Goal: Task Accomplishment & Management: Manage account settings

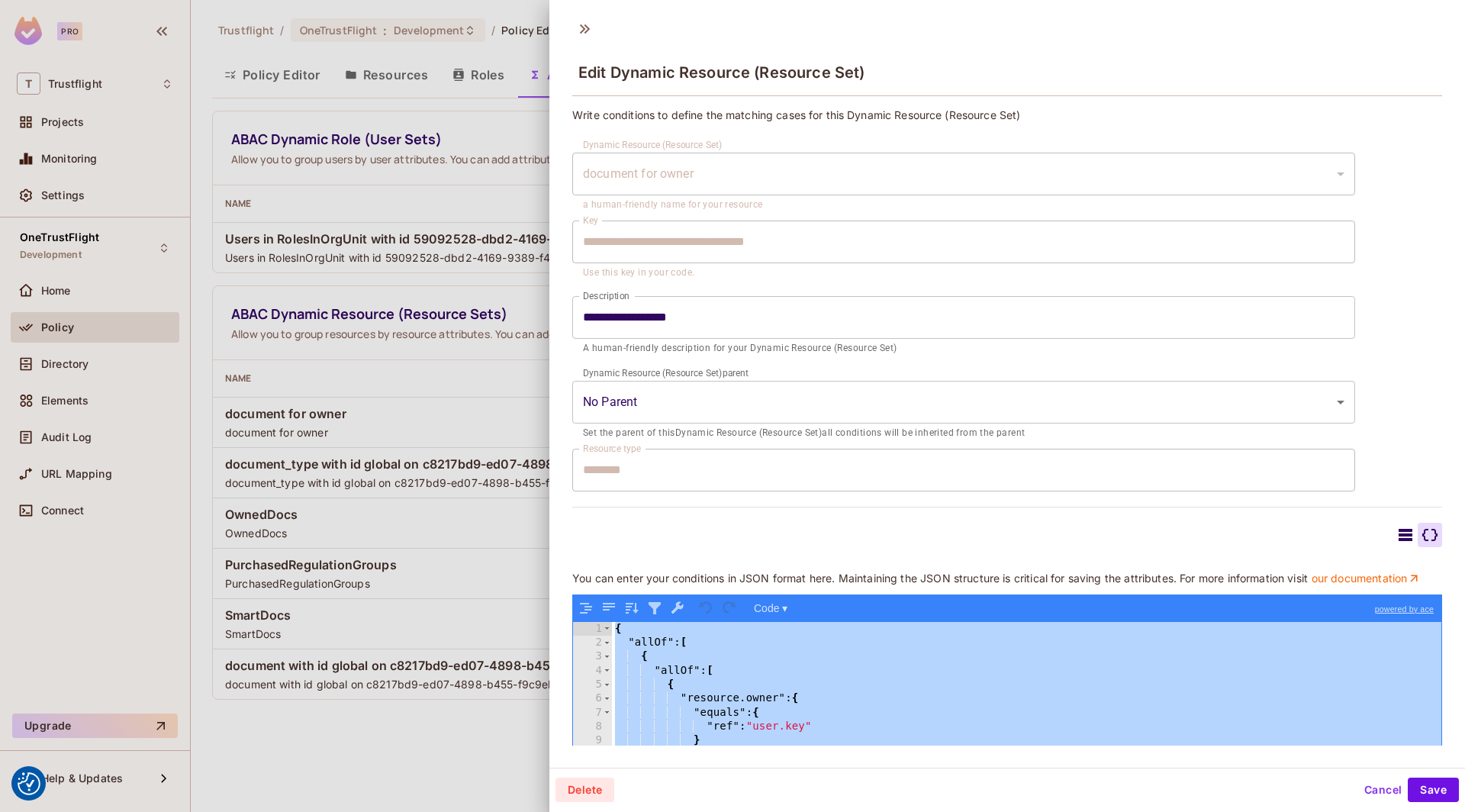
scroll to position [124, 0]
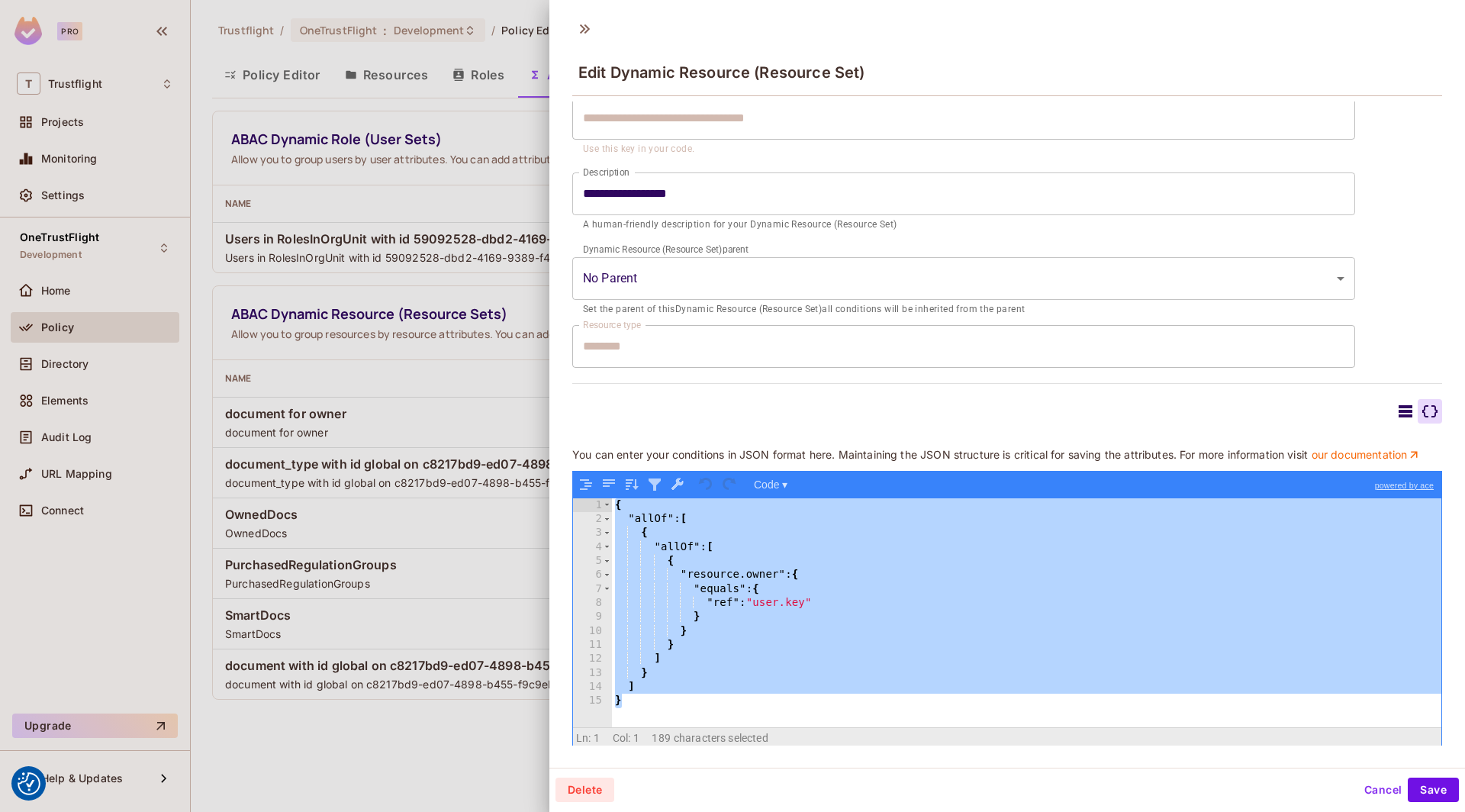
click at [357, 289] on div at bounding box center [732, 406] width 1465 height 812
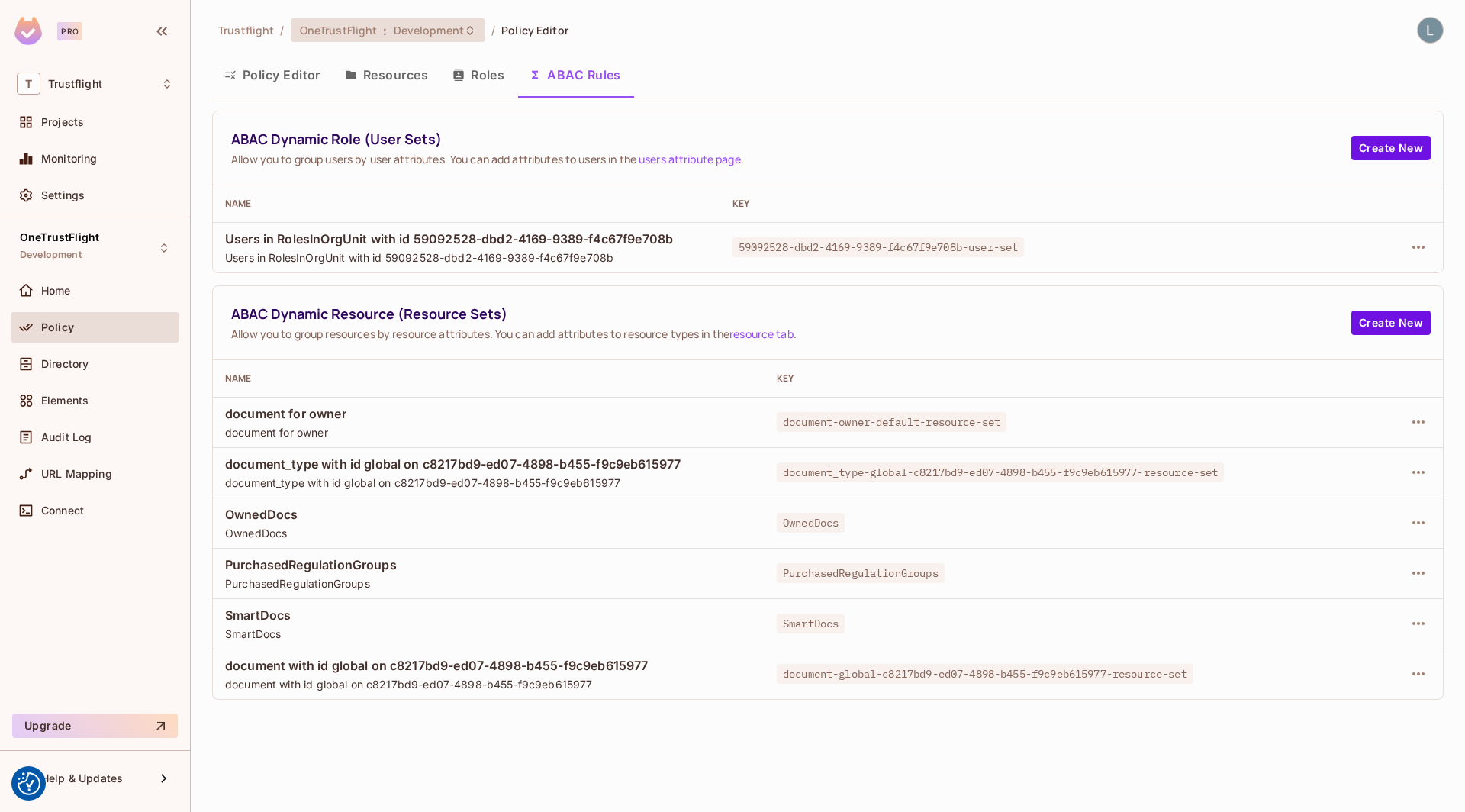
click at [417, 28] on span "Development" at bounding box center [428, 30] width 70 height 15
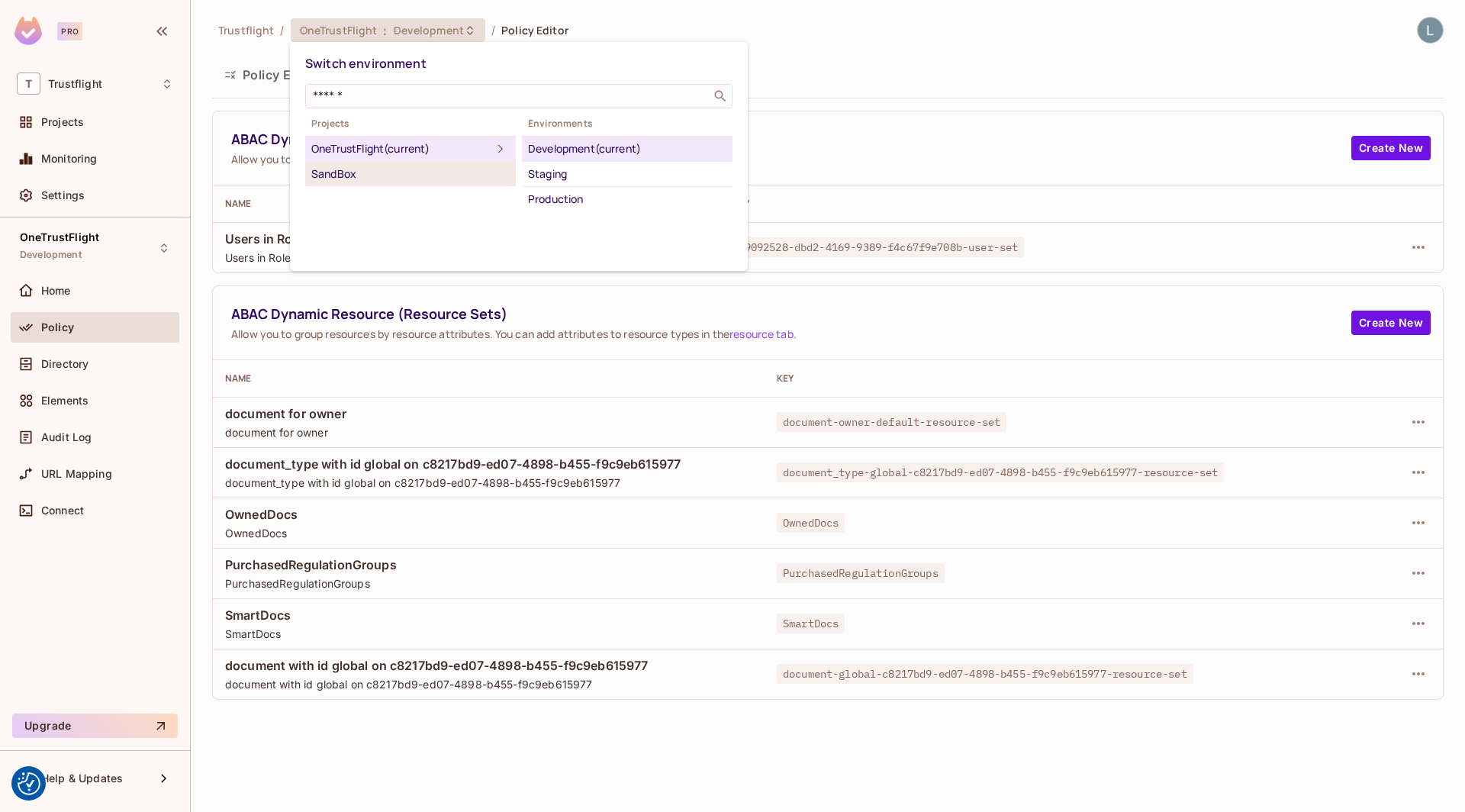
click at [370, 177] on div "SandBox" at bounding box center [411, 174] width 198 height 18
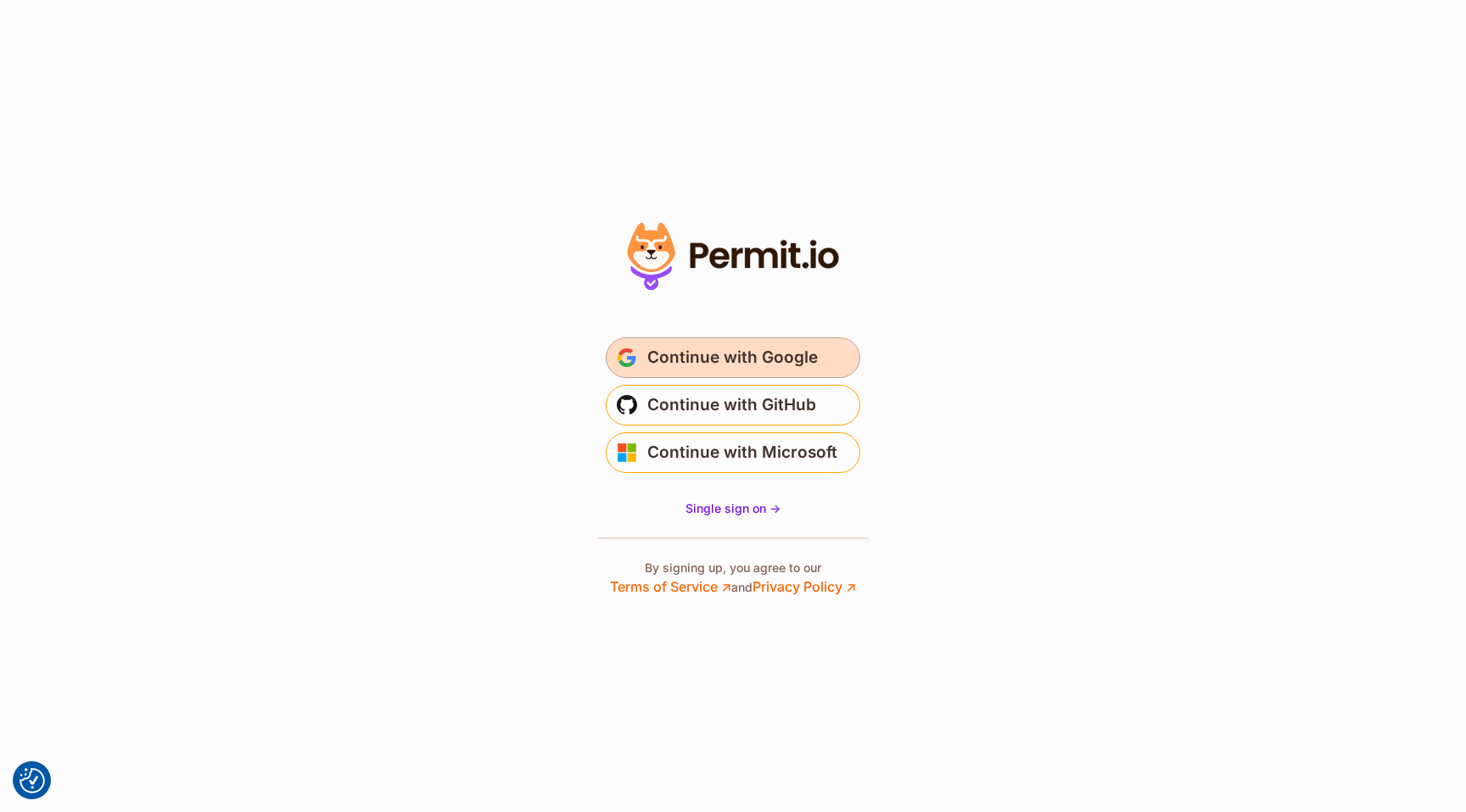
click at [713, 342] on button "Continue with Google" at bounding box center [733, 358] width 254 height 41
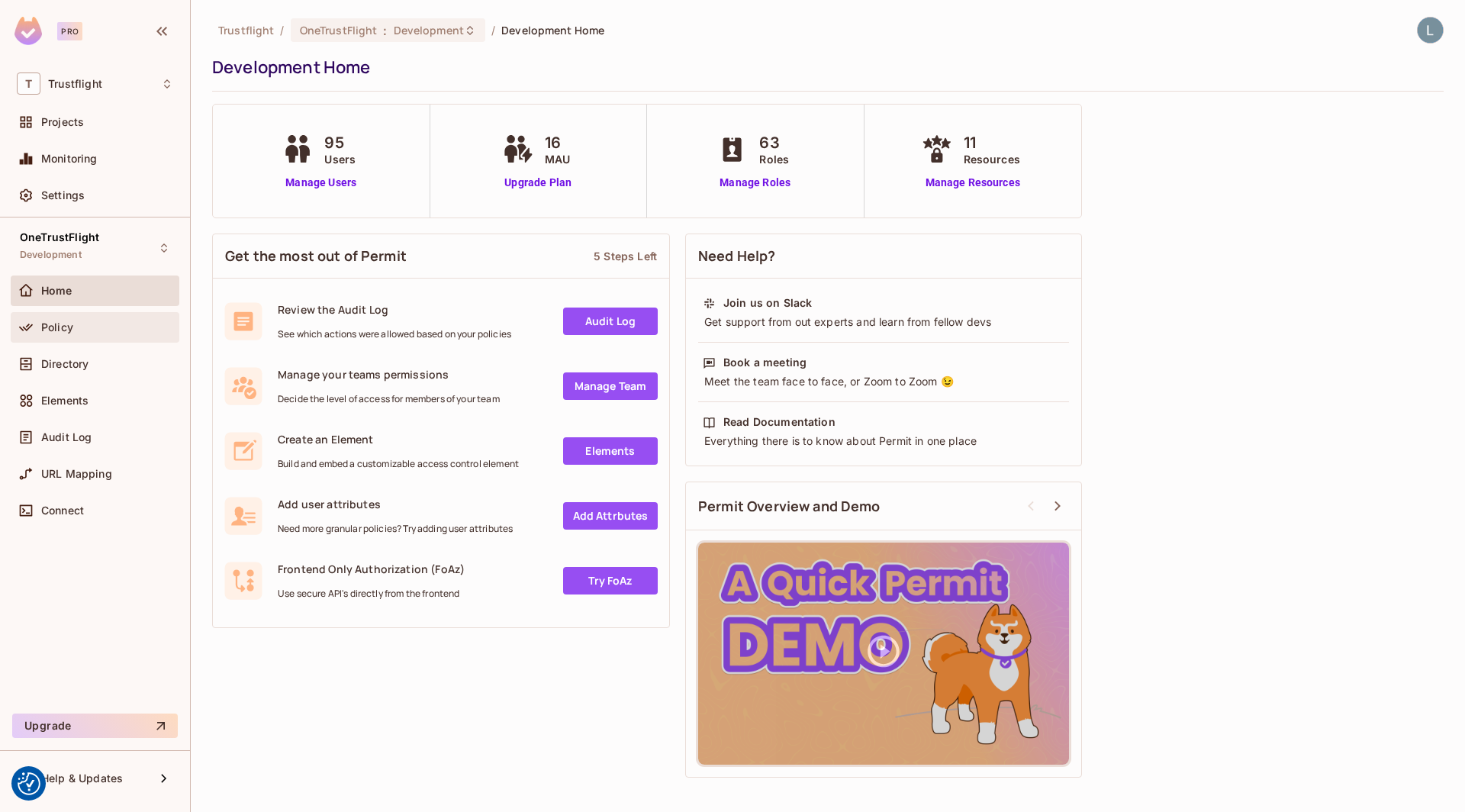
click at [86, 318] on div "Policy" at bounding box center [95, 327] width 157 height 18
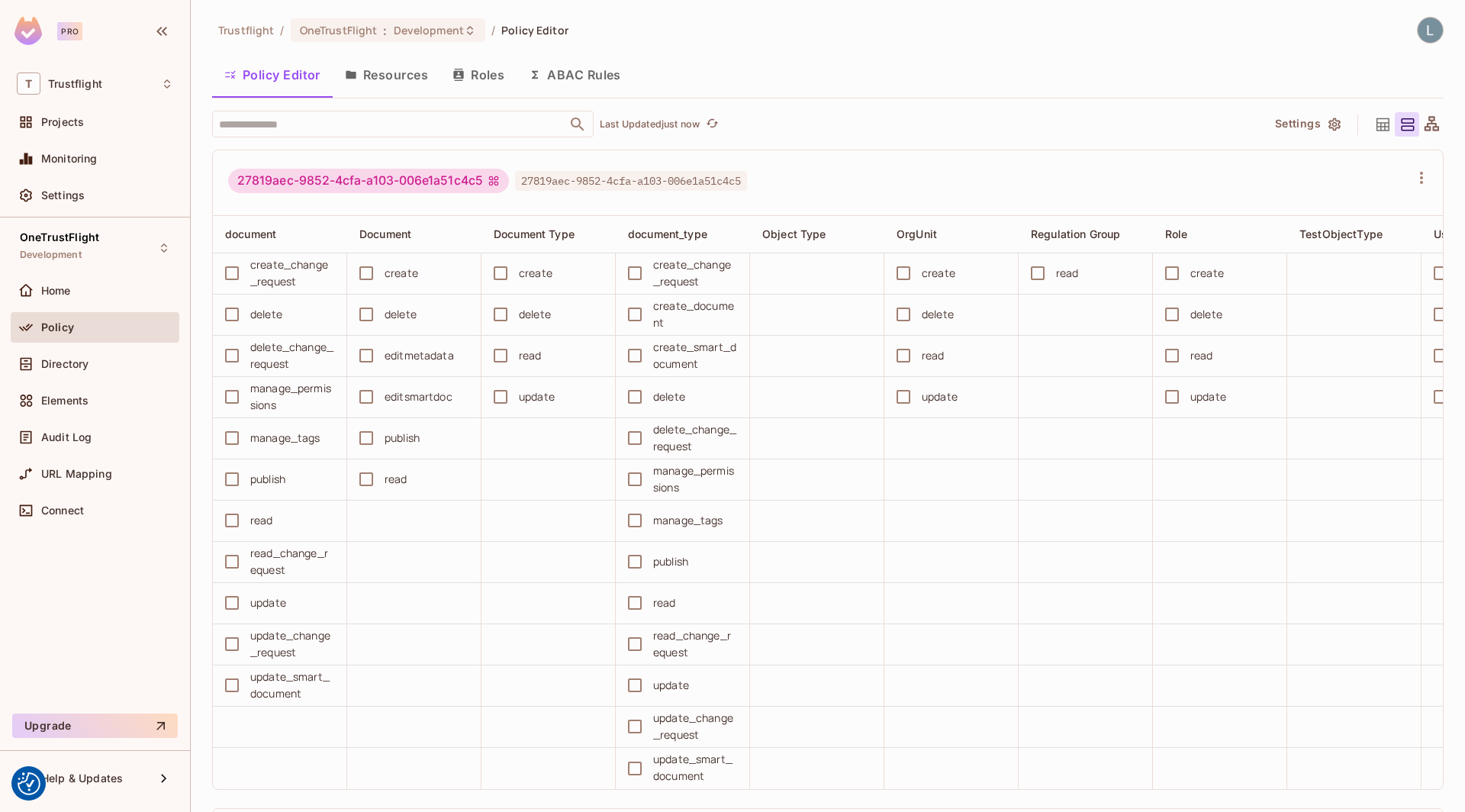
click at [395, 76] on button "Resources" at bounding box center [386, 75] width 107 height 38
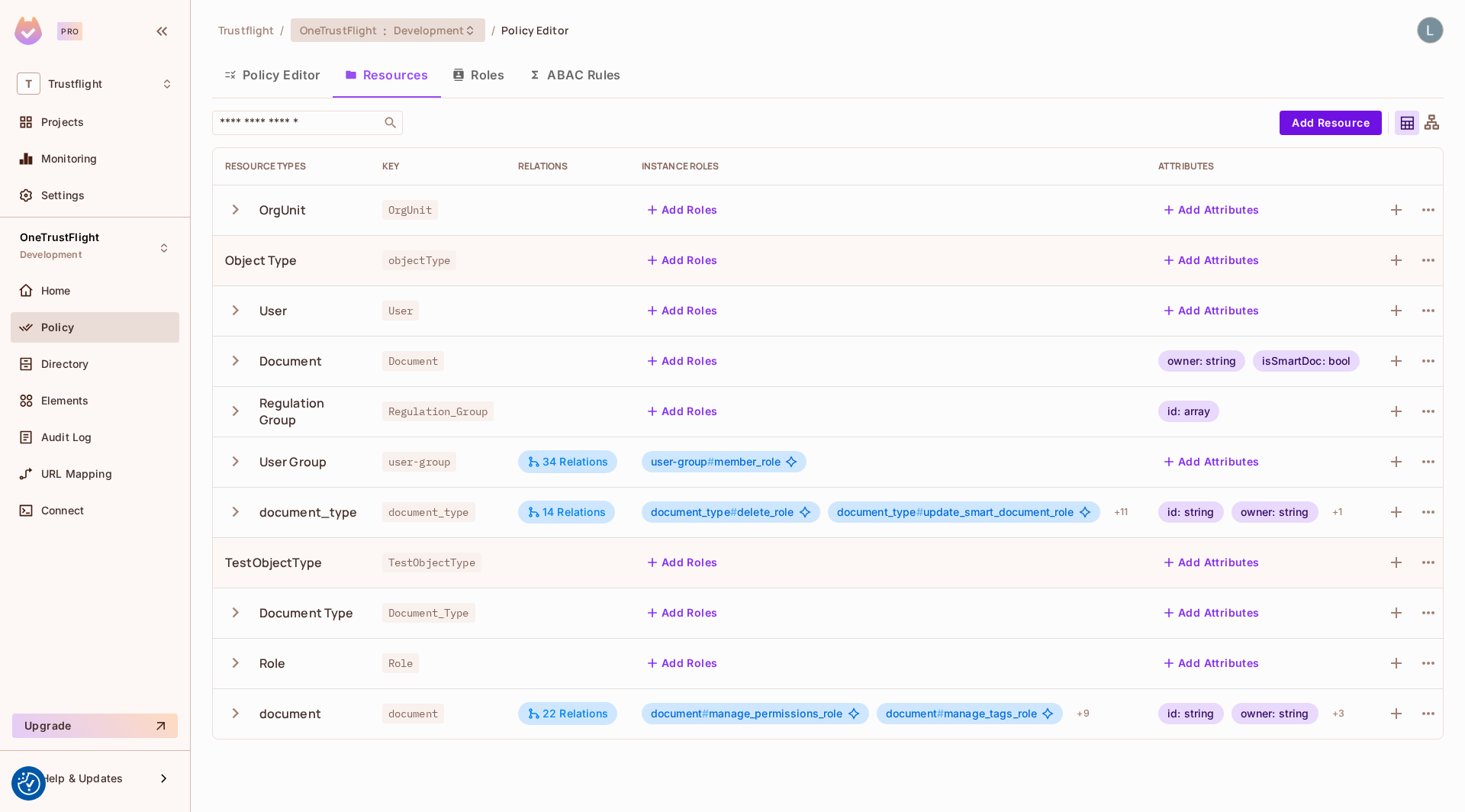
click at [402, 32] on span "Development" at bounding box center [428, 30] width 70 height 15
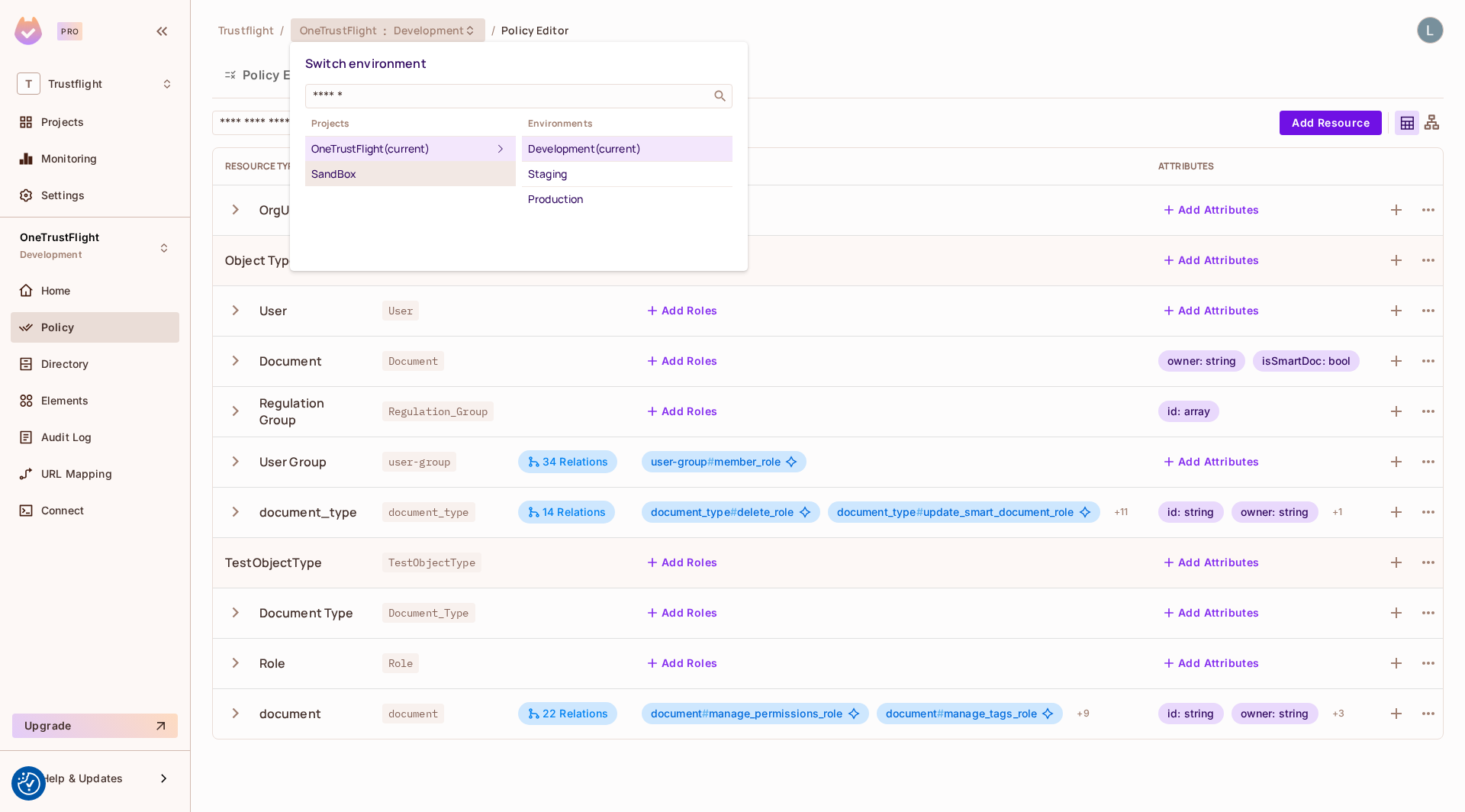
click at [365, 179] on div "SandBox" at bounding box center [411, 174] width 198 height 18
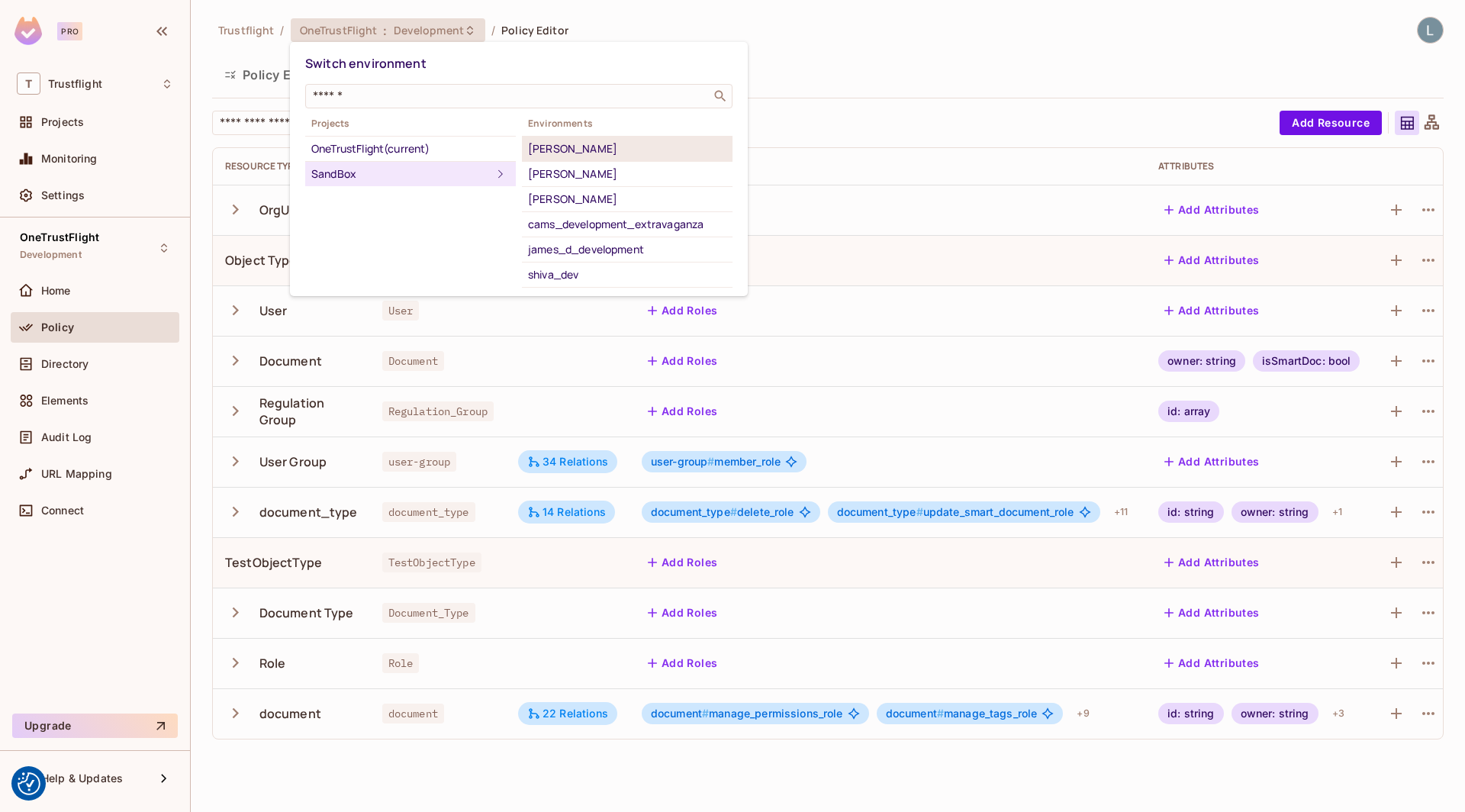
click at [564, 147] on div "[PERSON_NAME]" at bounding box center [627, 149] width 198 height 18
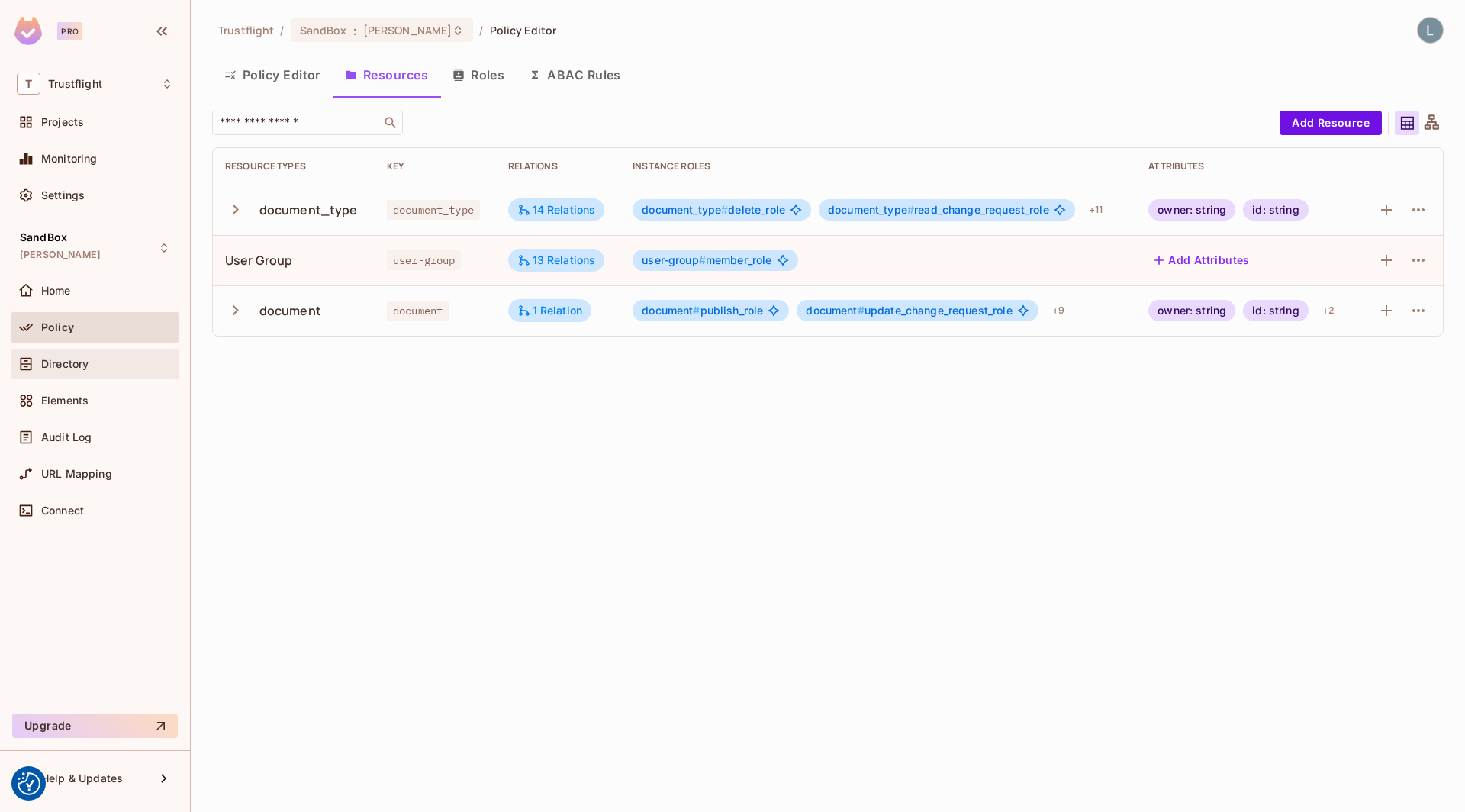
click at [112, 363] on div "Directory" at bounding box center [107, 364] width 132 height 12
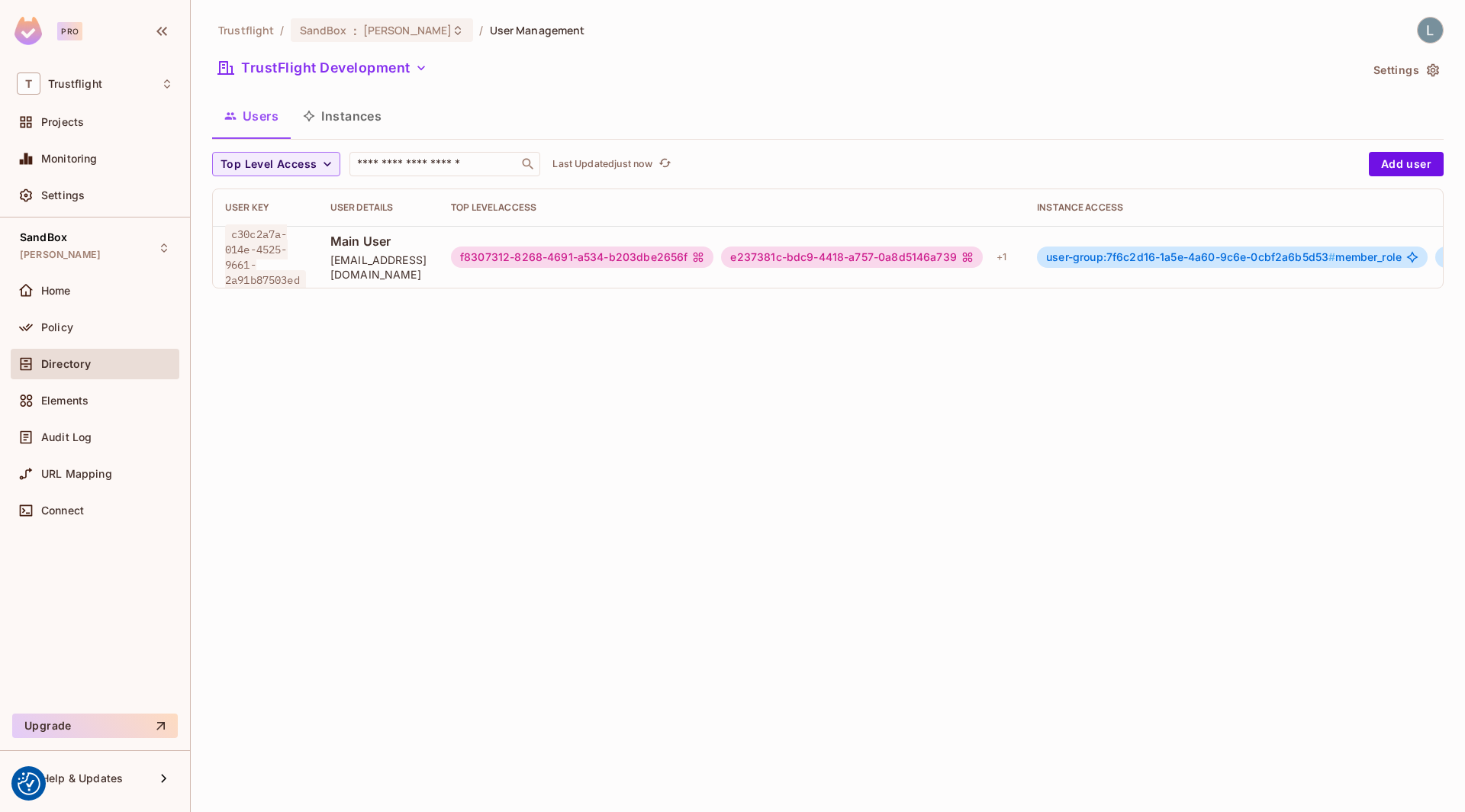
click at [335, 124] on button "Instances" at bounding box center [342, 116] width 103 height 38
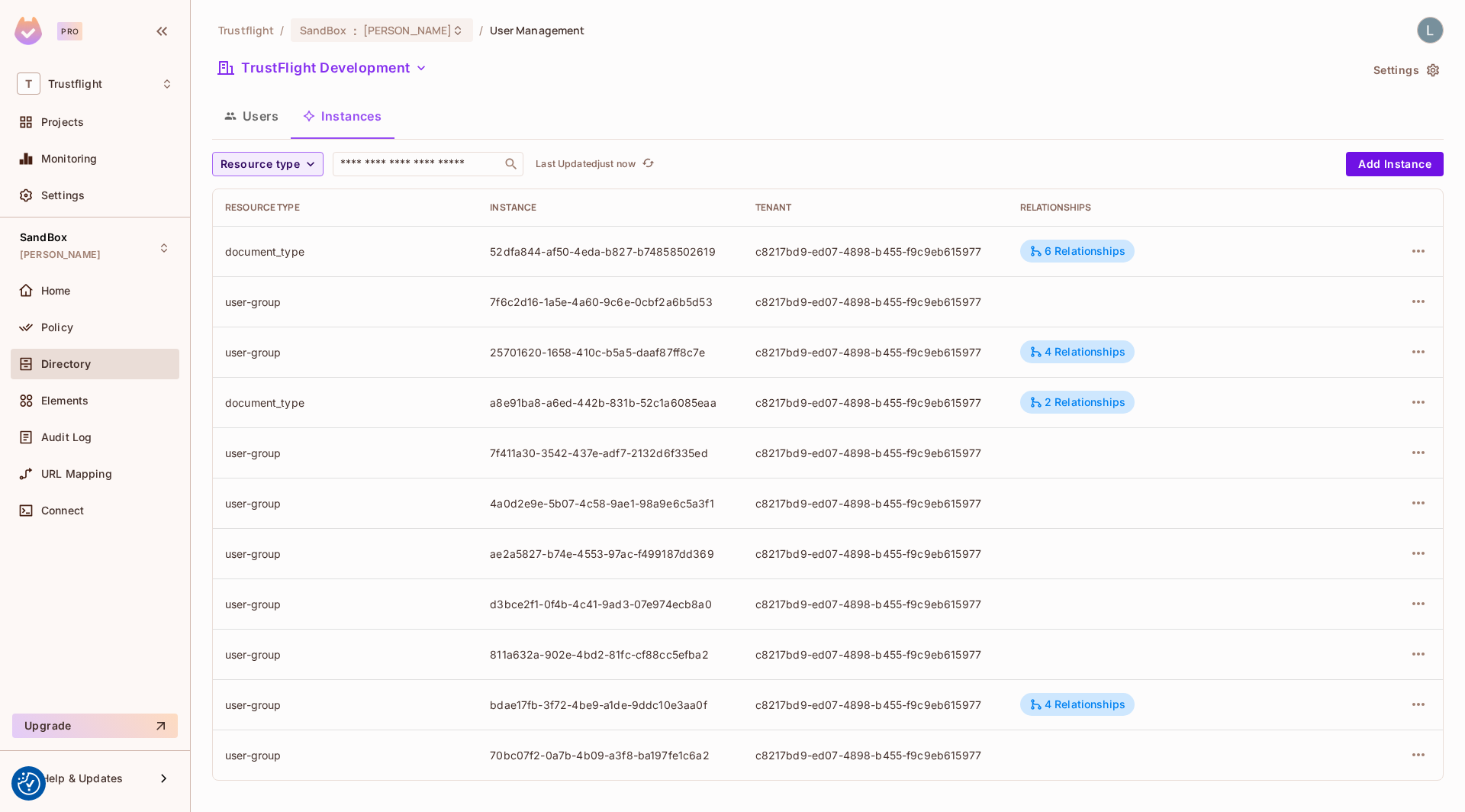
scroll to position [1, 0]
click at [259, 111] on button "Users" at bounding box center [251, 115] width 78 height 38
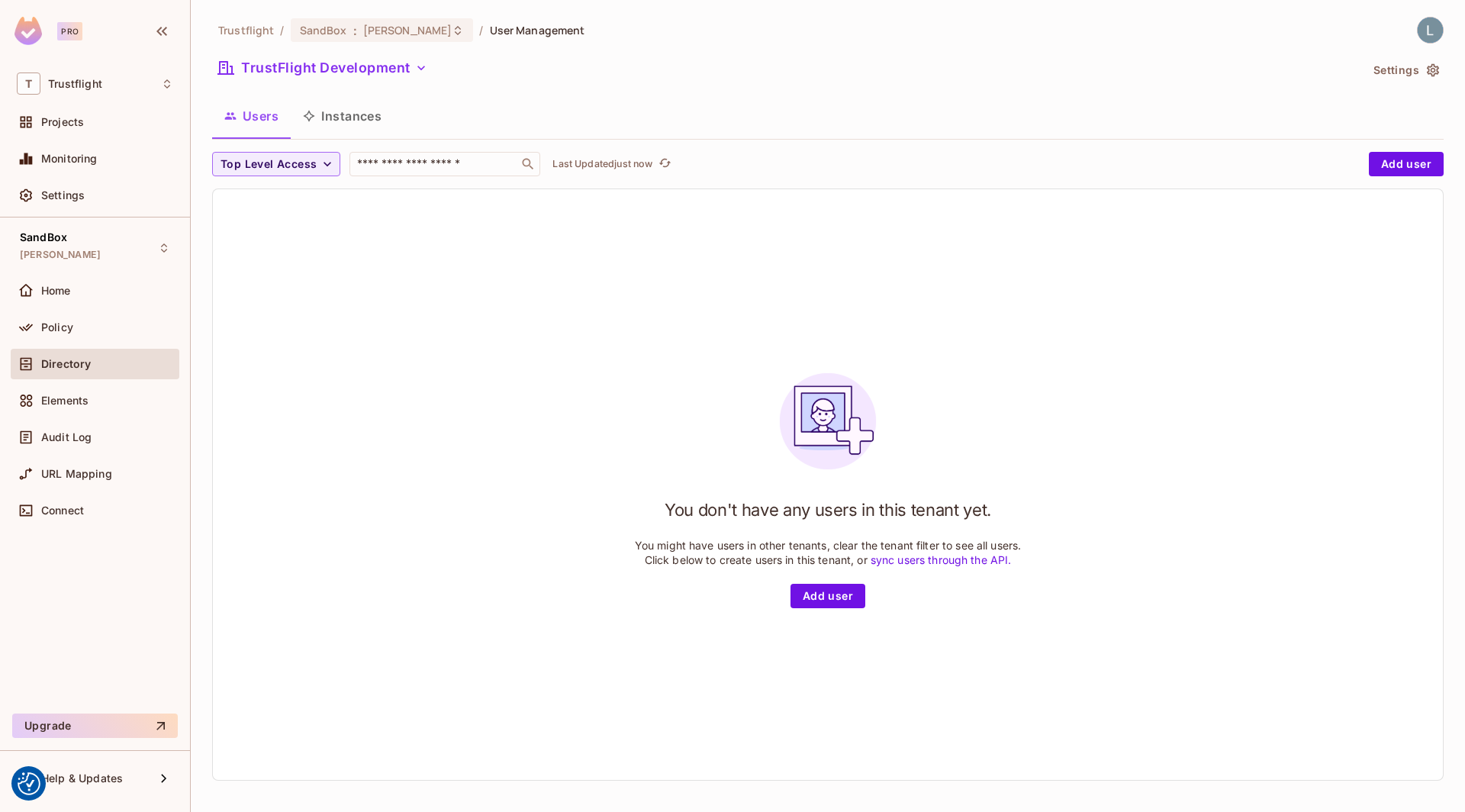
click at [346, 112] on button "Instances" at bounding box center [342, 116] width 103 height 38
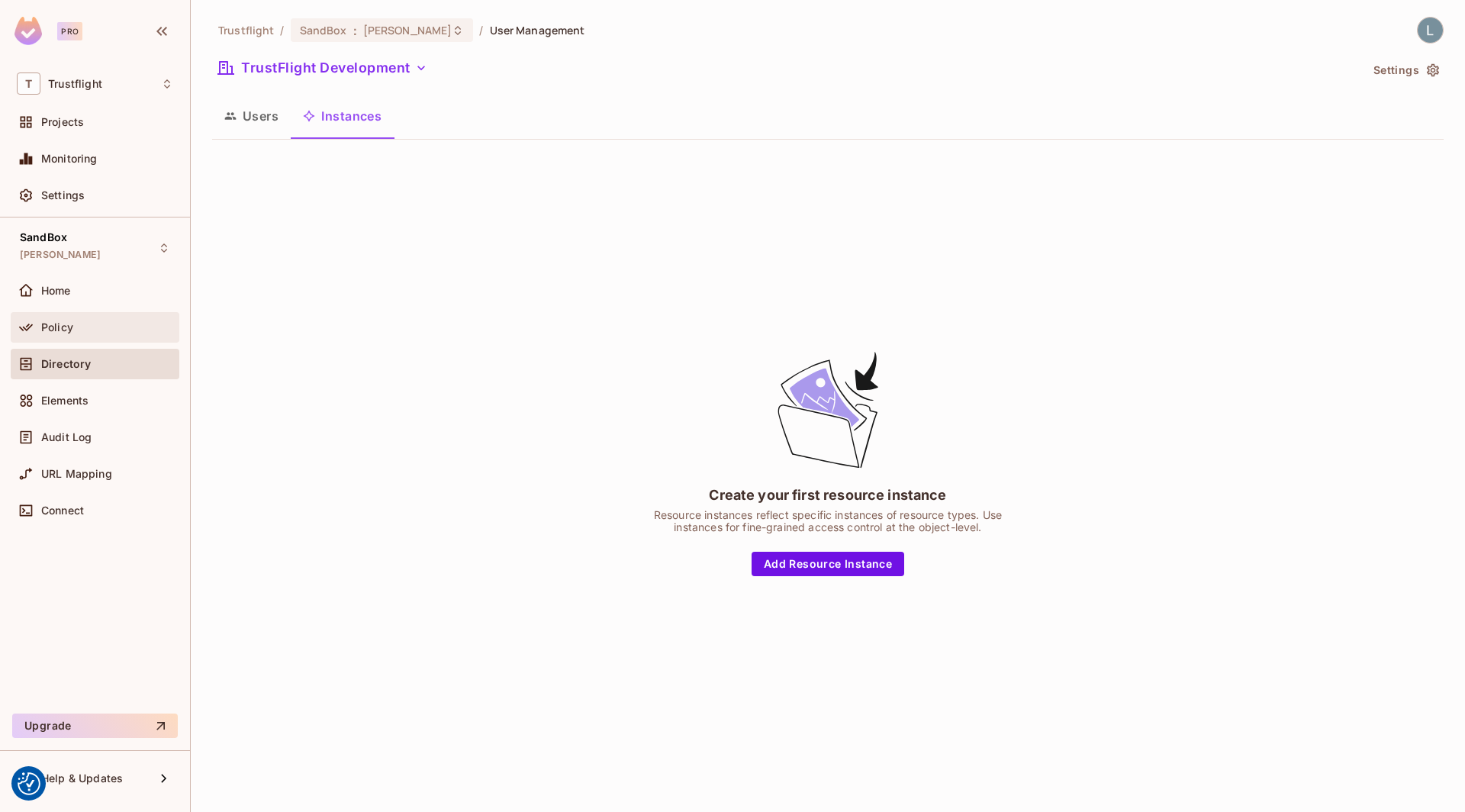
click at [68, 325] on span "Policy" at bounding box center [58, 327] width 32 height 12
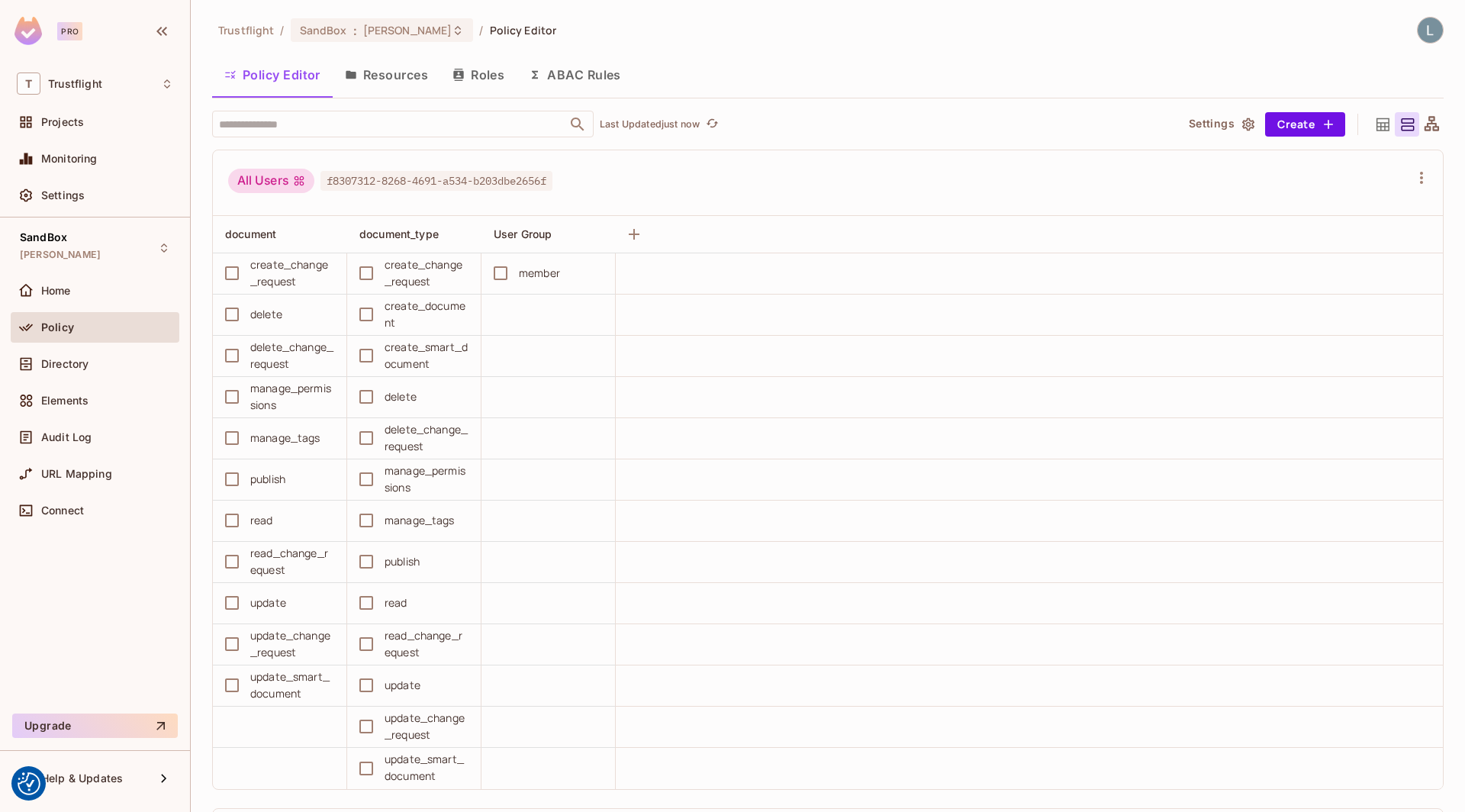
click at [398, 71] on button "Resources" at bounding box center [386, 75] width 107 height 38
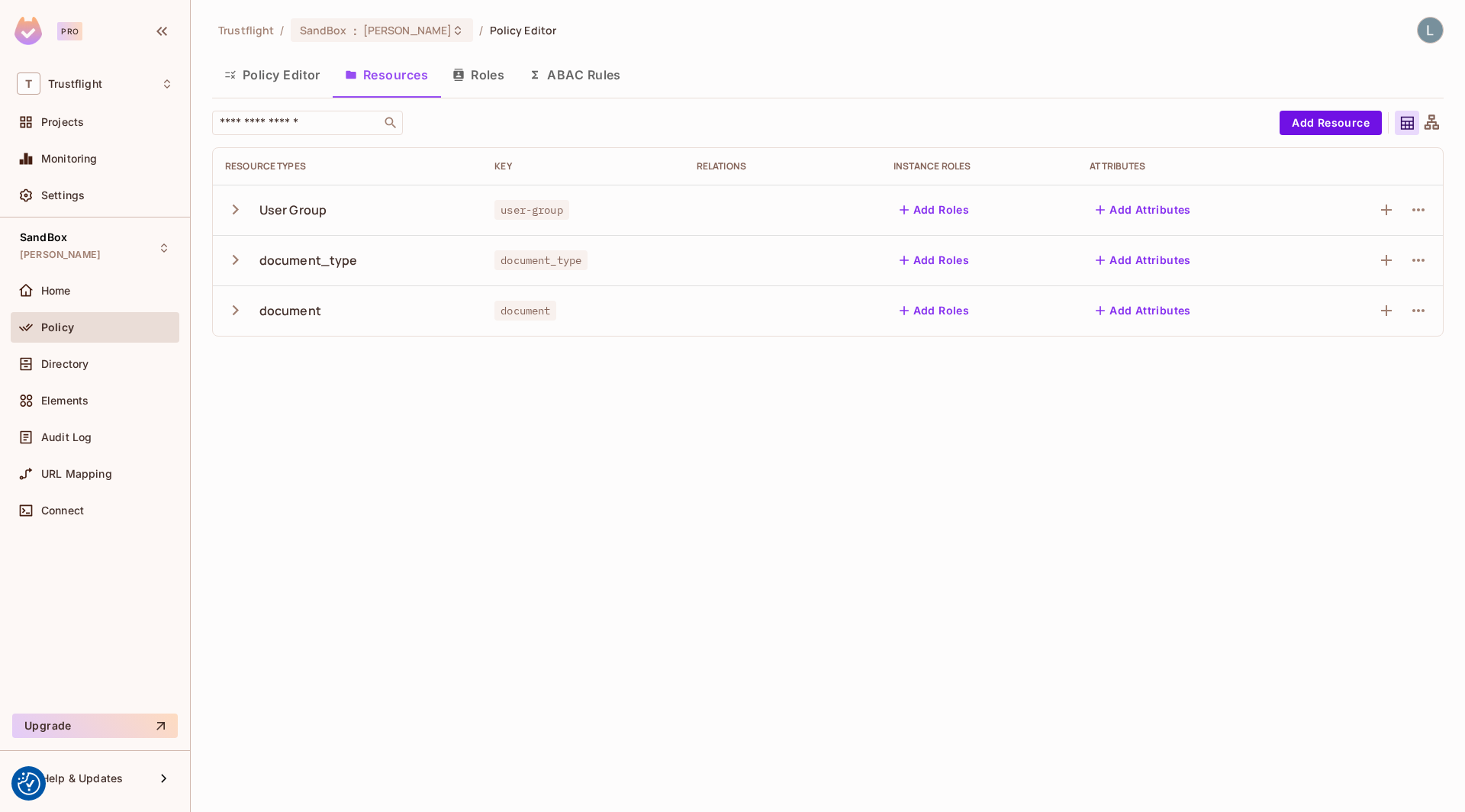
click at [229, 207] on icon "button" at bounding box center [235, 209] width 21 height 21
click at [464, 71] on icon "button" at bounding box center [458, 74] width 12 height 12
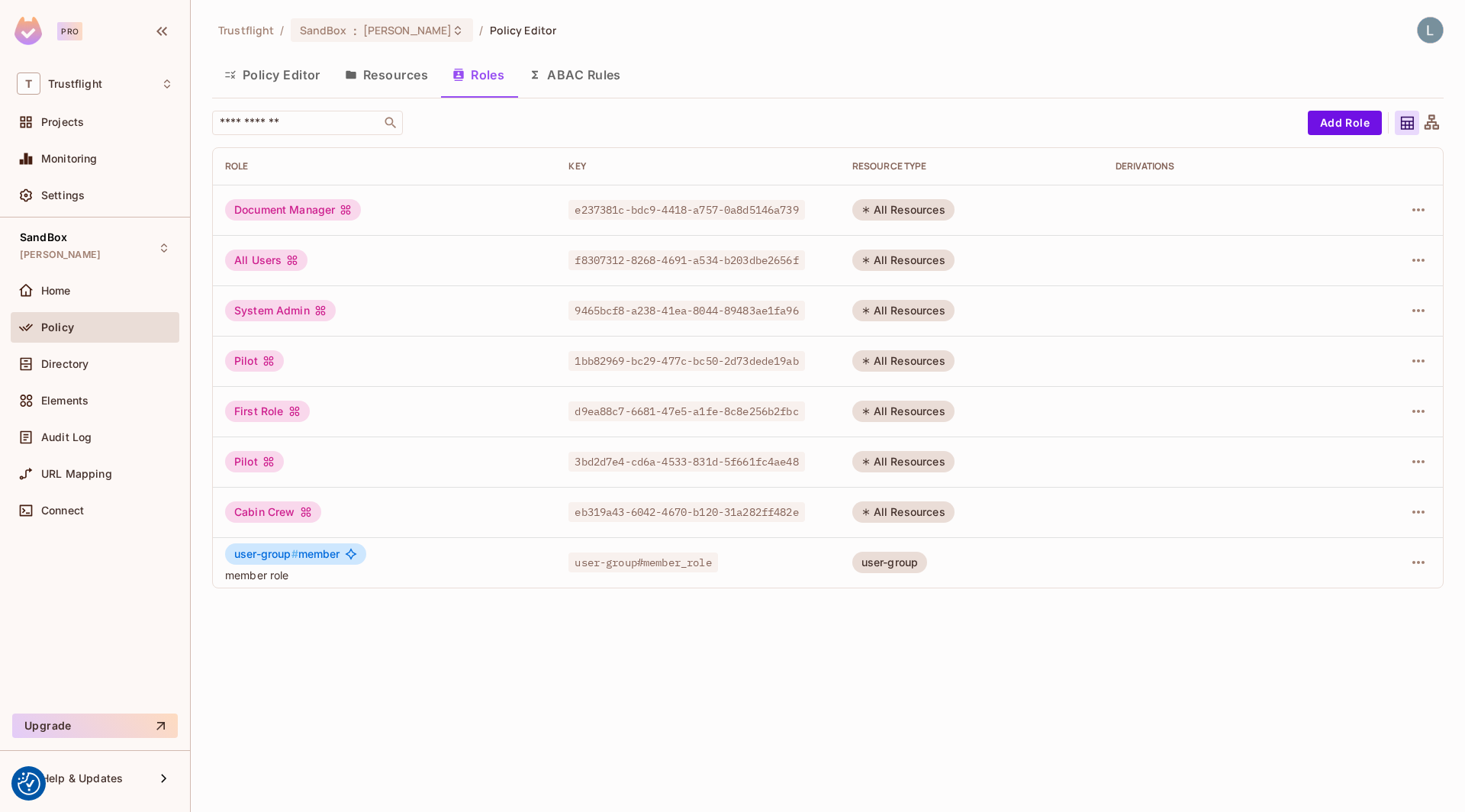
click at [574, 74] on button "ABAC Rules" at bounding box center [575, 75] width 117 height 38
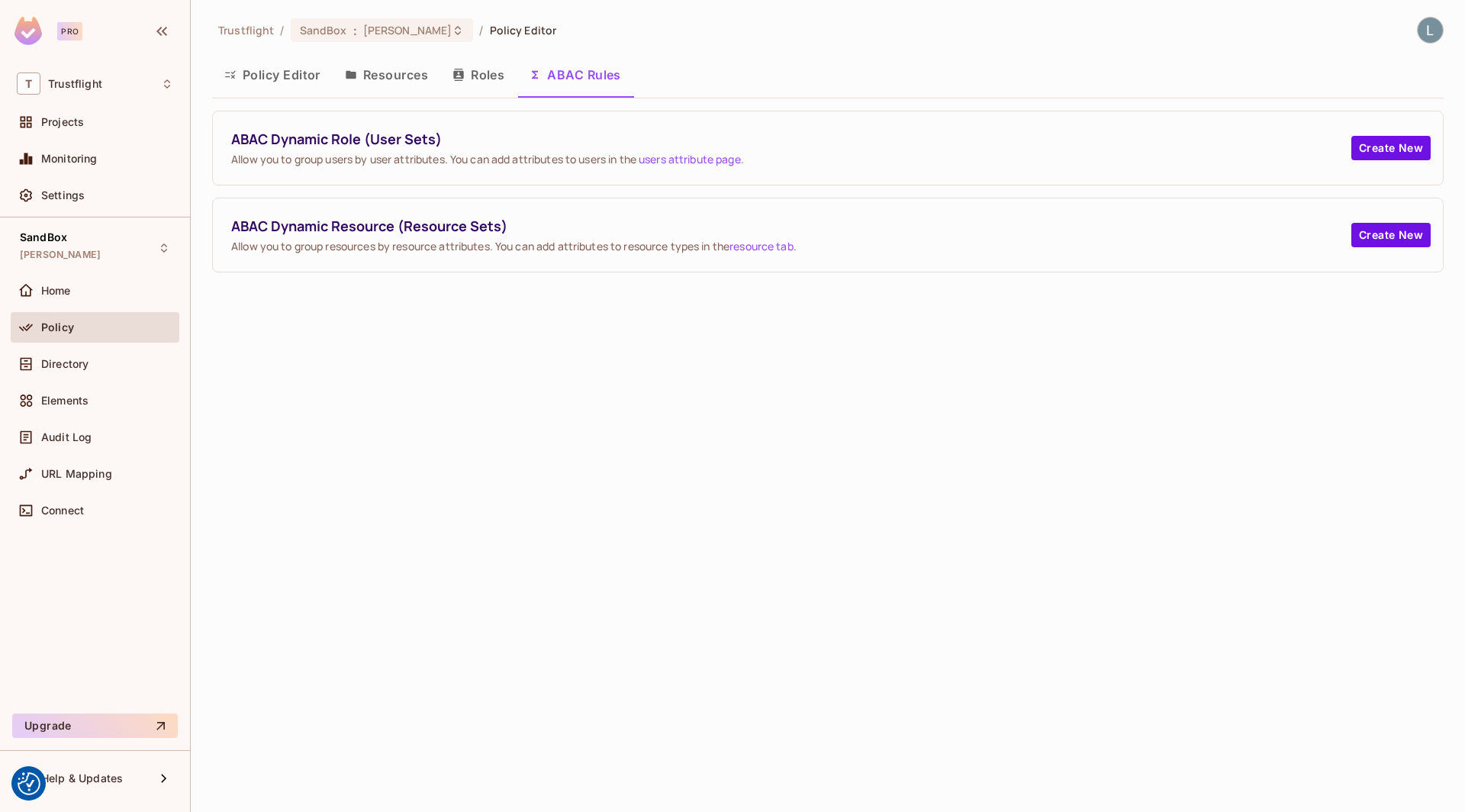
click at [870, 397] on div "Trustflight / SandBox : [PERSON_NAME] / Policy Editor Policy Editor Resources R…" at bounding box center [828, 406] width 1275 height 812
click at [870, 396] on div "Trustflight / SandBox : [PERSON_NAME] / Policy Editor Policy Editor Resources R…" at bounding box center [828, 406] width 1275 height 812
click at [1418, 332] on icon "button" at bounding box center [1419, 334] width 12 height 3
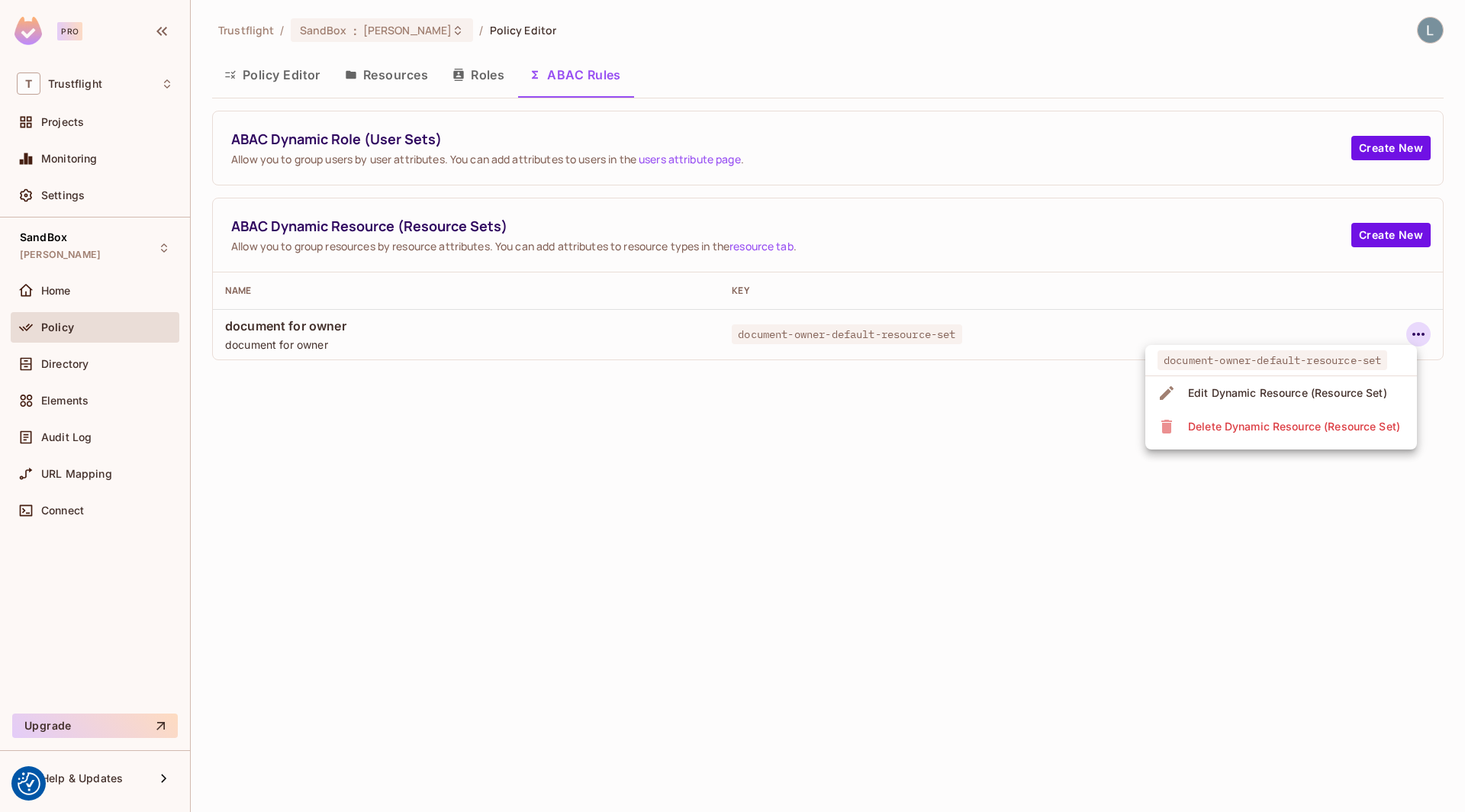
click at [1280, 395] on div "Edit Dynamic Resource (Resource Set)" at bounding box center [1288, 393] width 199 height 15
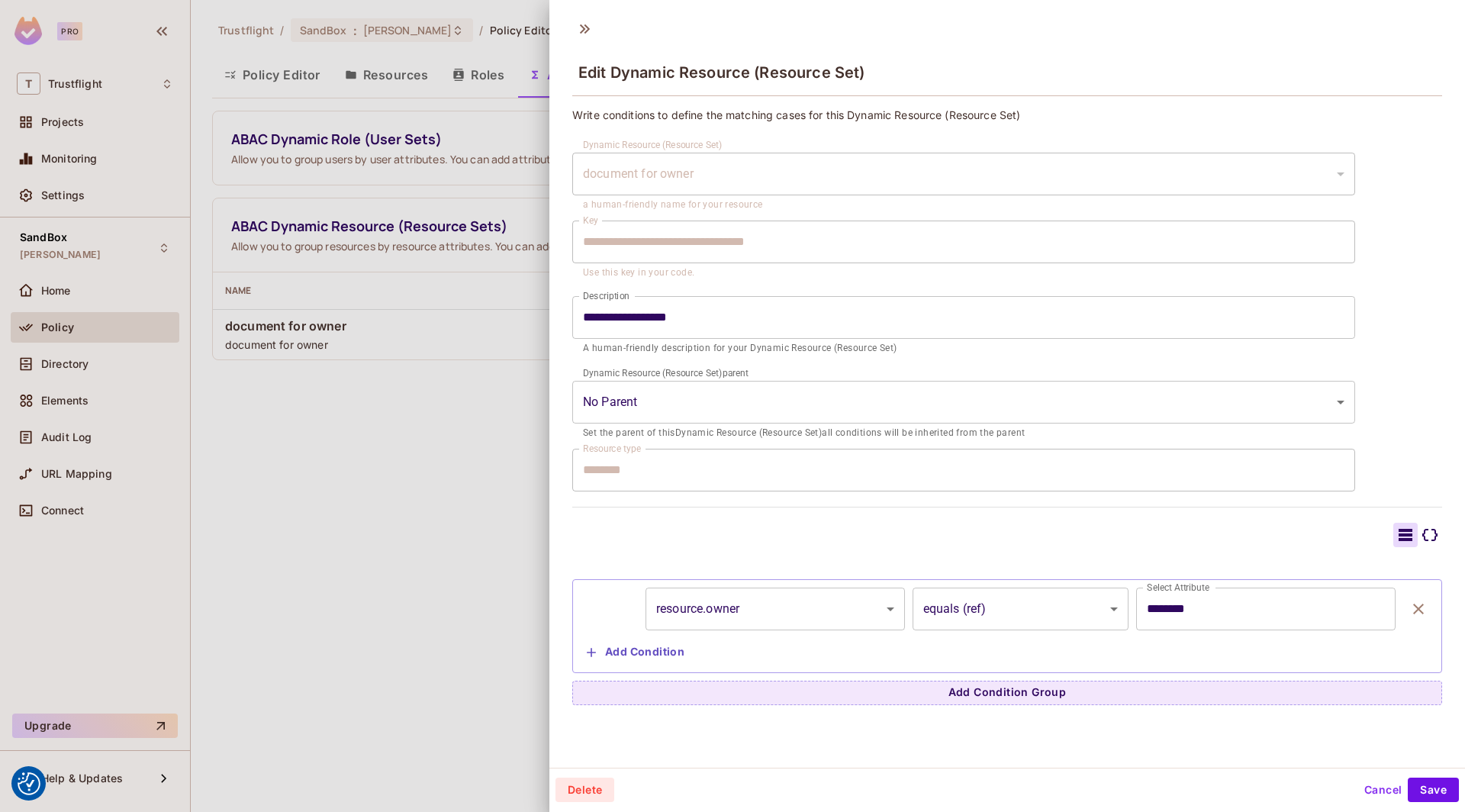
click at [489, 455] on div at bounding box center [732, 406] width 1465 height 812
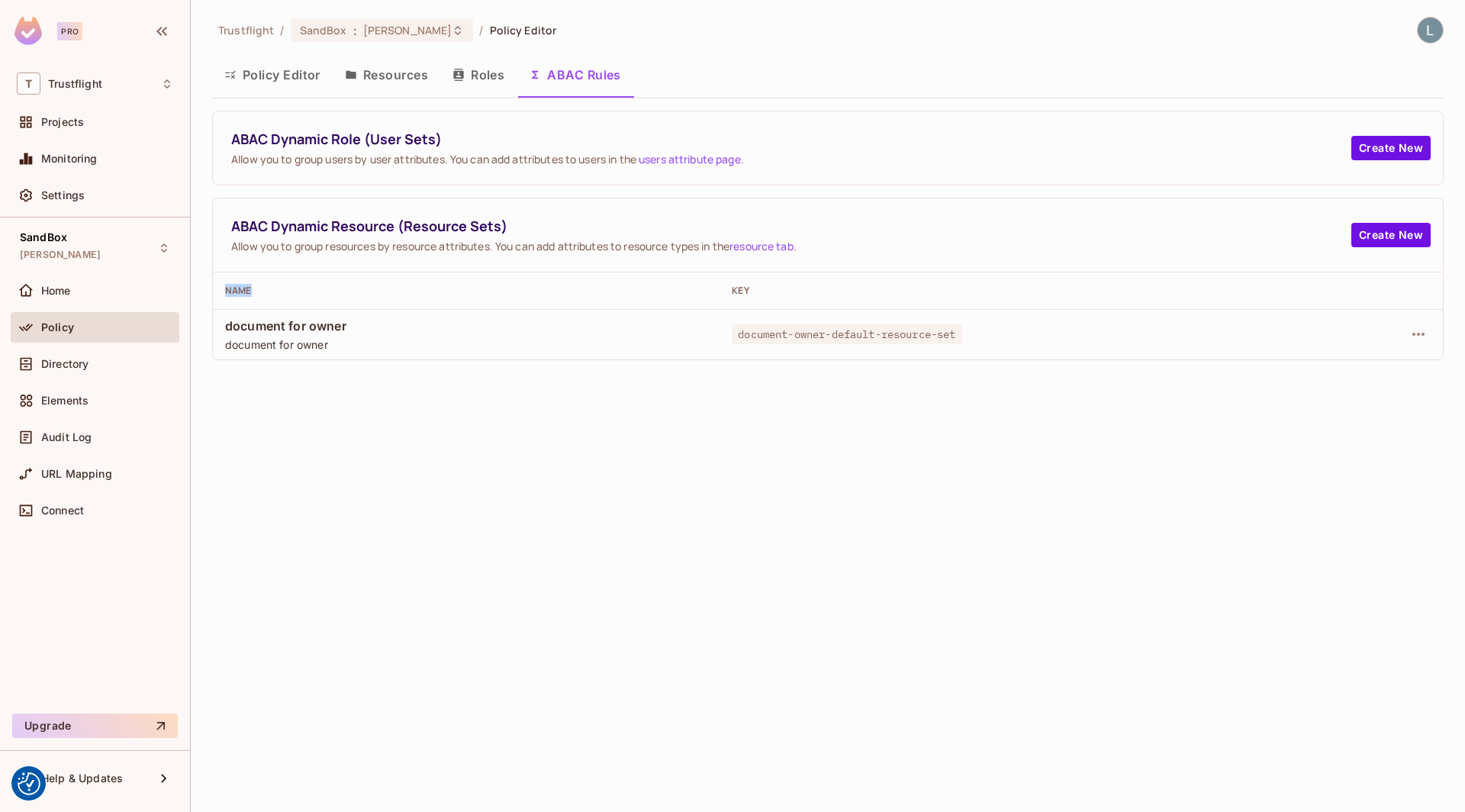
click at [489, 455] on div "Trustflight / SandBox : lewis_dev / Policy Editor Policy Editor Resources Roles…" at bounding box center [828, 406] width 1275 height 812
click at [395, 77] on button "Resources" at bounding box center [386, 75] width 107 height 38
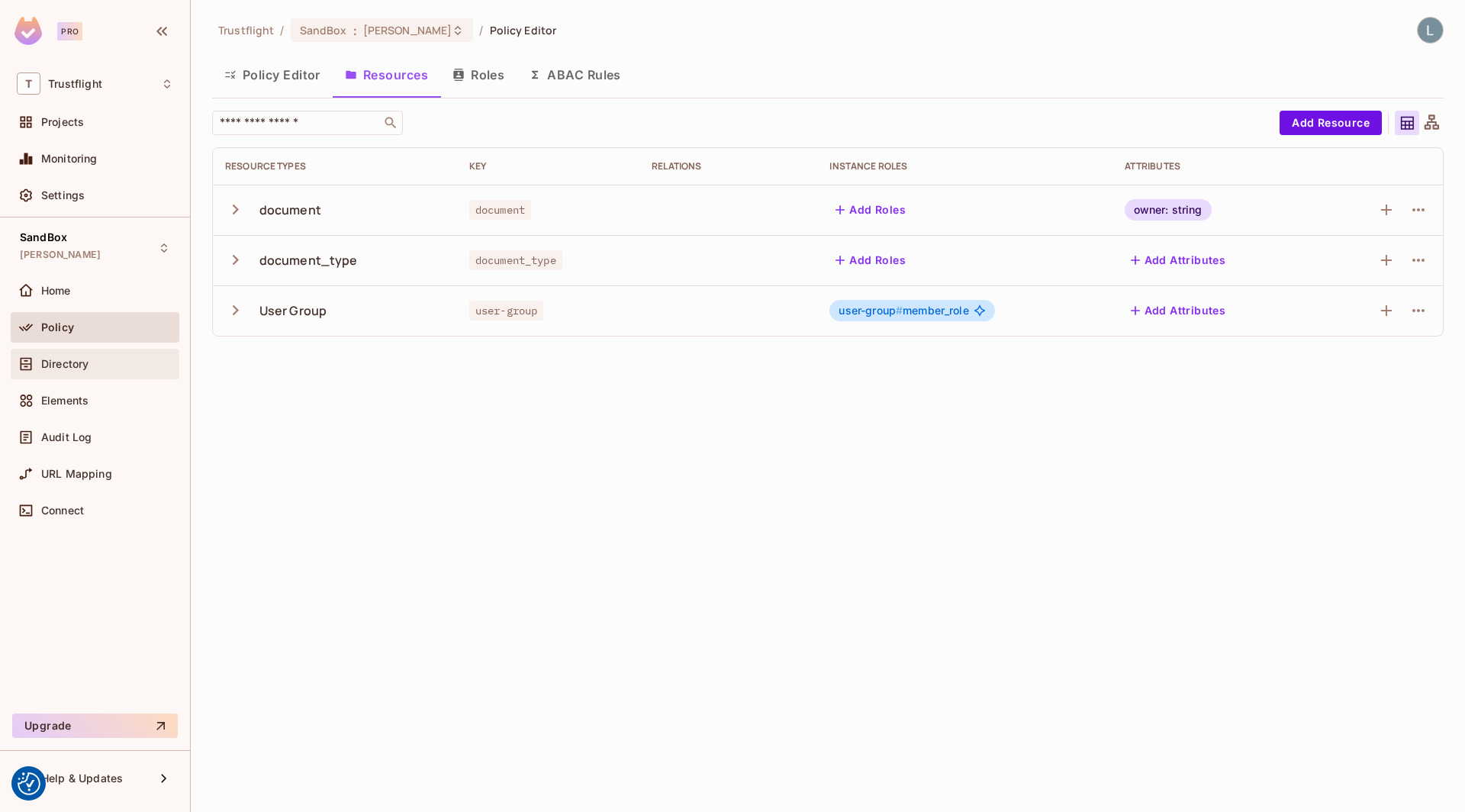
click at [87, 358] on span "Directory" at bounding box center [65, 364] width 48 height 12
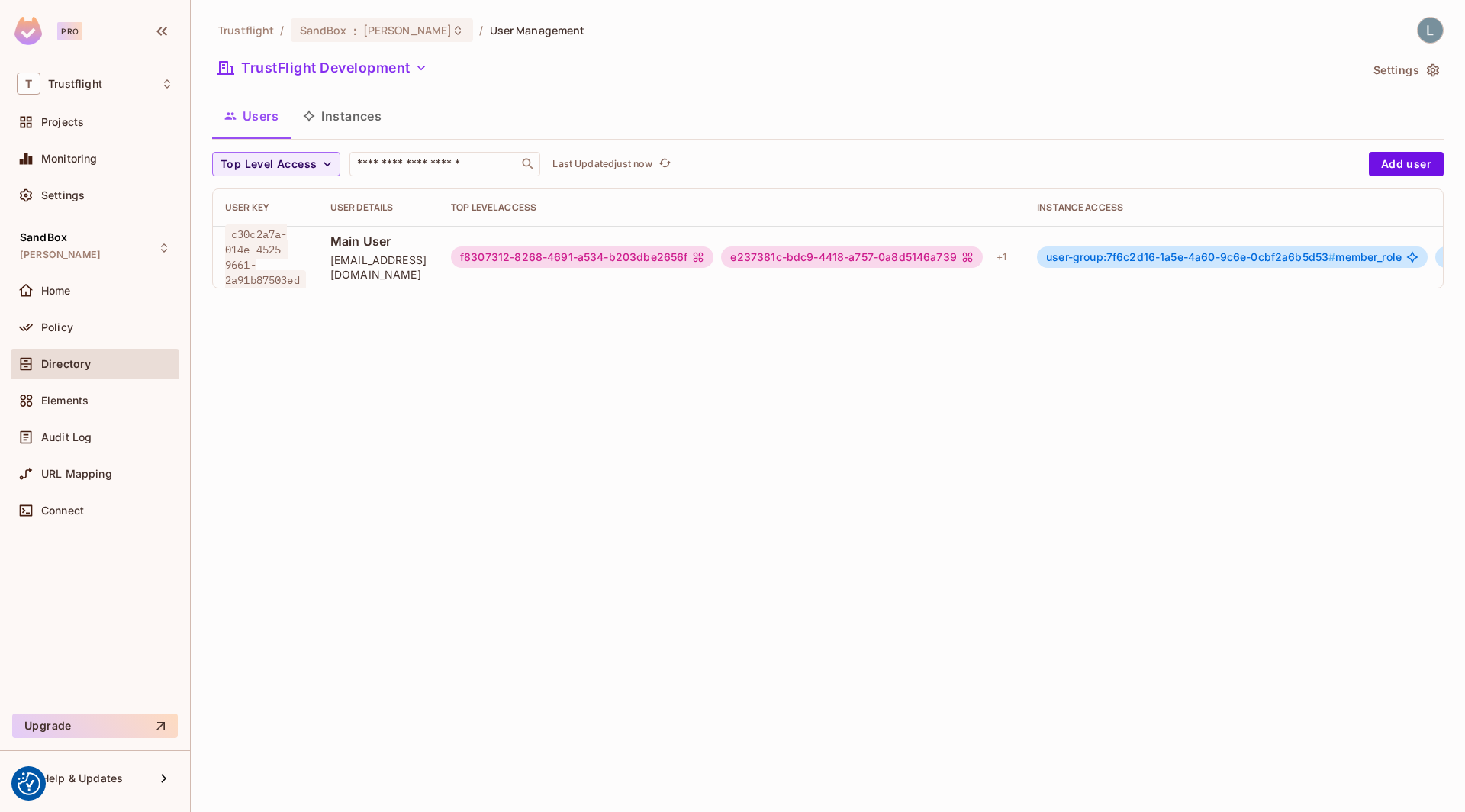
click at [581, 262] on div "f8307312-8268-4691-a534-b203dbe2656f" at bounding box center [582, 257] width 263 height 21
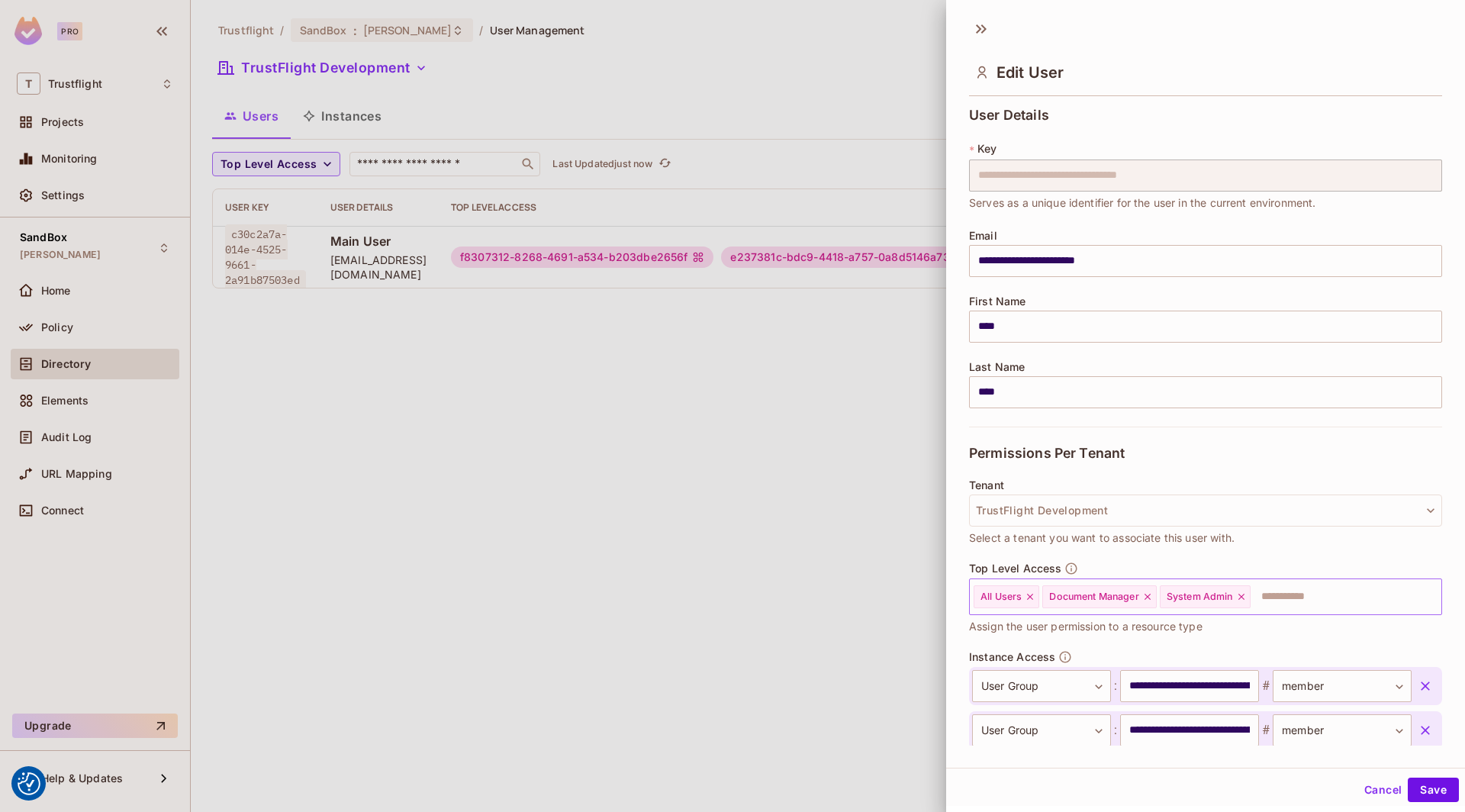
scroll to position [130, 0]
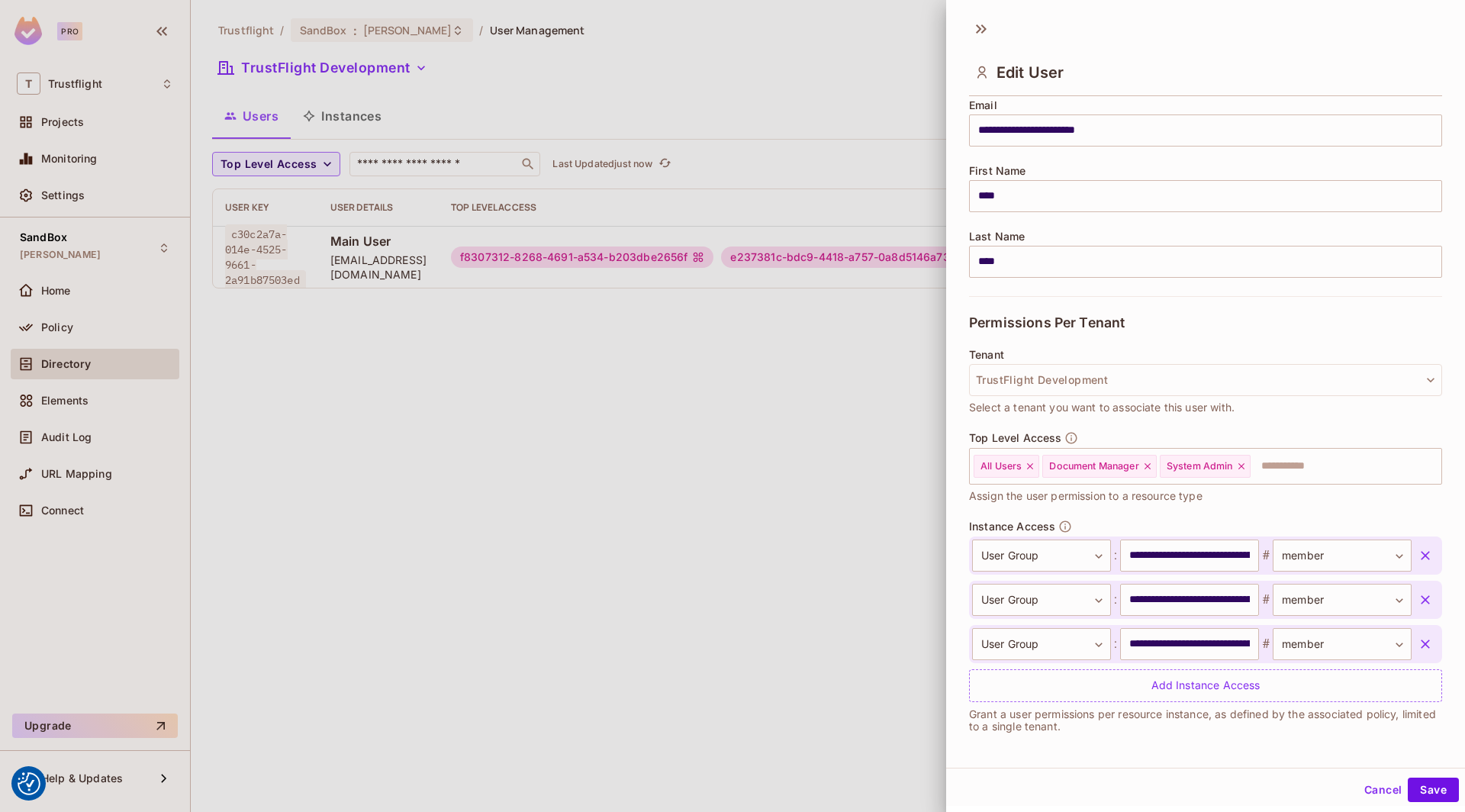
click at [762, 590] on div at bounding box center [732, 406] width 1465 height 812
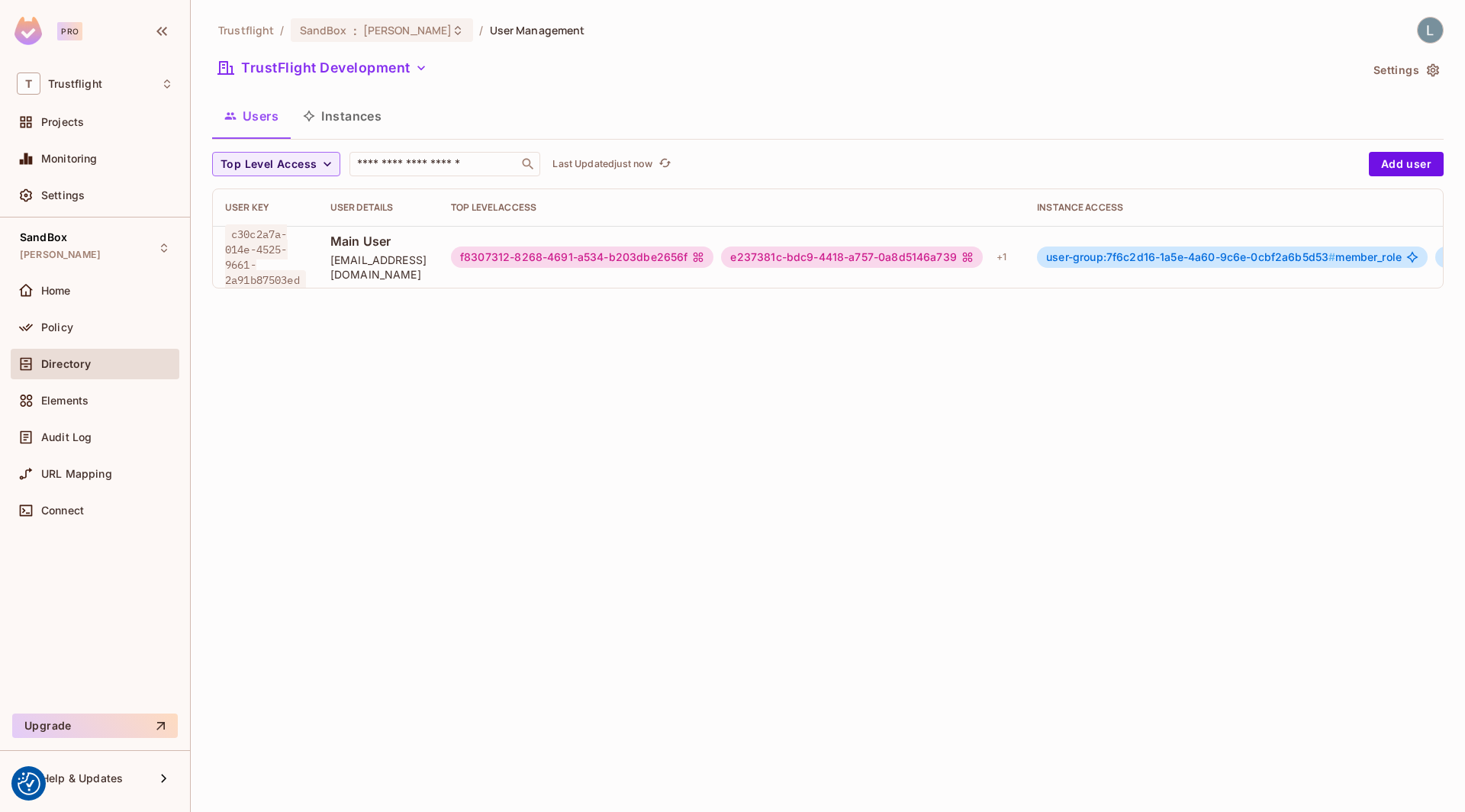
click at [647, 400] on div "Trustflight / SandBox : lewis_dev / User Management TrustFlight Development Set…" at bounding box center [828, 406] width 1275 height 812
click at [329, 124] on button "Instances" at bounding box center [342, 116] width 103 height 38
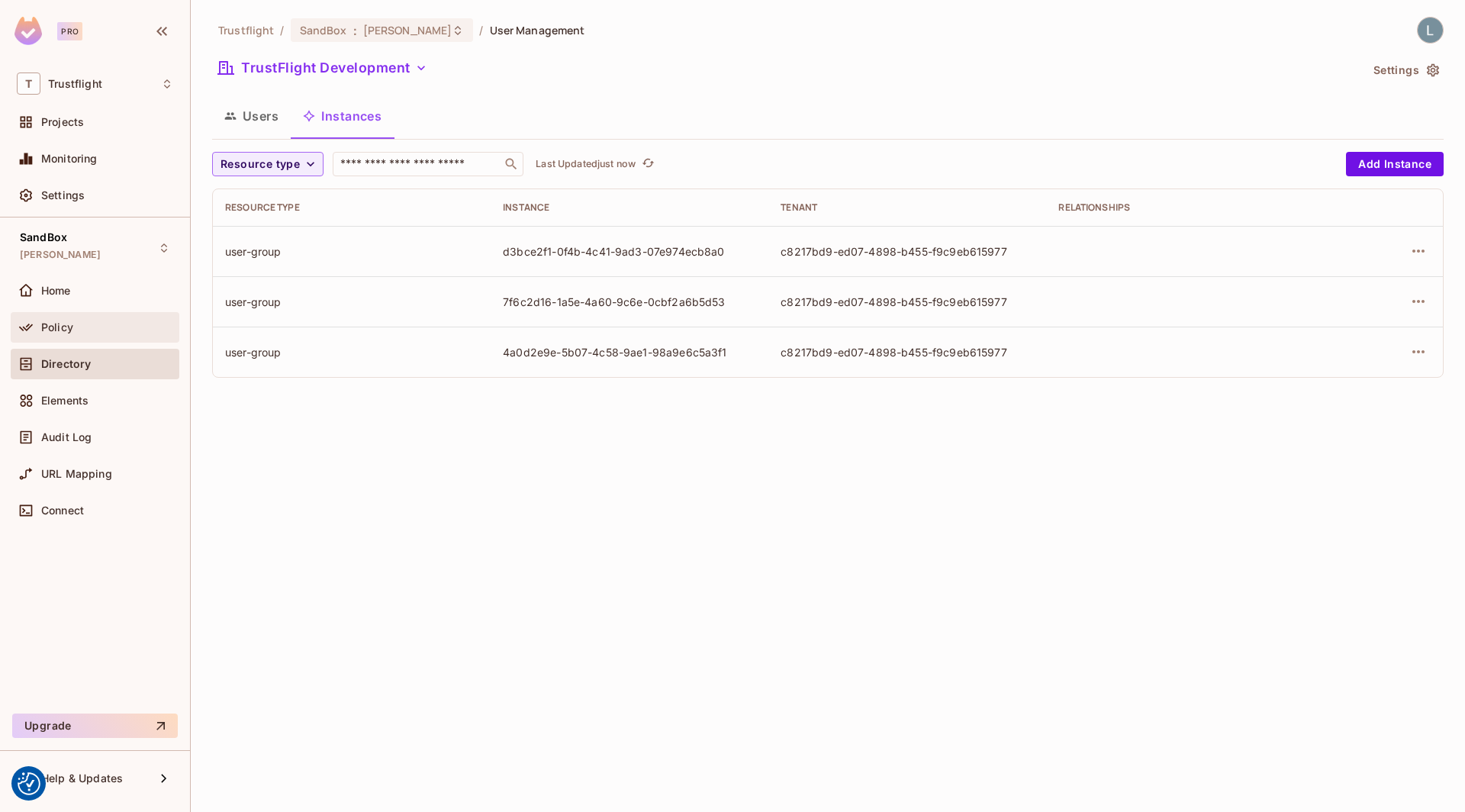
click at [78, 327] on div "Policy" at bounding box center [107, 327] width 132 height 12
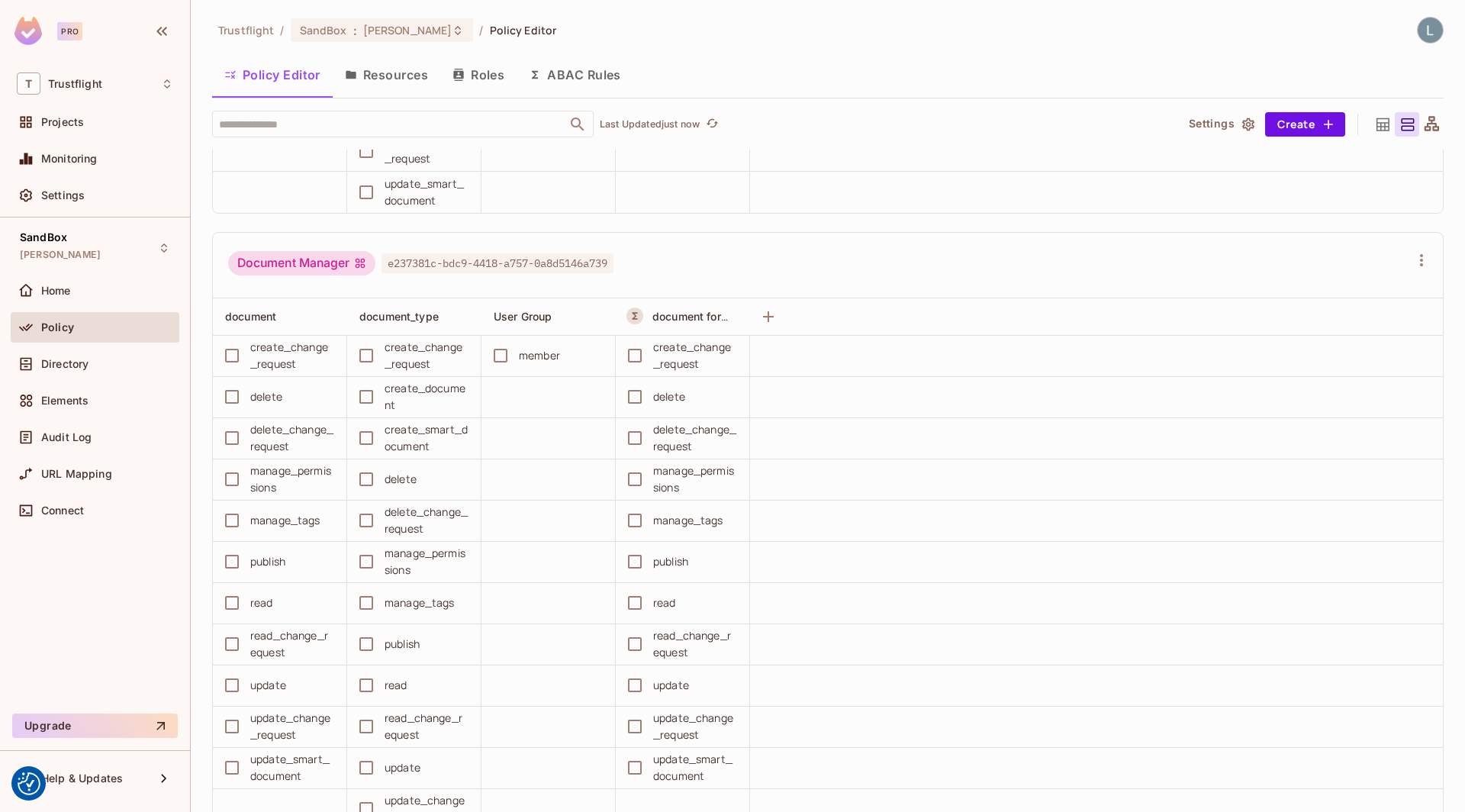
scroll to position [1262, 0]
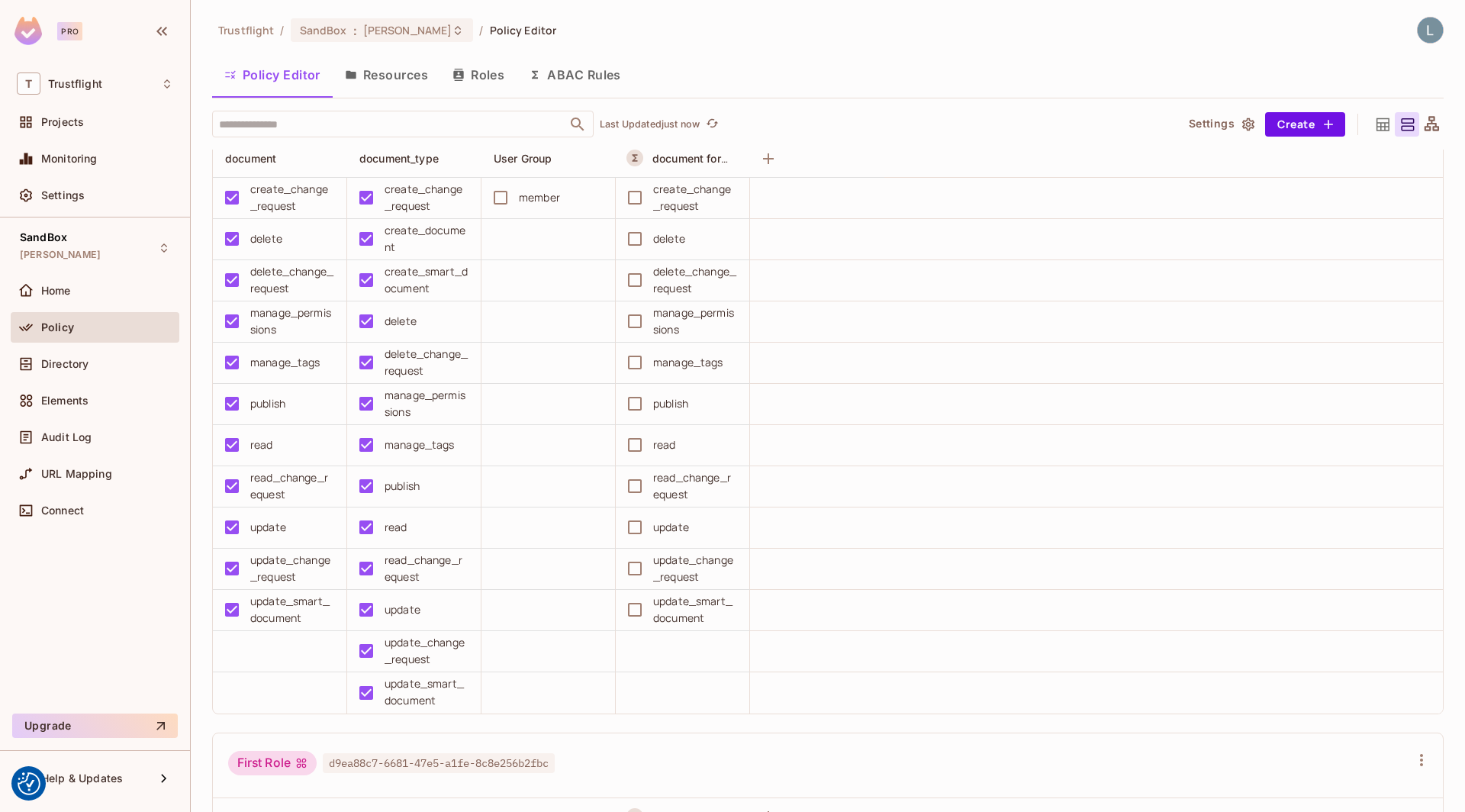
scroll to position [1295, 0]
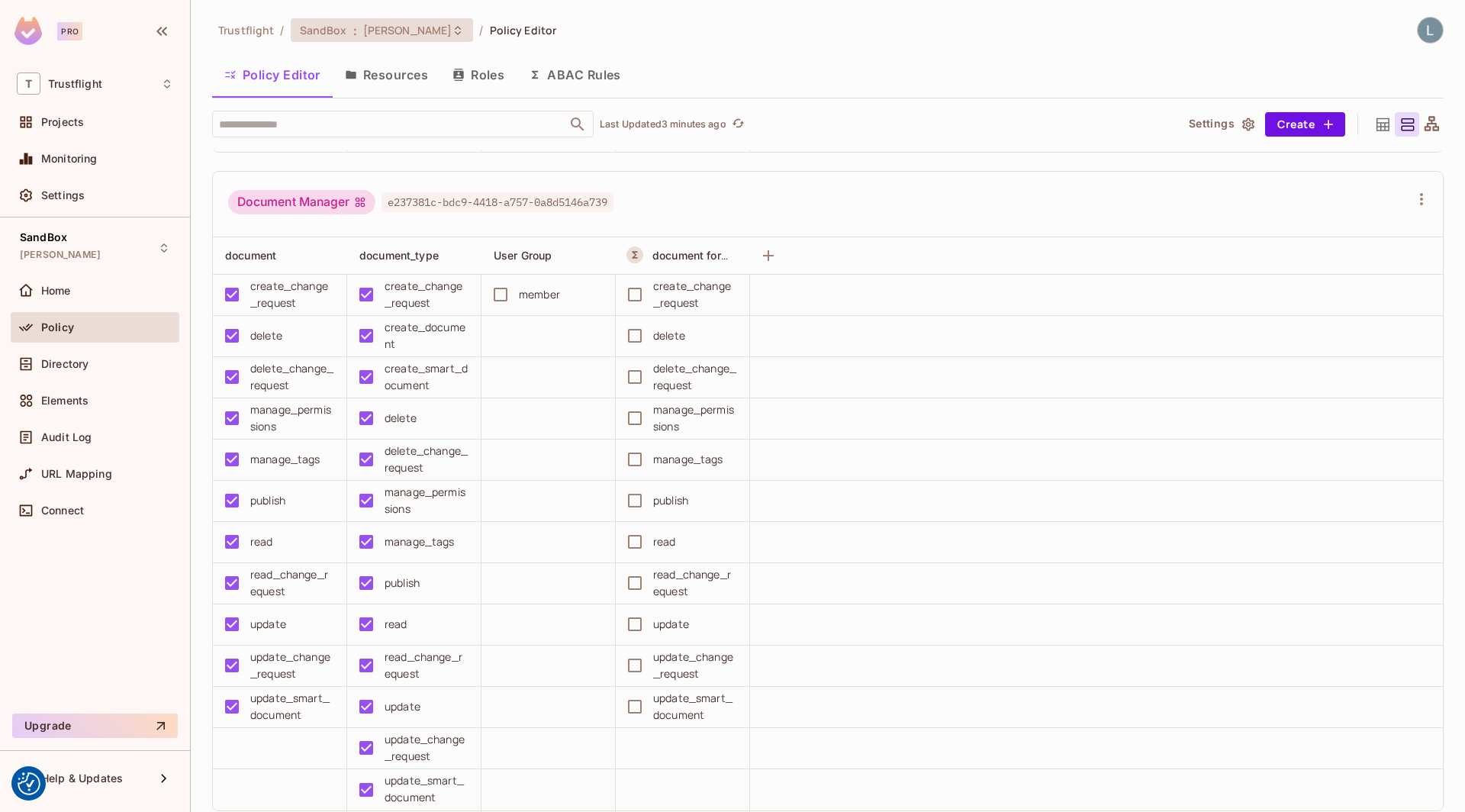
click at [405, 34] on span "[PERSON_NAME]" at bounding box center [408, 30] width 89 height 15
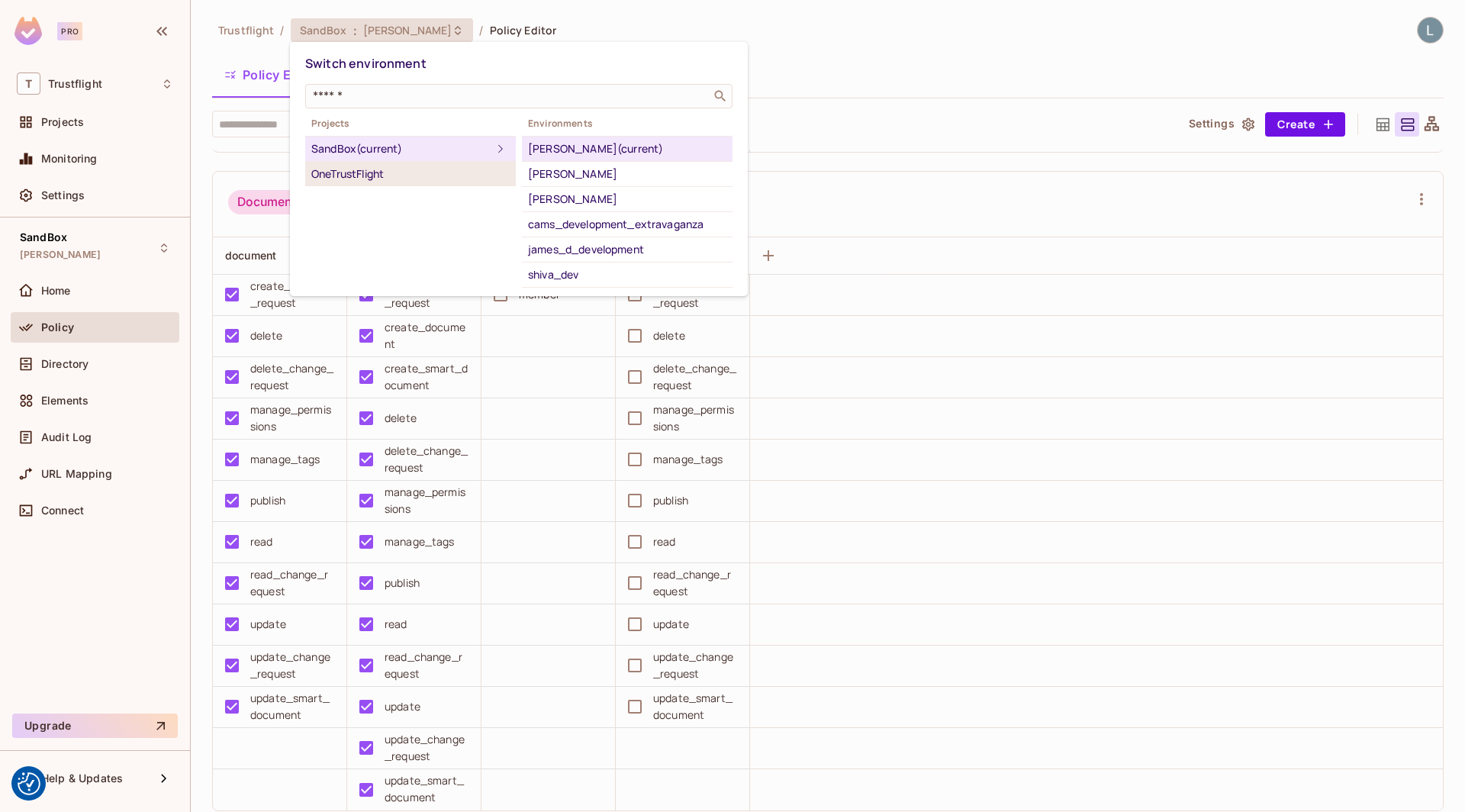
click at [433, 169] on div "OneTrustFlight" at bounding box center [411, 174] width 198 height 18
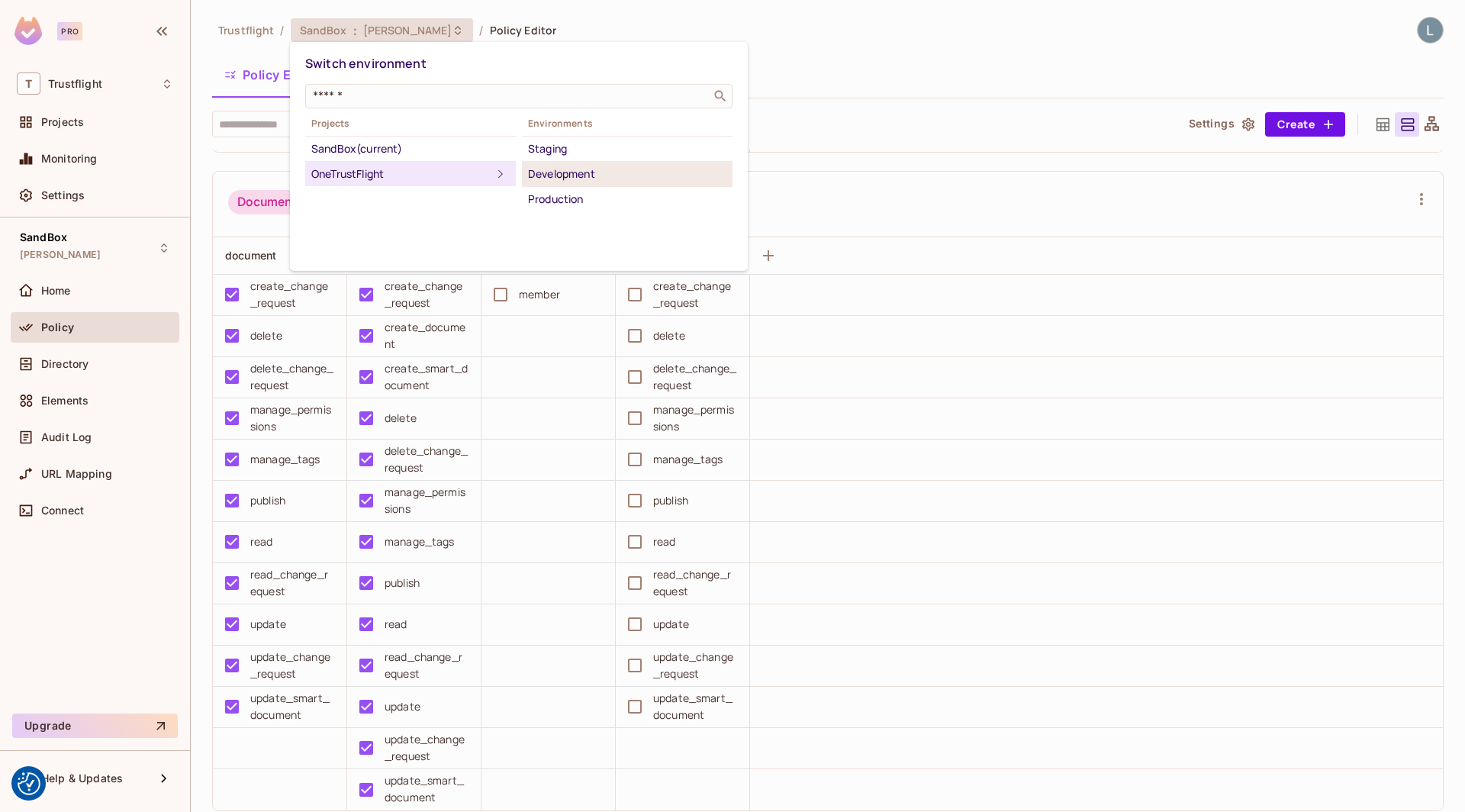
click at [573, 169] on div "Development" at bounding box center [627, 174] width 198 height 18
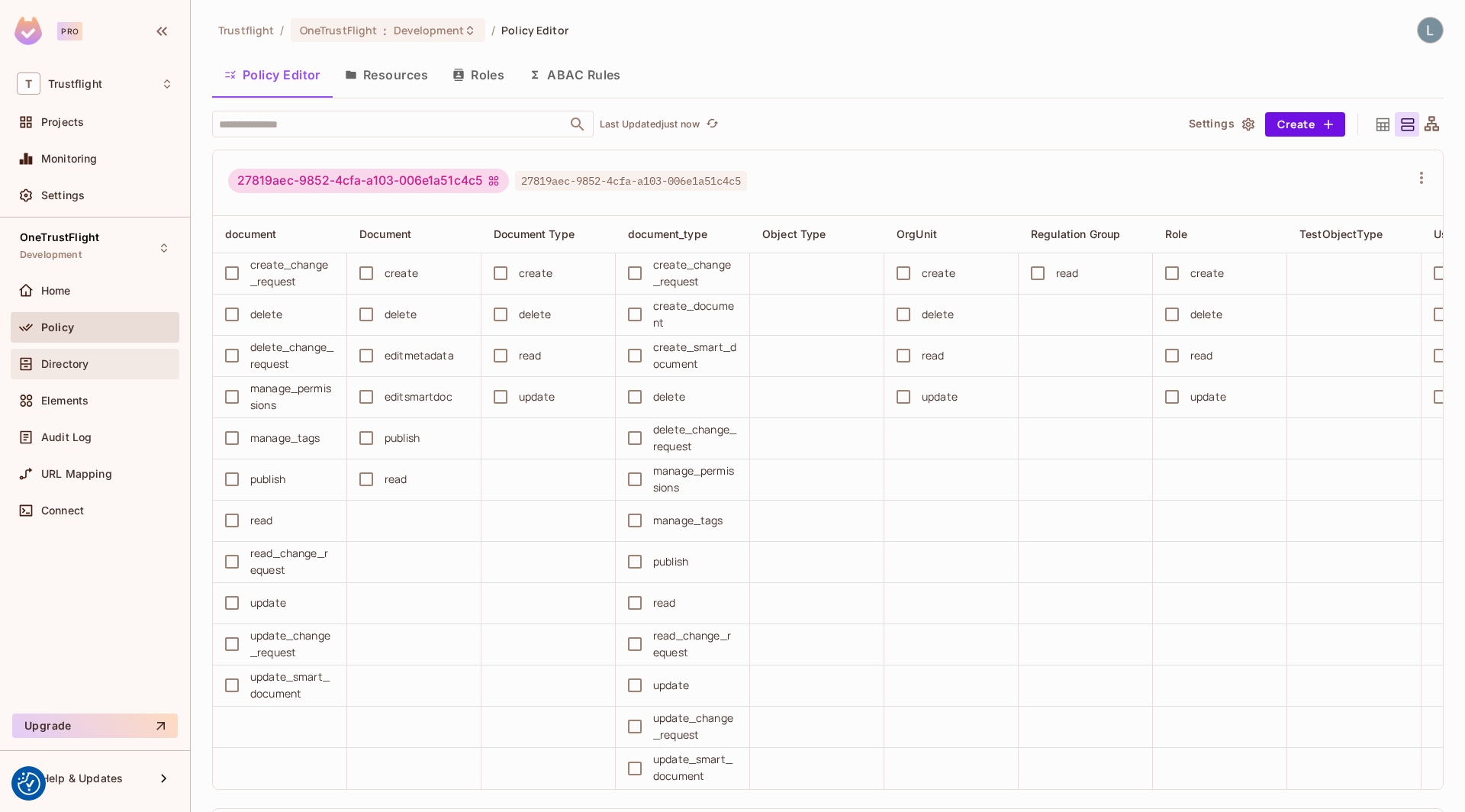
click at [69, 358] on span "Directory" at bounding box center [65, 364] width 48 height 12
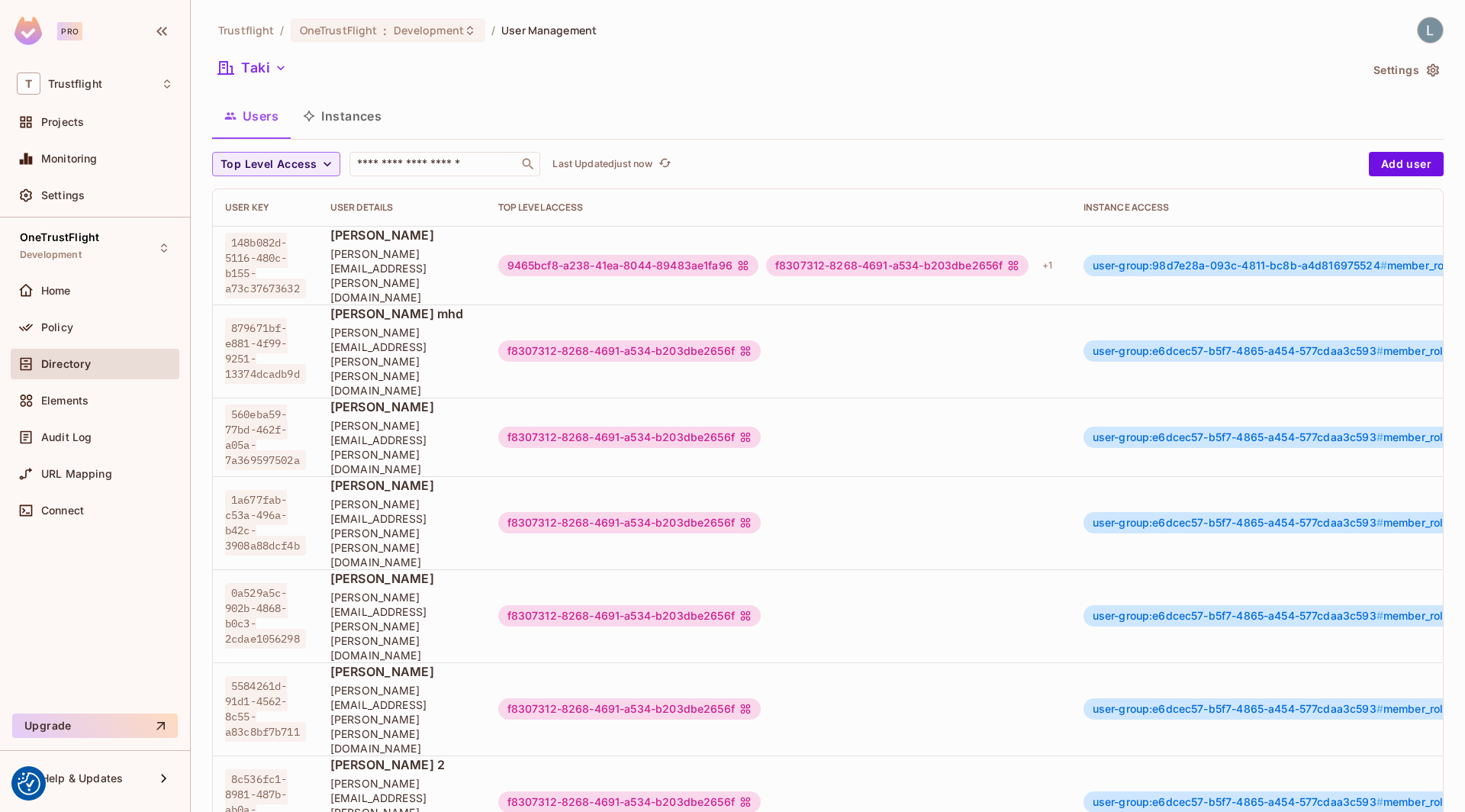
click at [358, 119] on button "Instances" at bounding box center [342, 116] width 103 height 38
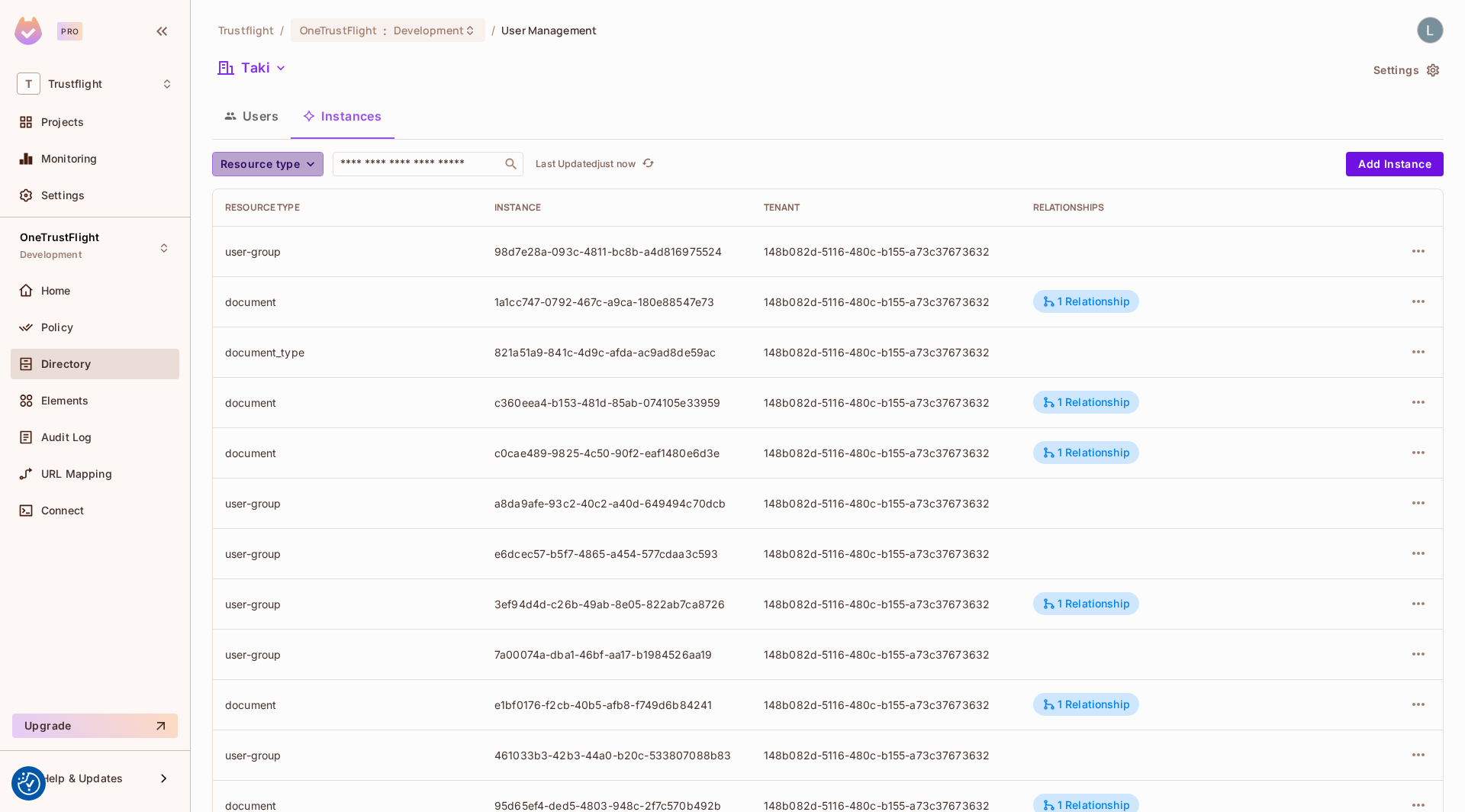
click at [281, 159] on span "Resource type" at bounding box center [260, 164] width 79 height 19
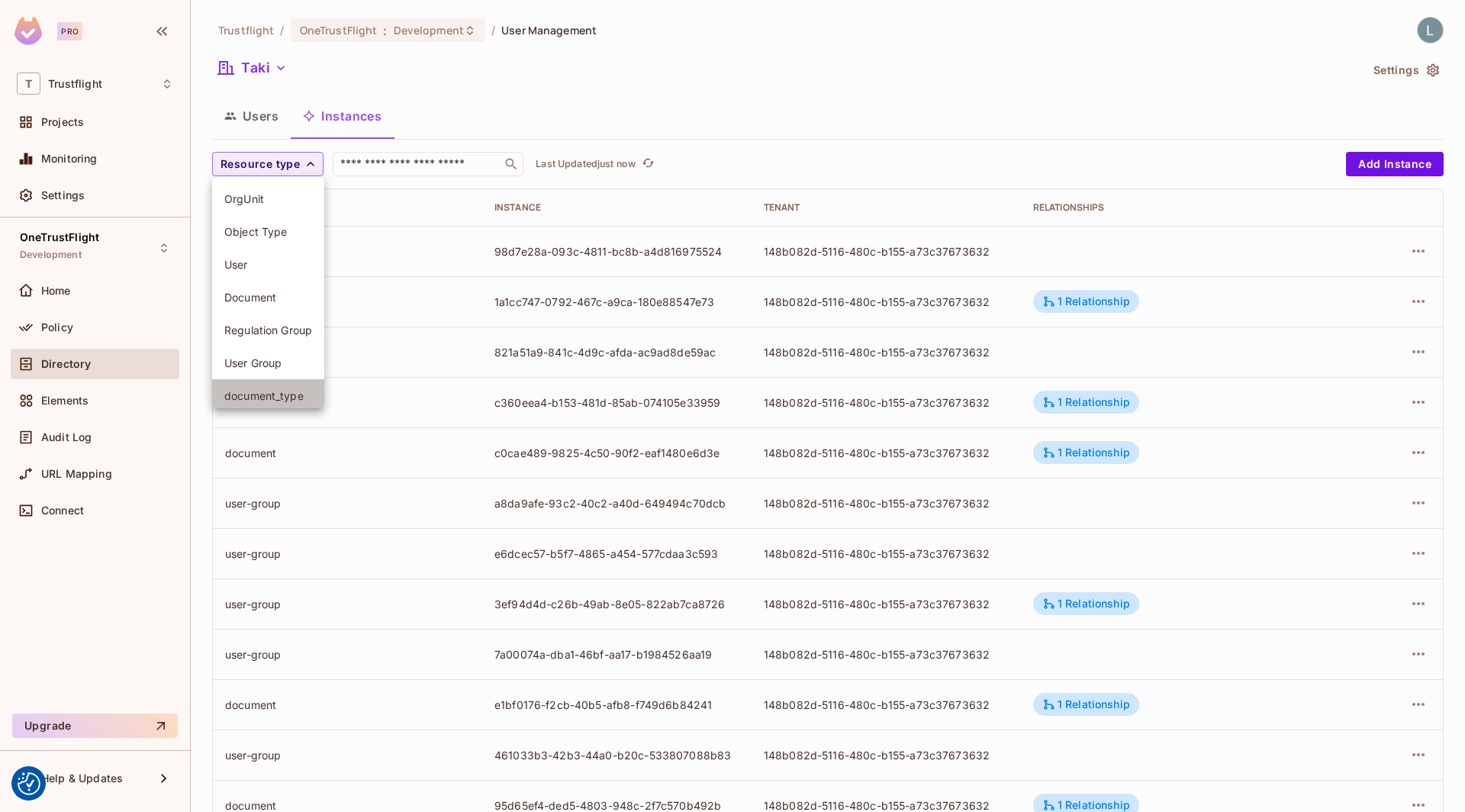
click at [261, 391] on span "document_type" at bounding box center [268, 395] width 88 height 15
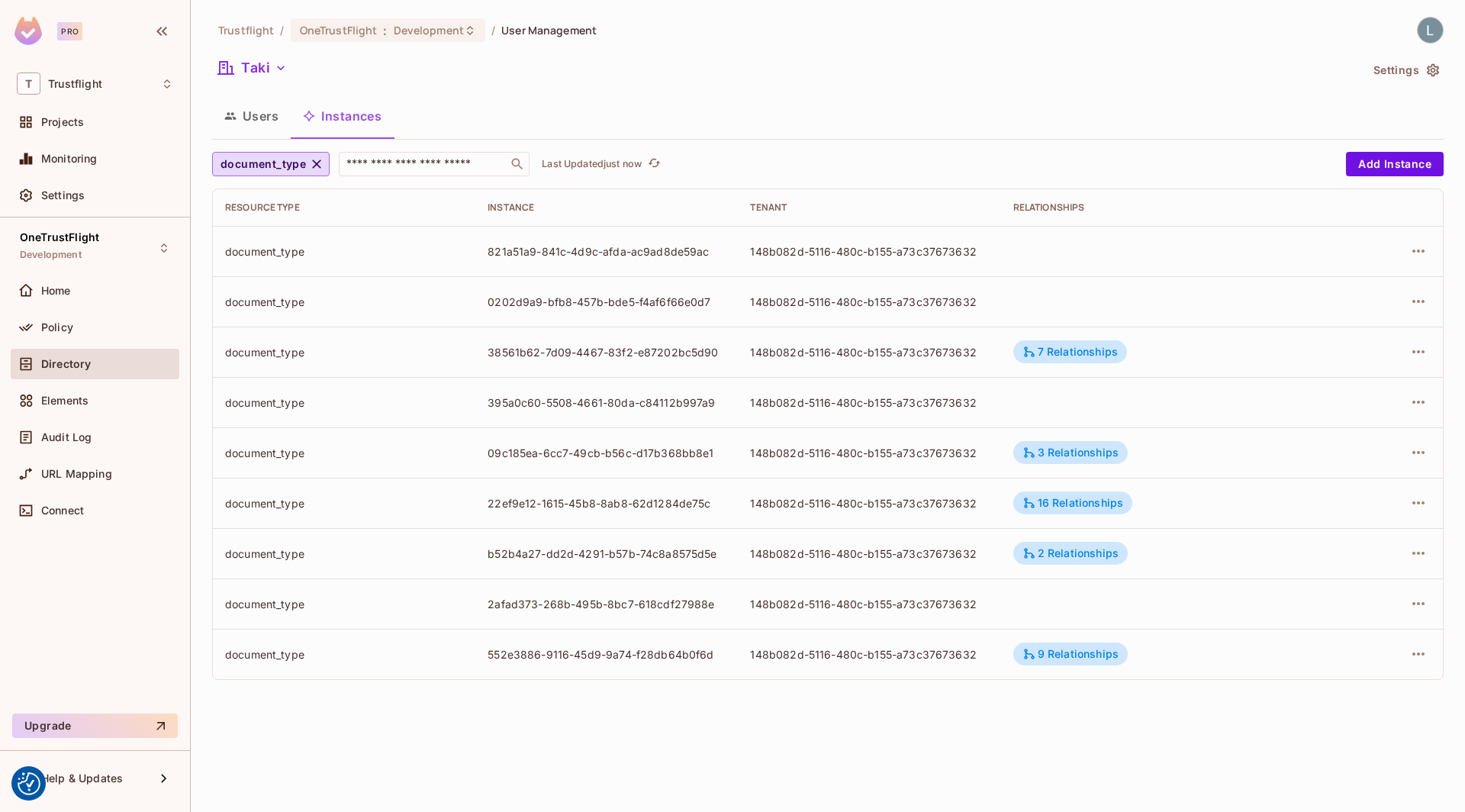
click at [308, 247] on div "document_type" at bounding box center [344, 251] width 238 height 15
click at [1410, 251] on icon "button" at bounding box center [1419, 251] width 18 height 18
click at [1306, 319] on div "Edit Attributes" at bounding box center [1307, 319] width 75 height 15
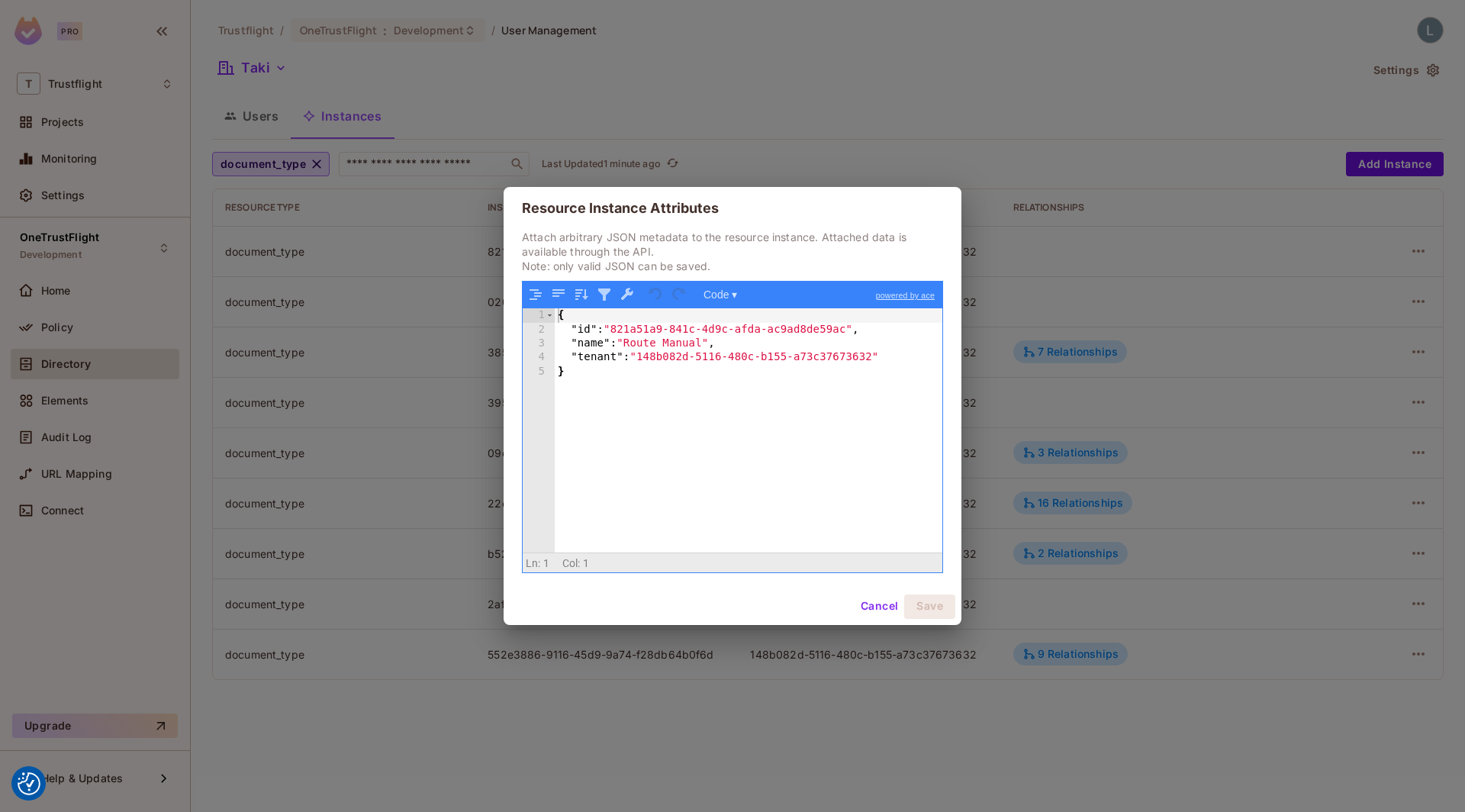
click at [1043, 269] on div "Resource Instance Attributes Attach arbitrary JSON metadata to the resource ins…" at bounding box center [732, 406] width 1465 height 812
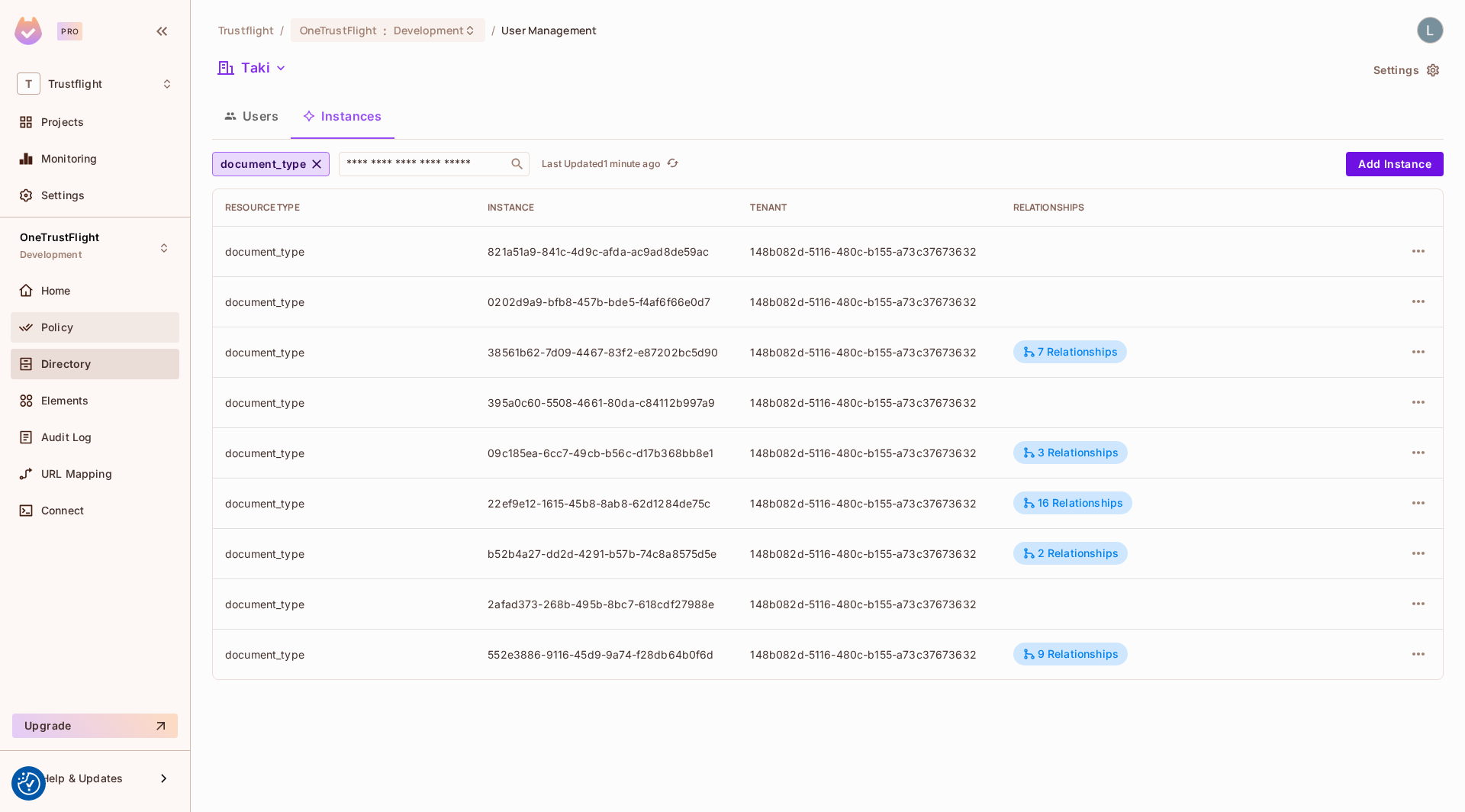
click at [54, 335] on div "Policy" at bounding box center [95, 328] width 169 height 31
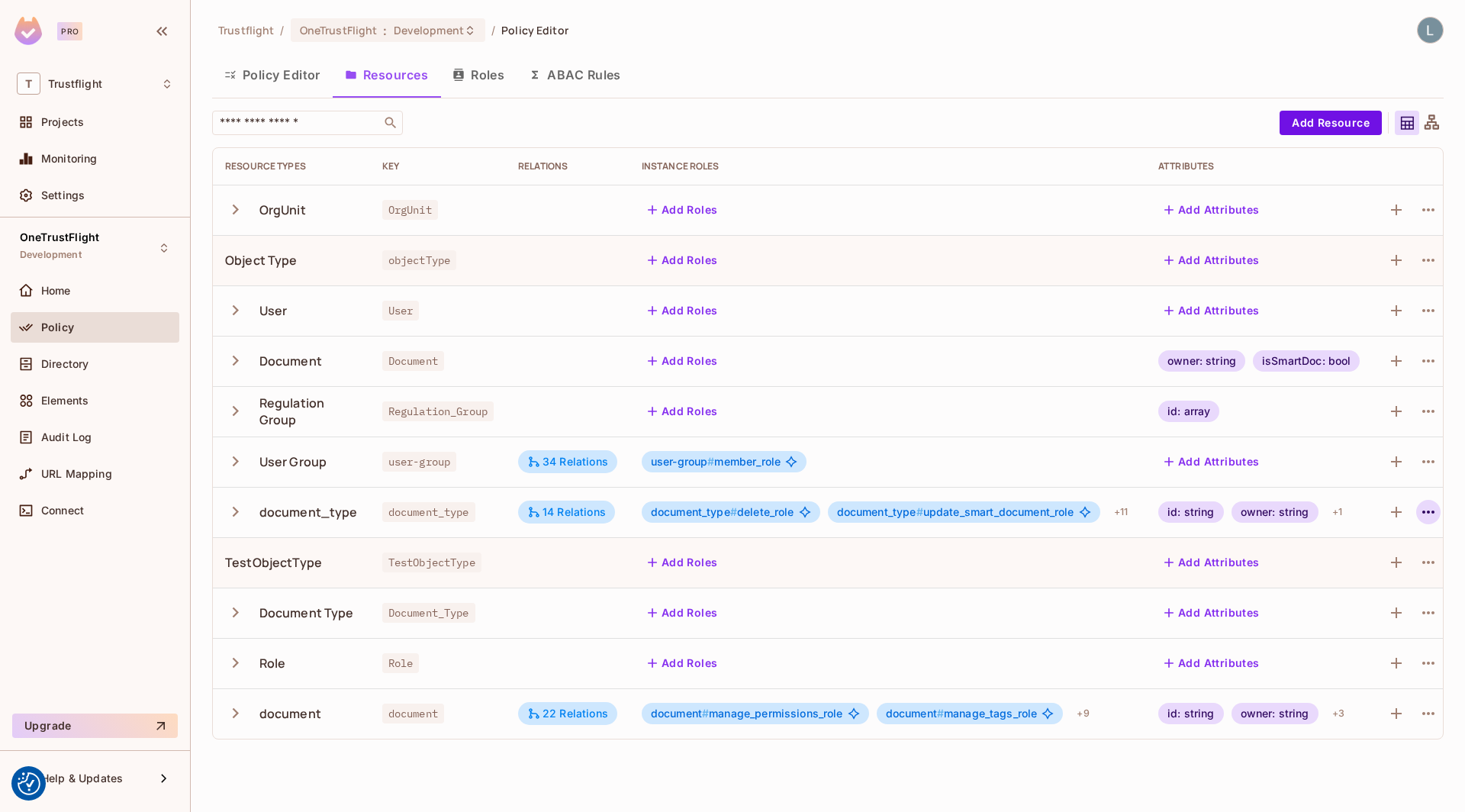
click at [1436, 516] on icon "button" at bounding box center [1429, 512] width 18 height 18
click at [1353, 566] on div "Edit Resource" at bounding box center [1370, 572] width 71 height 15
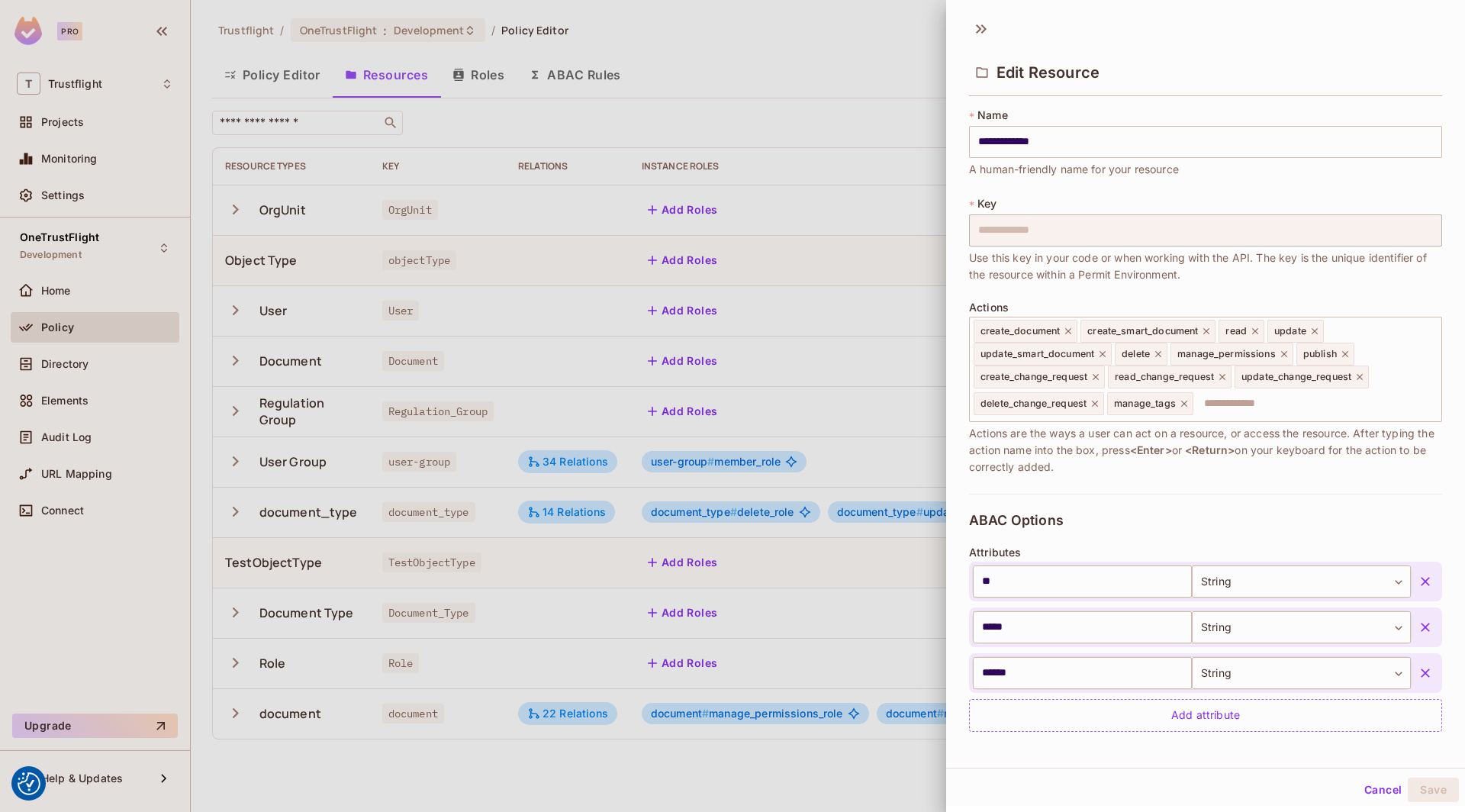
scroll to position [1009, 0]
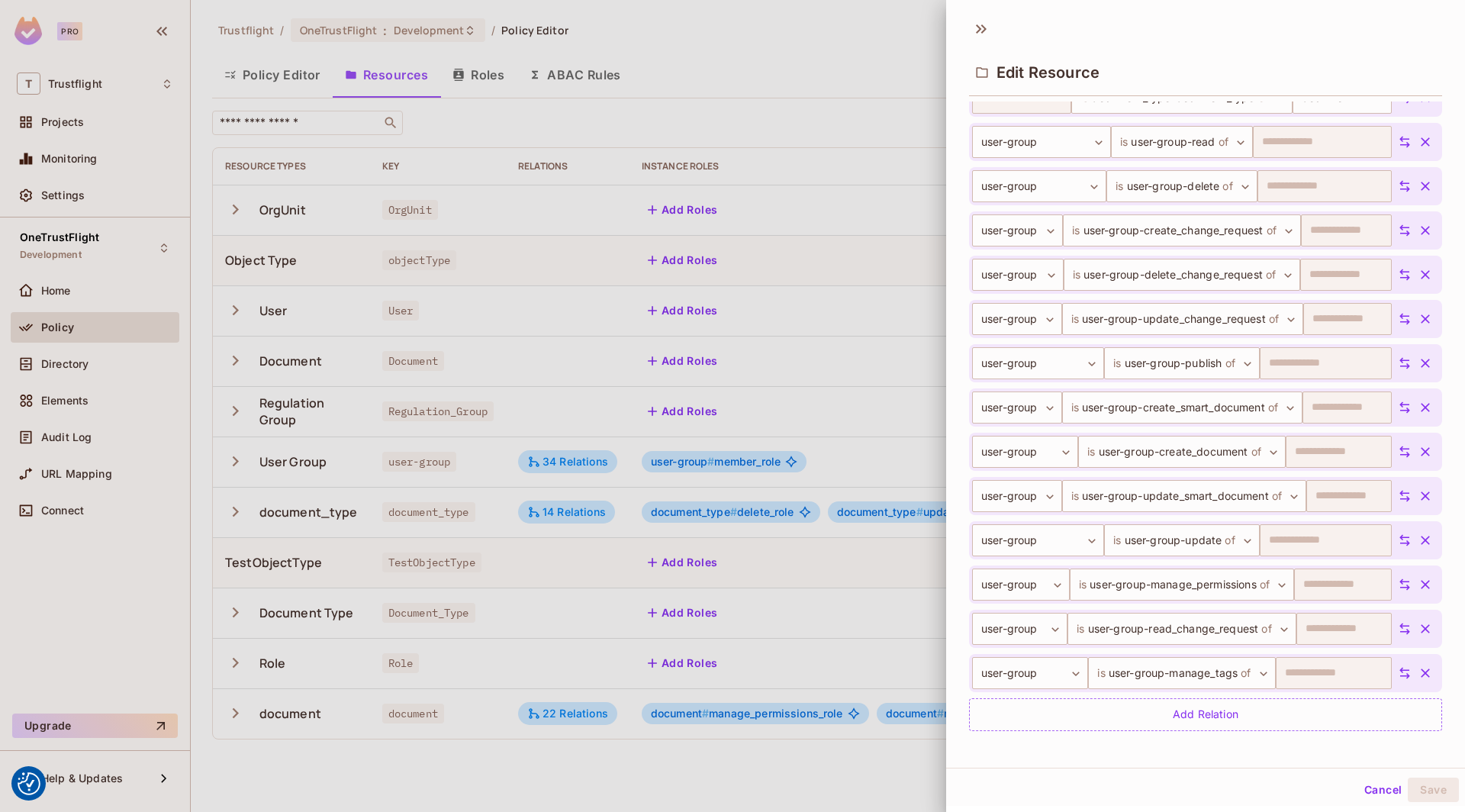
click at [760, 448] on div at bounding box center [732, 406] width 1465 height 812
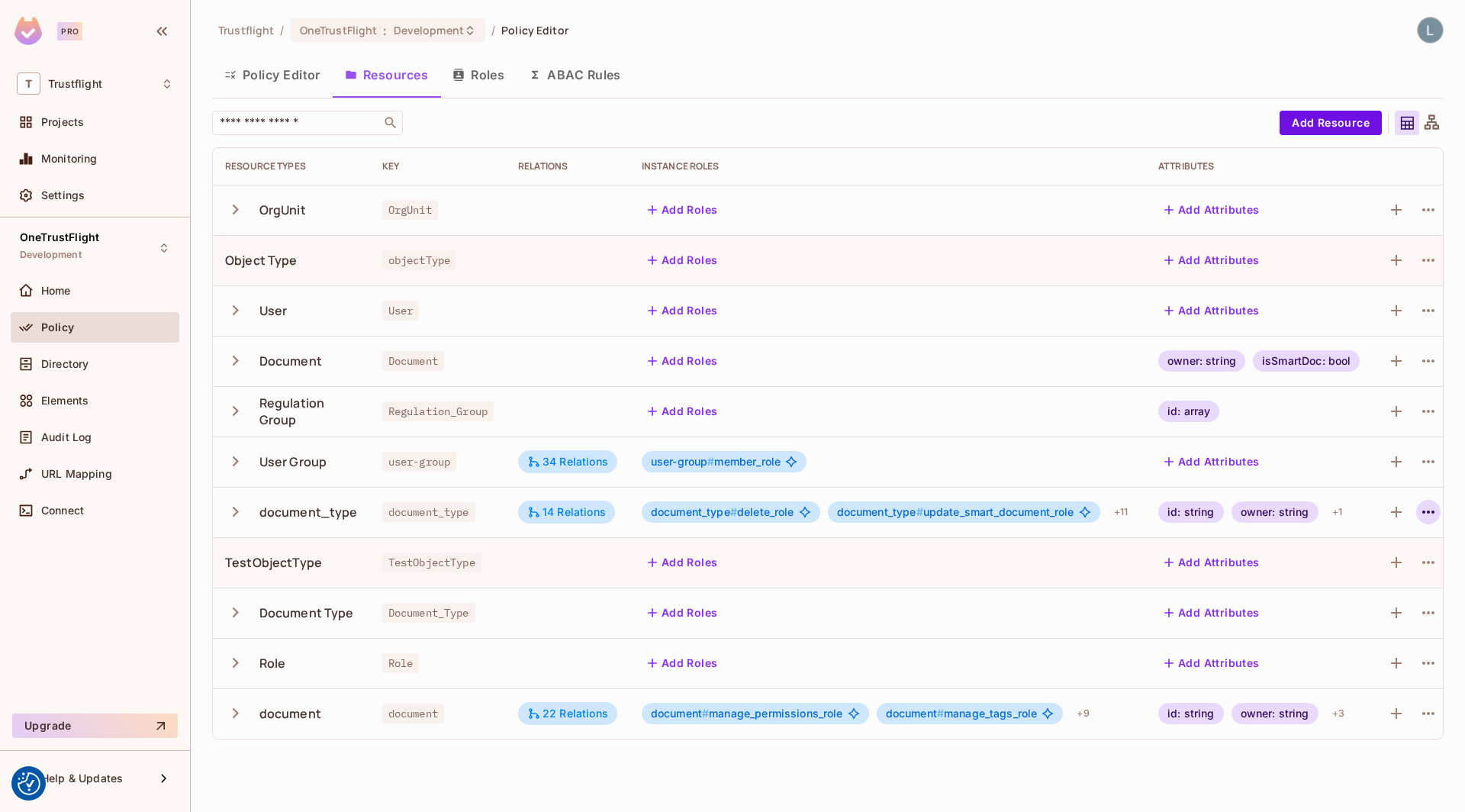
click at [1433, 507] on icon "button" at bounding box center [1429, 512] width 18 height 18
click at [1367, 565] on div "Edit Resource" at bounding box center [1370, 572] width 71 height 15
click at [88, 361] on span "Directory" at bounding box center [65, 364] width 48 height 12
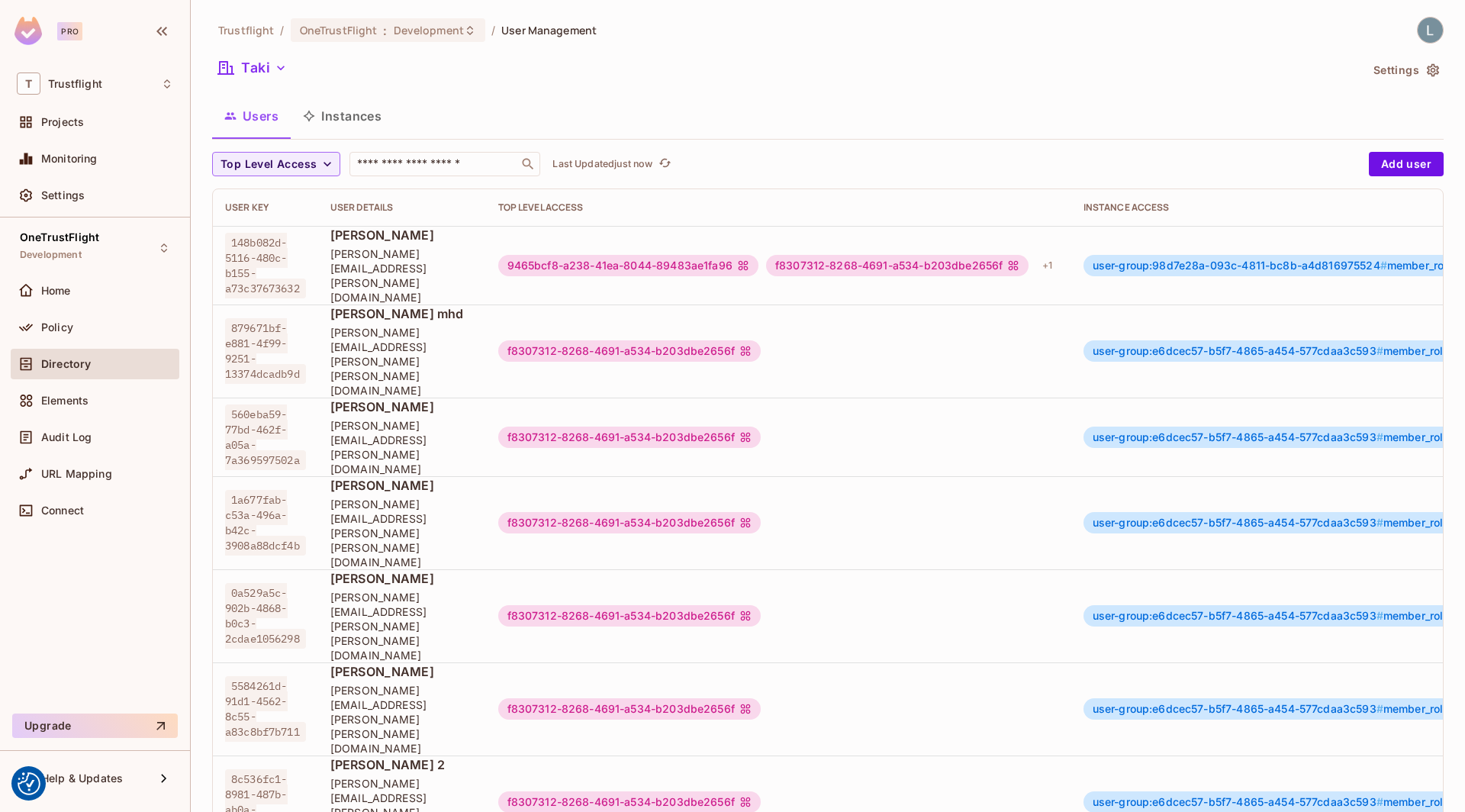
click at [388, 111] on button "Instances" at bounding box center [342, 116] width 103 height 38
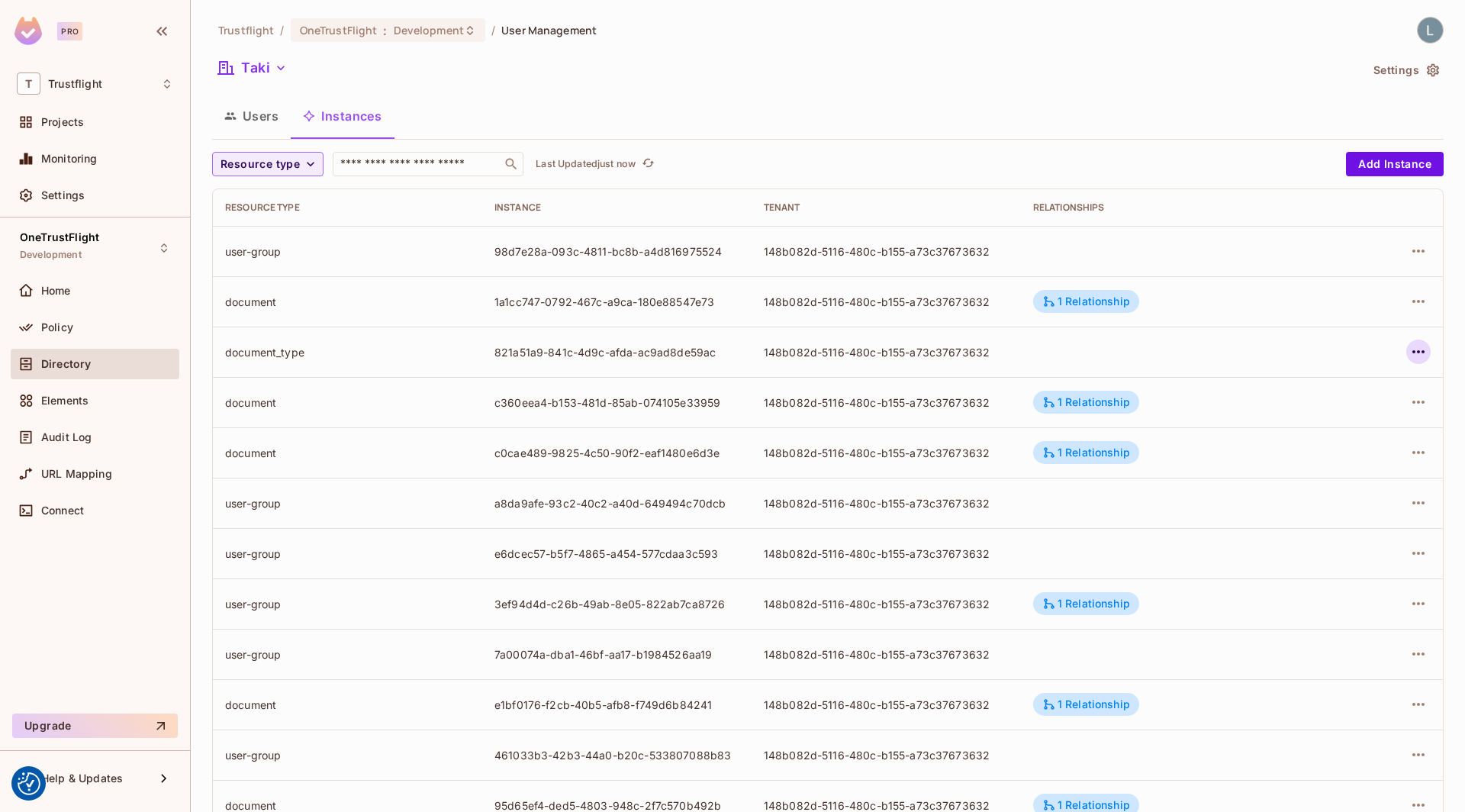
click at [1413, 349] on icon "button" at bounding box center [1419, 352] width 18 height 18
click at [1330, 409] on span "Edit Attributes" at bounding box center [1307, 420] width 84 height 25
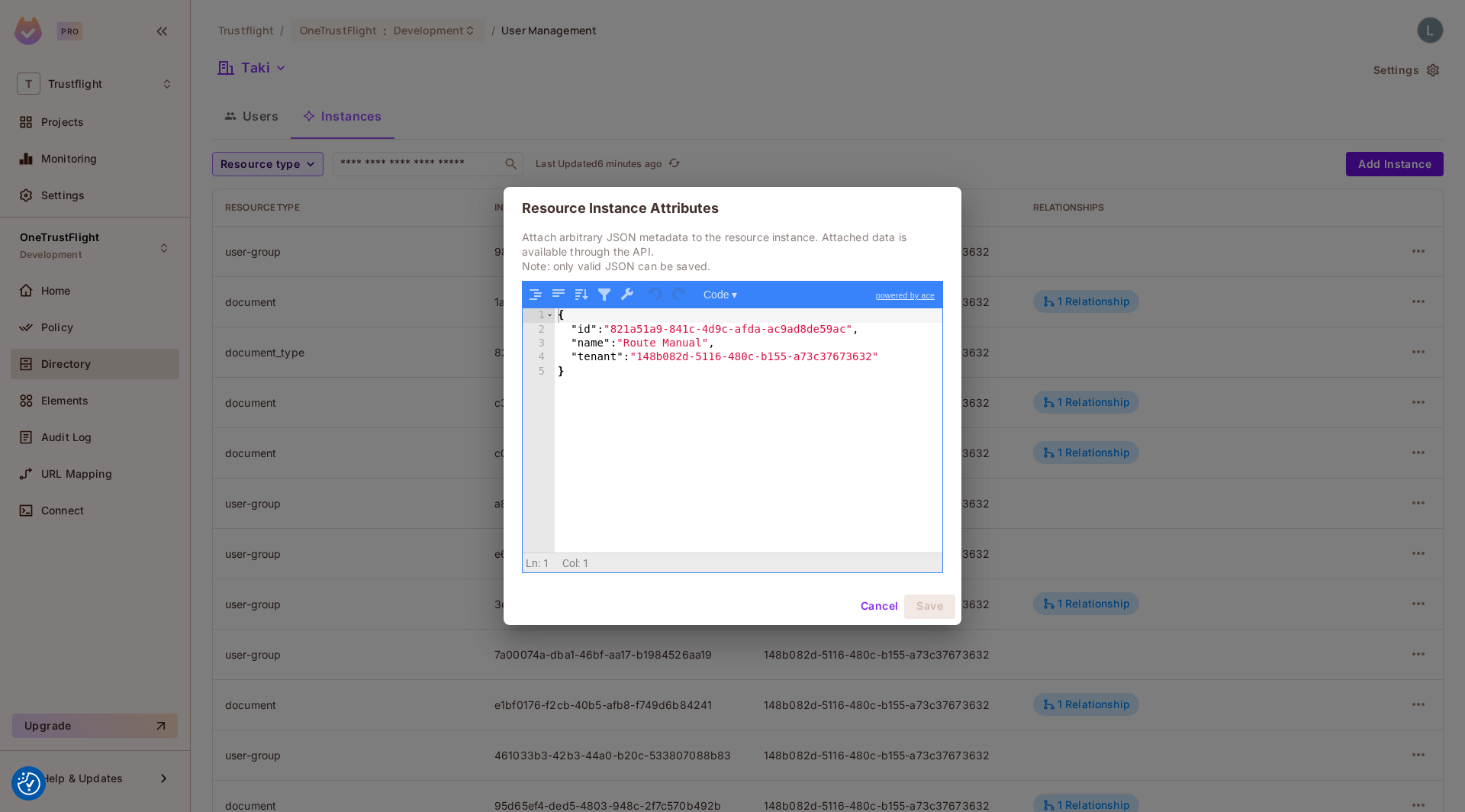
click at [401, 248] on div "Resource Instance Attributes Attach arbitrary JSON metadata to the resource ins…" at bounding box center [732, 406] width 1465 height 812
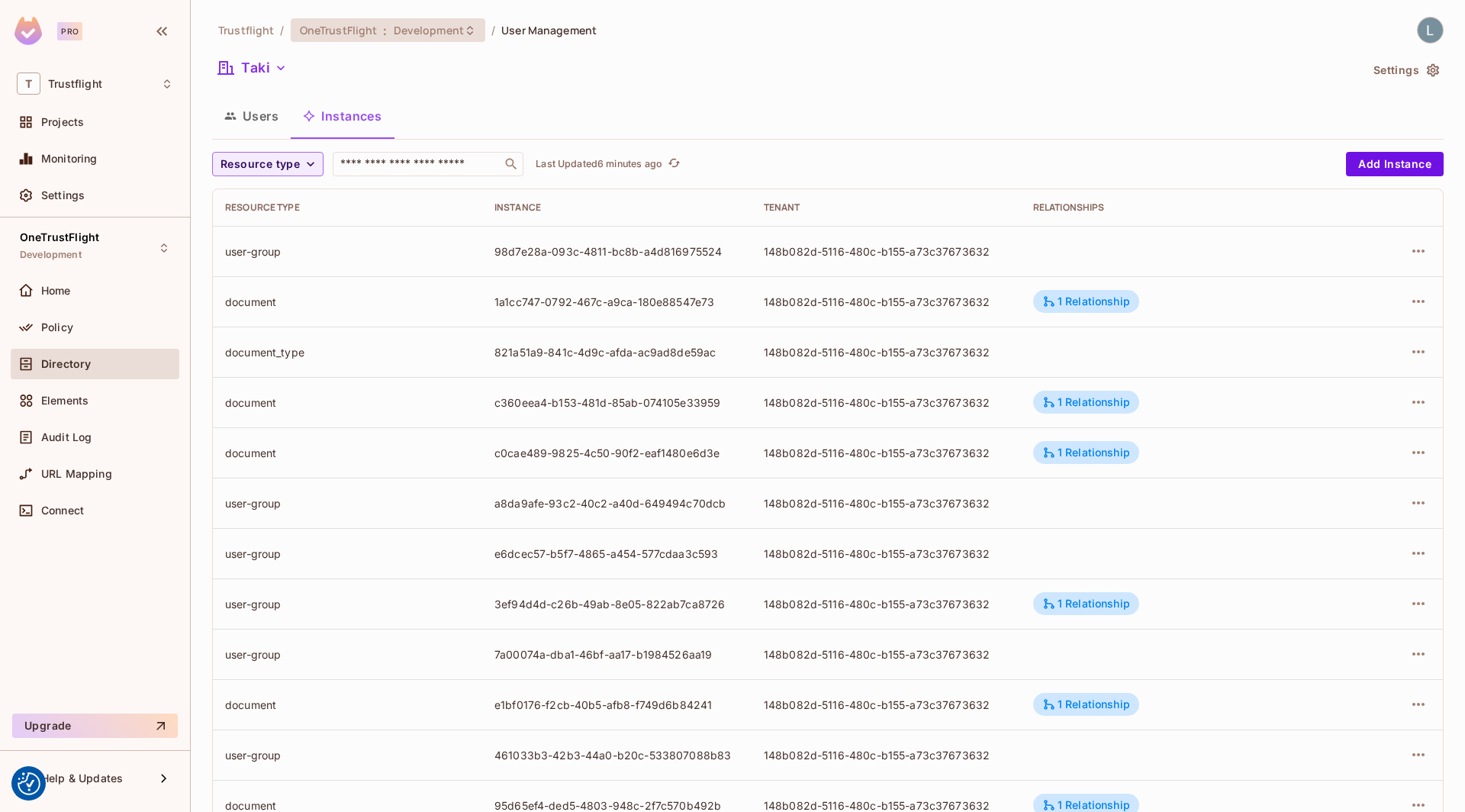
click at [432, 37] on span "Development" at bounding box center [428, 30] width 70 height 15
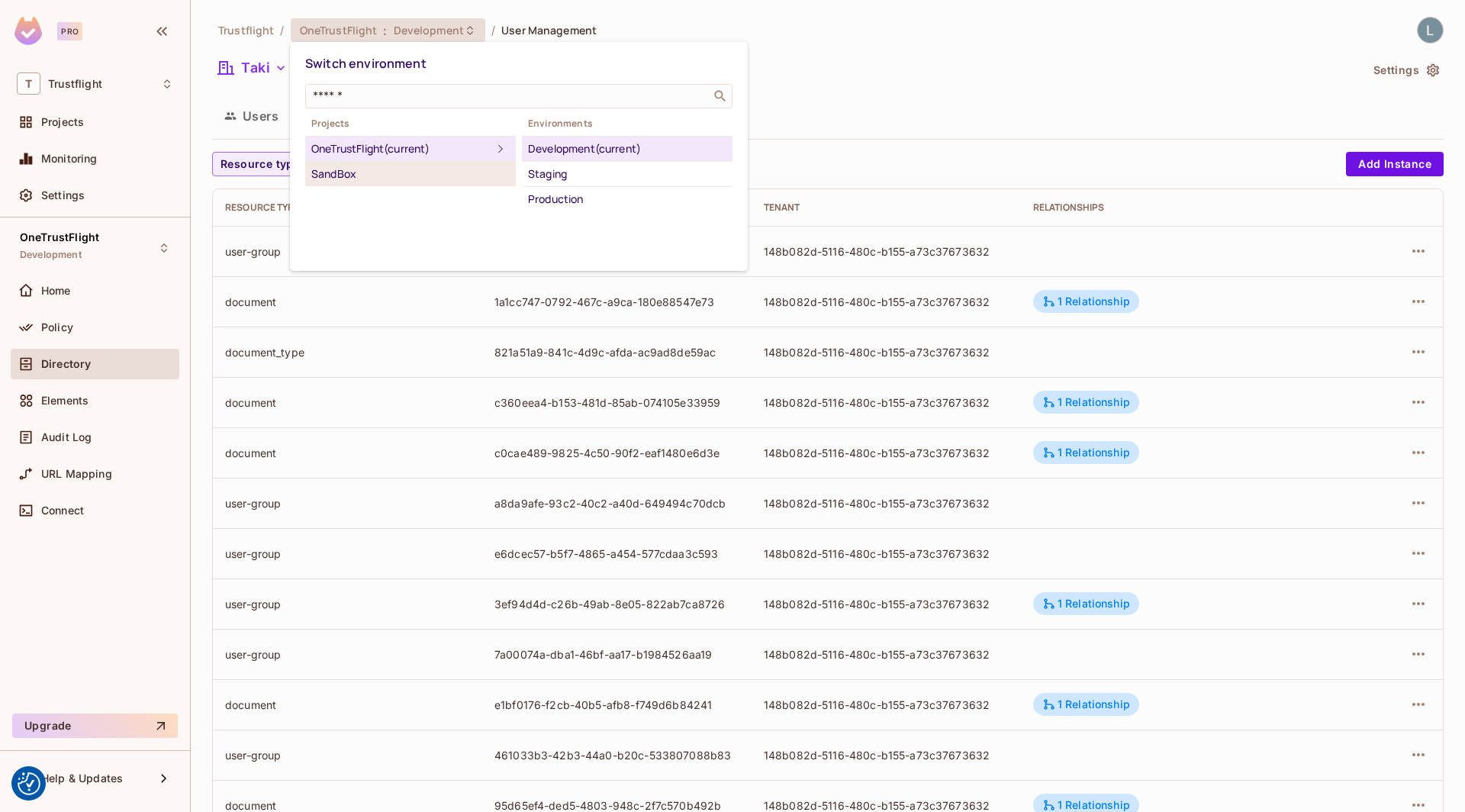
click at [375, 170] on div "SandBox" at bounding box center [411, 174] width 198 height 18
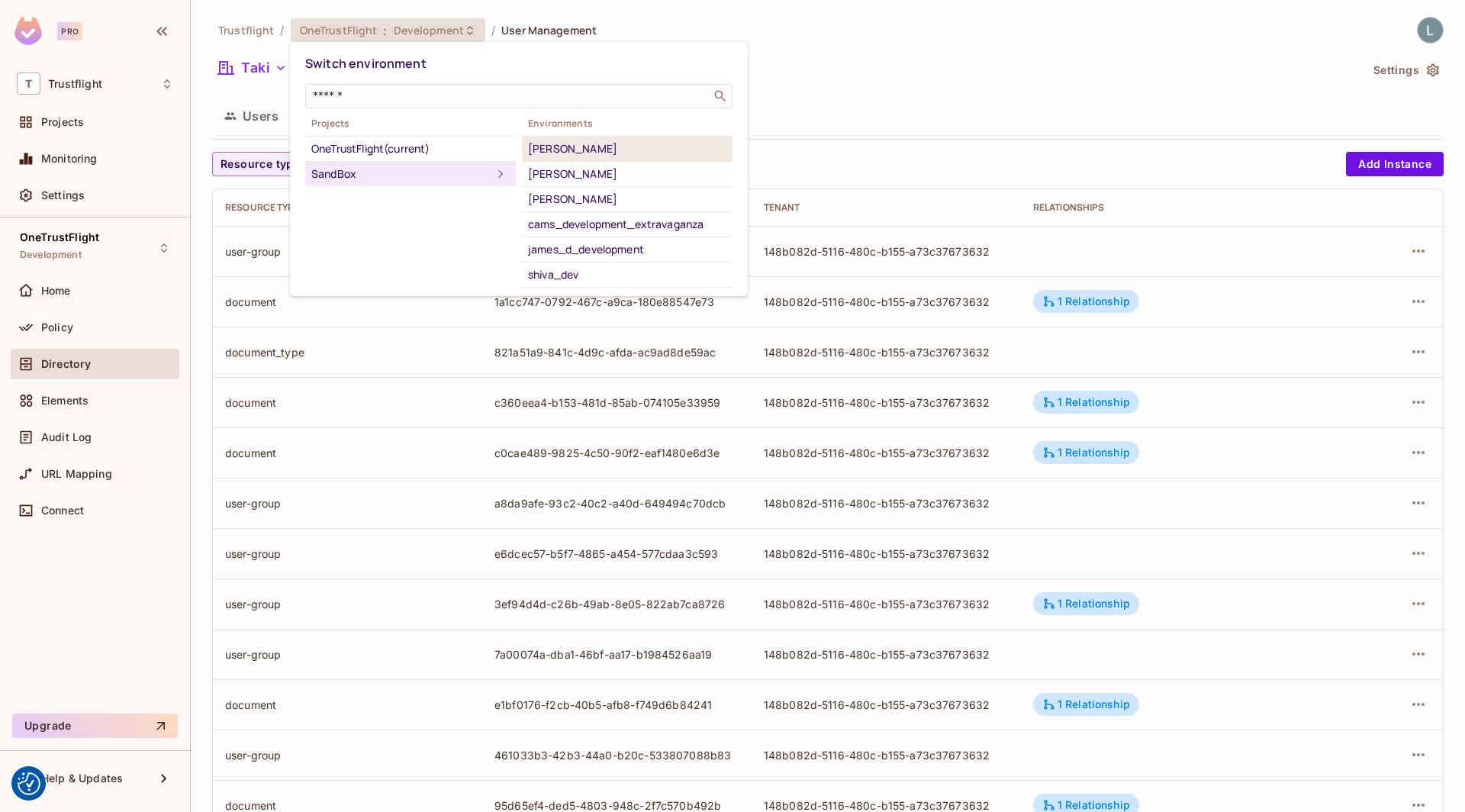
click at [561, 141] on div "[PERSON_NAME]" at bounding box center [627, 149] width 198 height 18
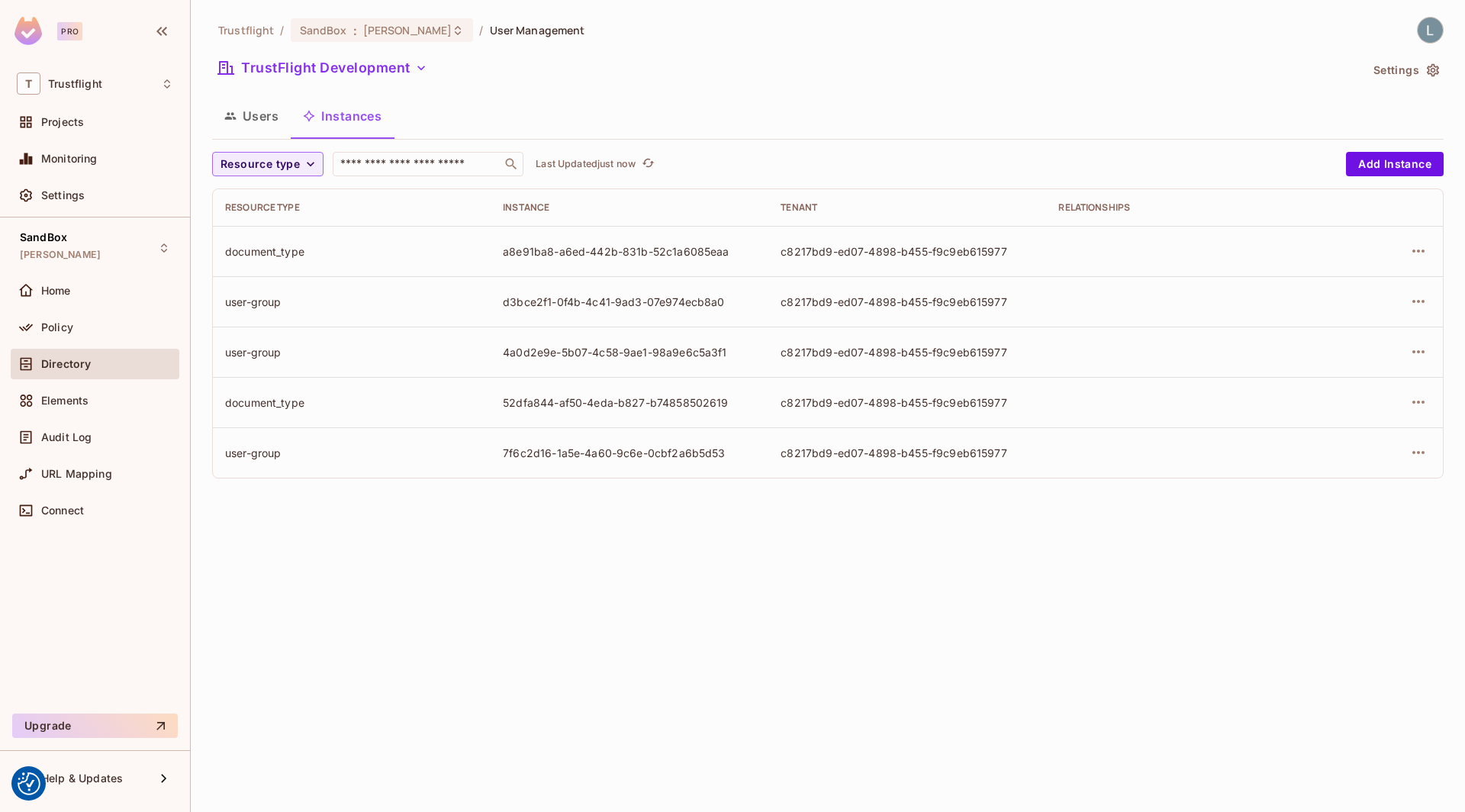
click at [329, 616] on div "Trustflight / SandBox : lewis_dev / User Management TrustFlight Development Set…" at bounding box center [828, 406] width 1275 height 812
click at [1416, 403] on icon "button" at bounding box center [1419, 402] width 18 height 18
click at [1331, 467] on div "Edit Attributes" at bounding box center [1307, 470] width 75 height 15
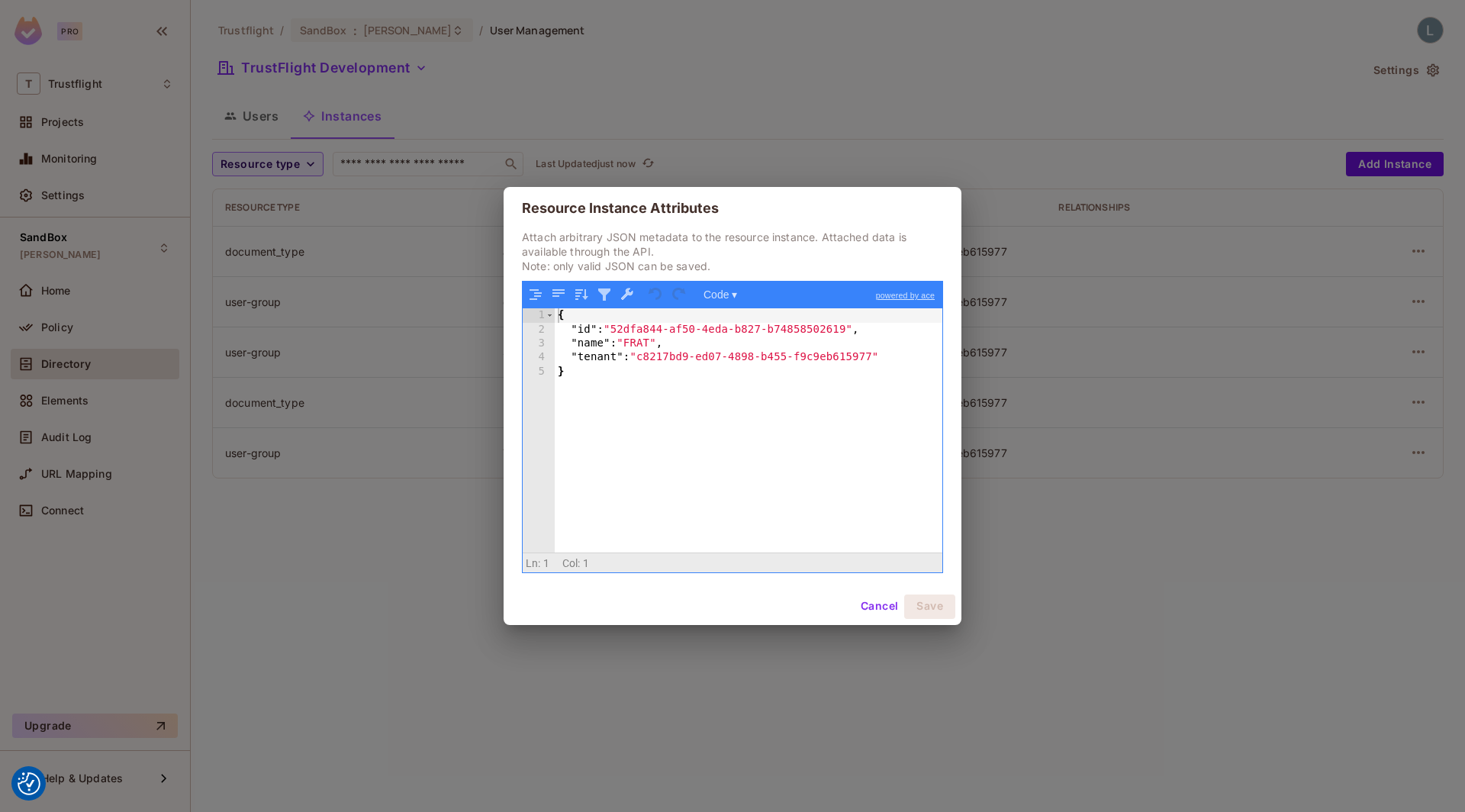
click at [1046, 579] on div "Resource Instance Attributes Attach arbitrary JSON metadata to the resource ins…" at bounding box center [732, 406] width 1465 height 812
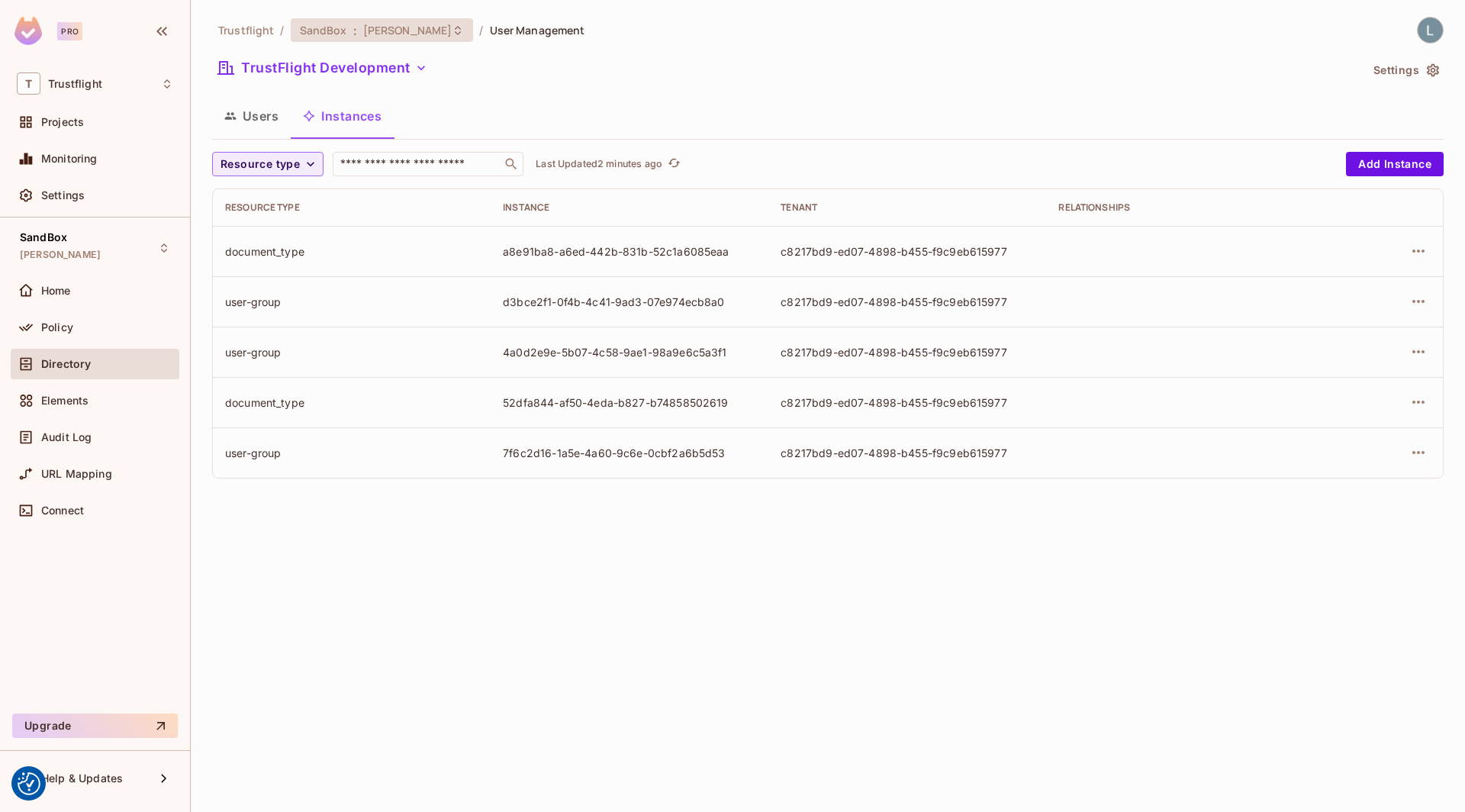
click at [365, 30] on span "[PERSON_NAME]" at bounding box center [408, 30] width 89 height 15
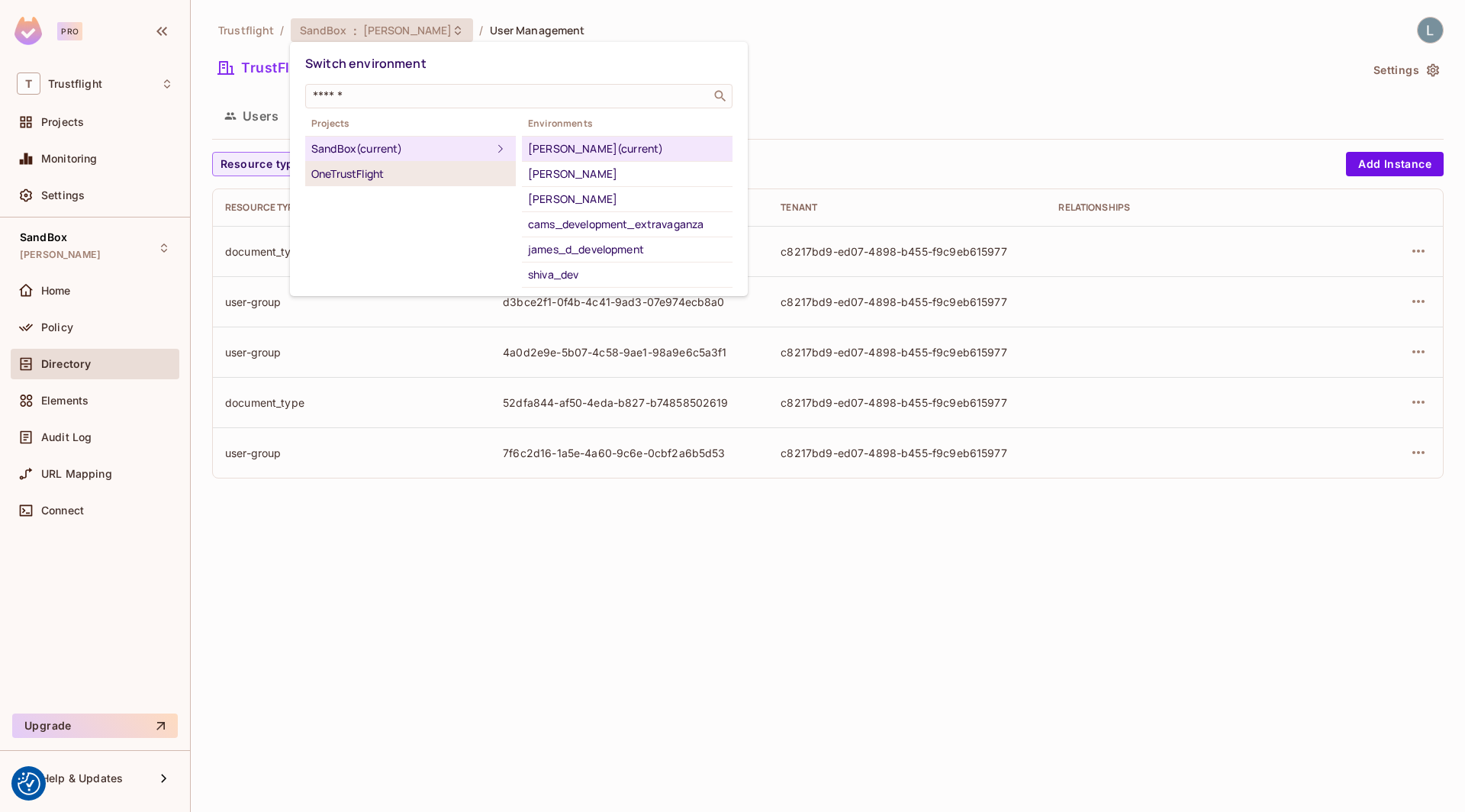
click at [425, 172] on div "OneTrustFlight" at bounding box center [411, 174] width 198 height 18
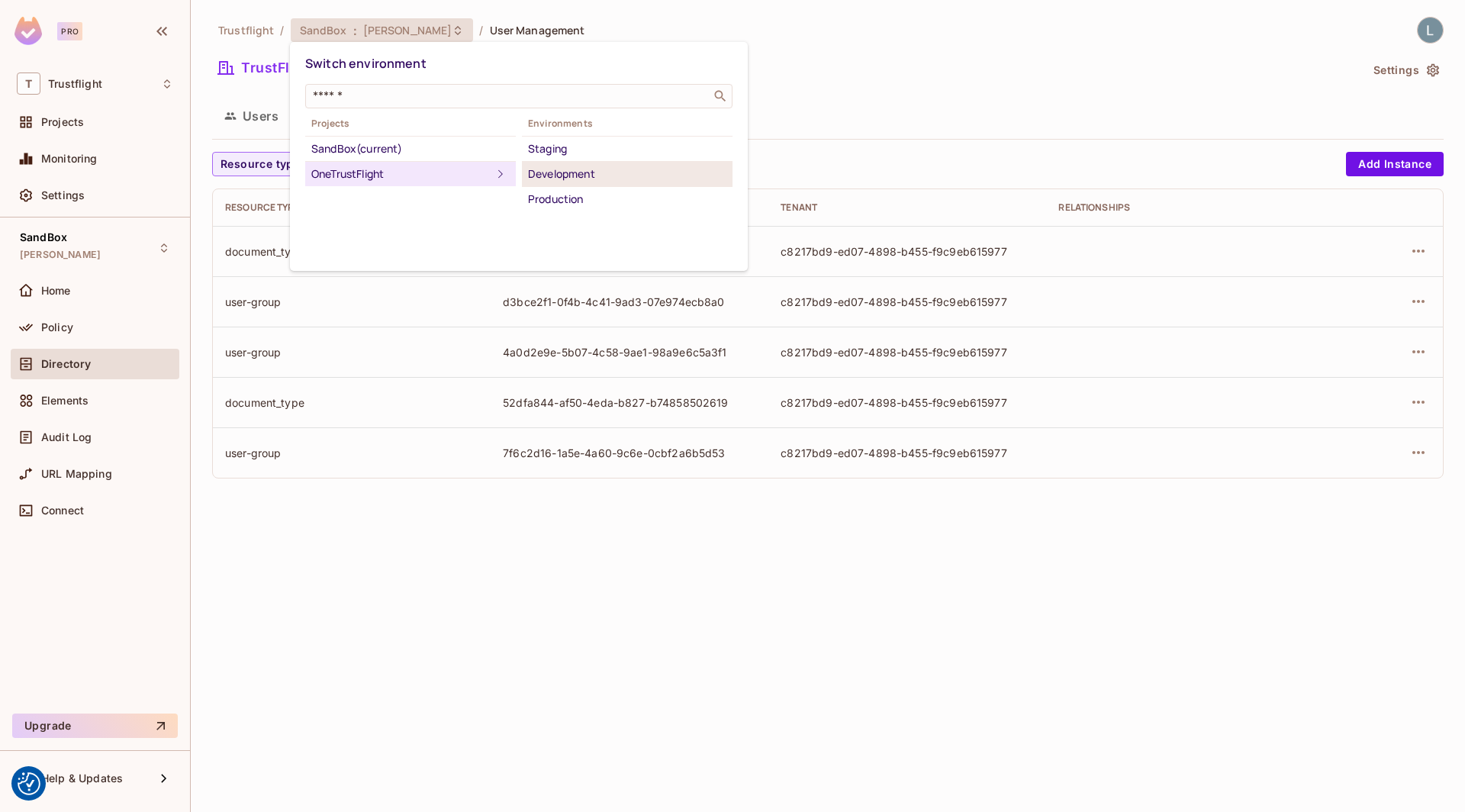
click at [565, 167] on div "Development" at bounding box center [627, 174] width 198 height 18
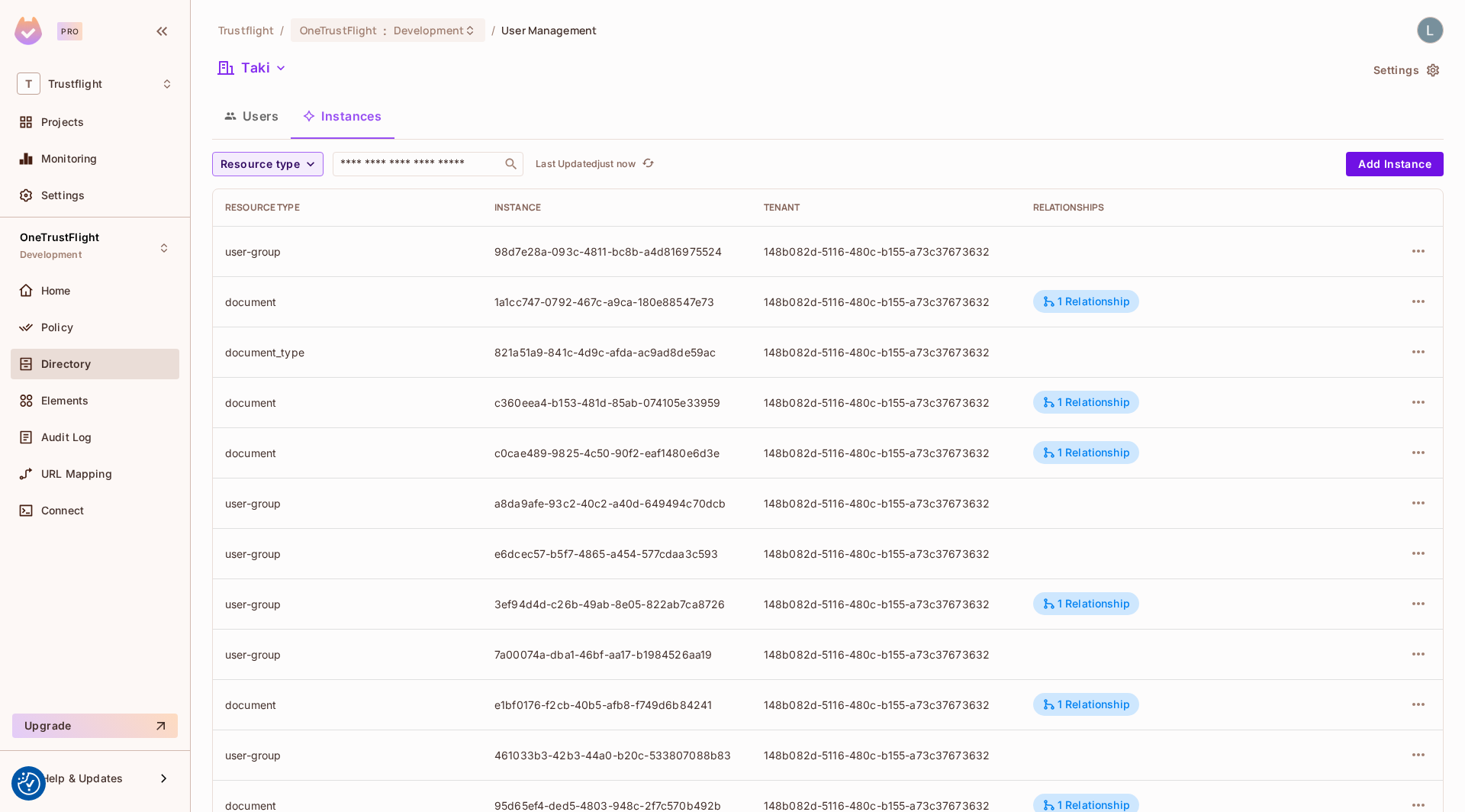
click at [296, 150] on div "Trustflight / OneTrustFlight : Development / User Management Taki Settings User…" at bounding box center [828, 530] width 1232 height 1028
click at [289, 161] on span "Resource type" at bounding box center [260, 164] width 79 height 19
click at [267, 389] on span "document" at bounding box center [268, 385] width 88 height 15
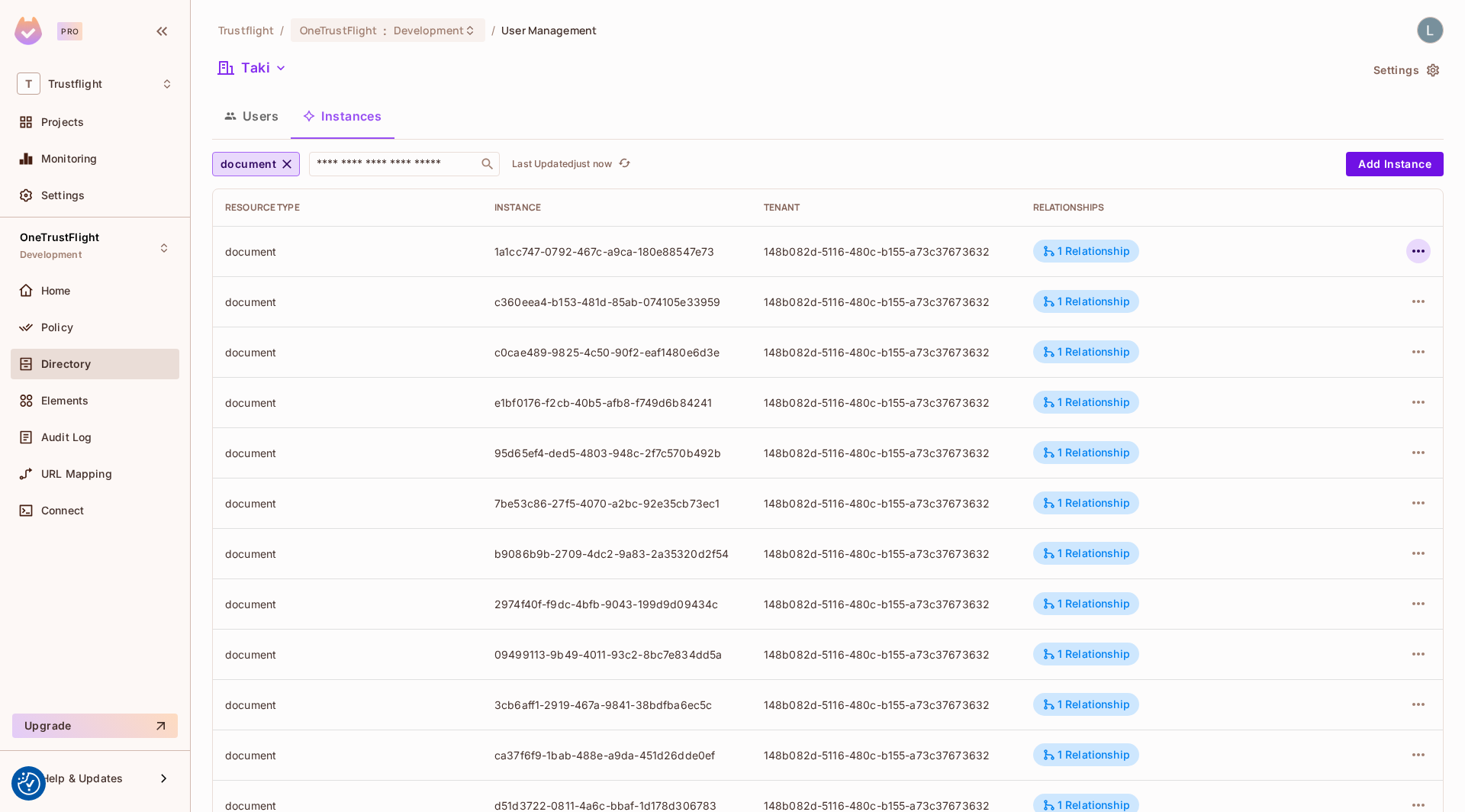
click at [1429, 246] on button "button" at bounding box center [1419, 251] width 25 height 25
click at [72, 319] on div at bounding box center [732, 406] width 1465 height 812
click at [68, 321] on span "Policy" at bounding box center [58, 327] width 32 height 12
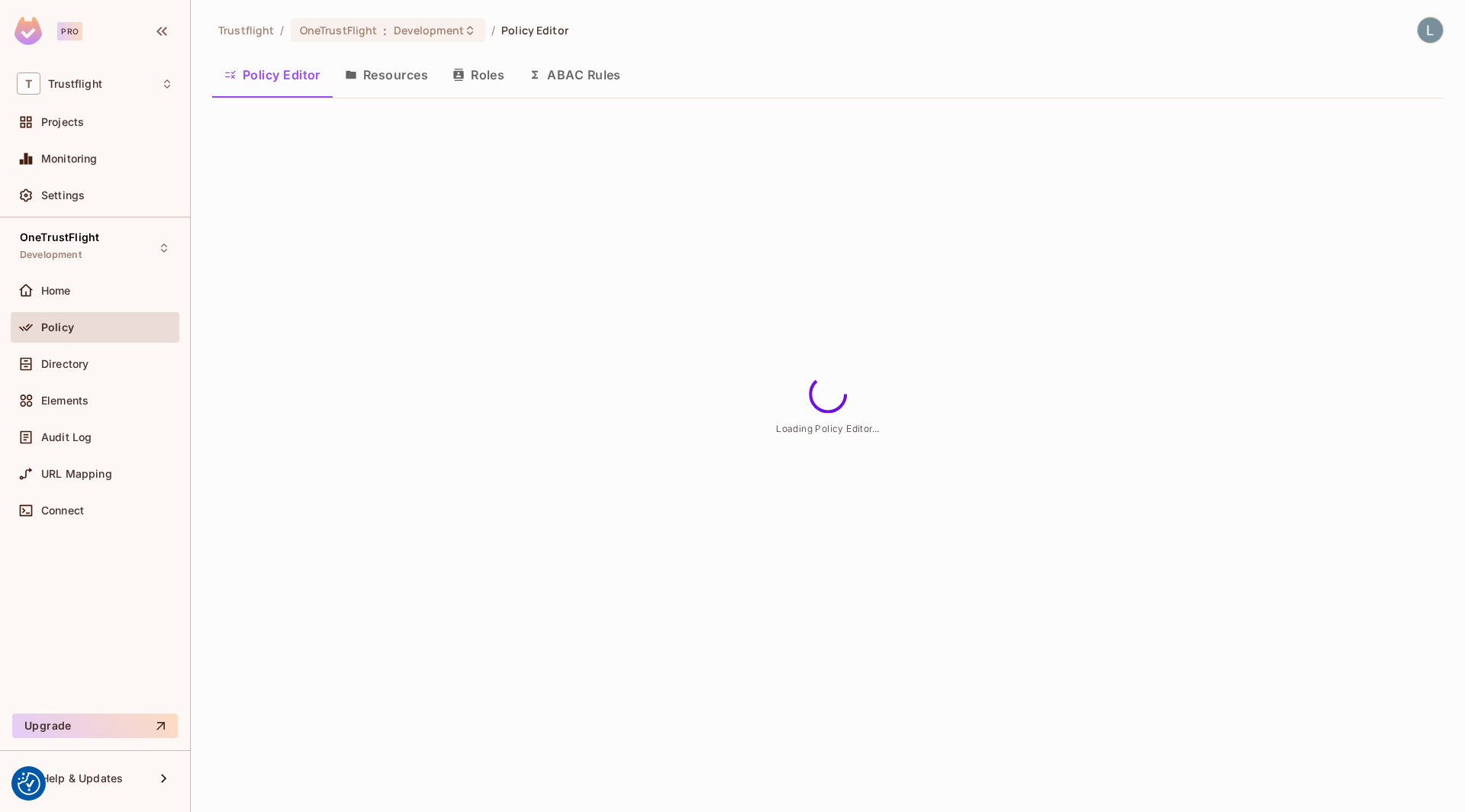
click at [398, 69] on button "Resources" at bounding box center [386, 75] width 107 height 38
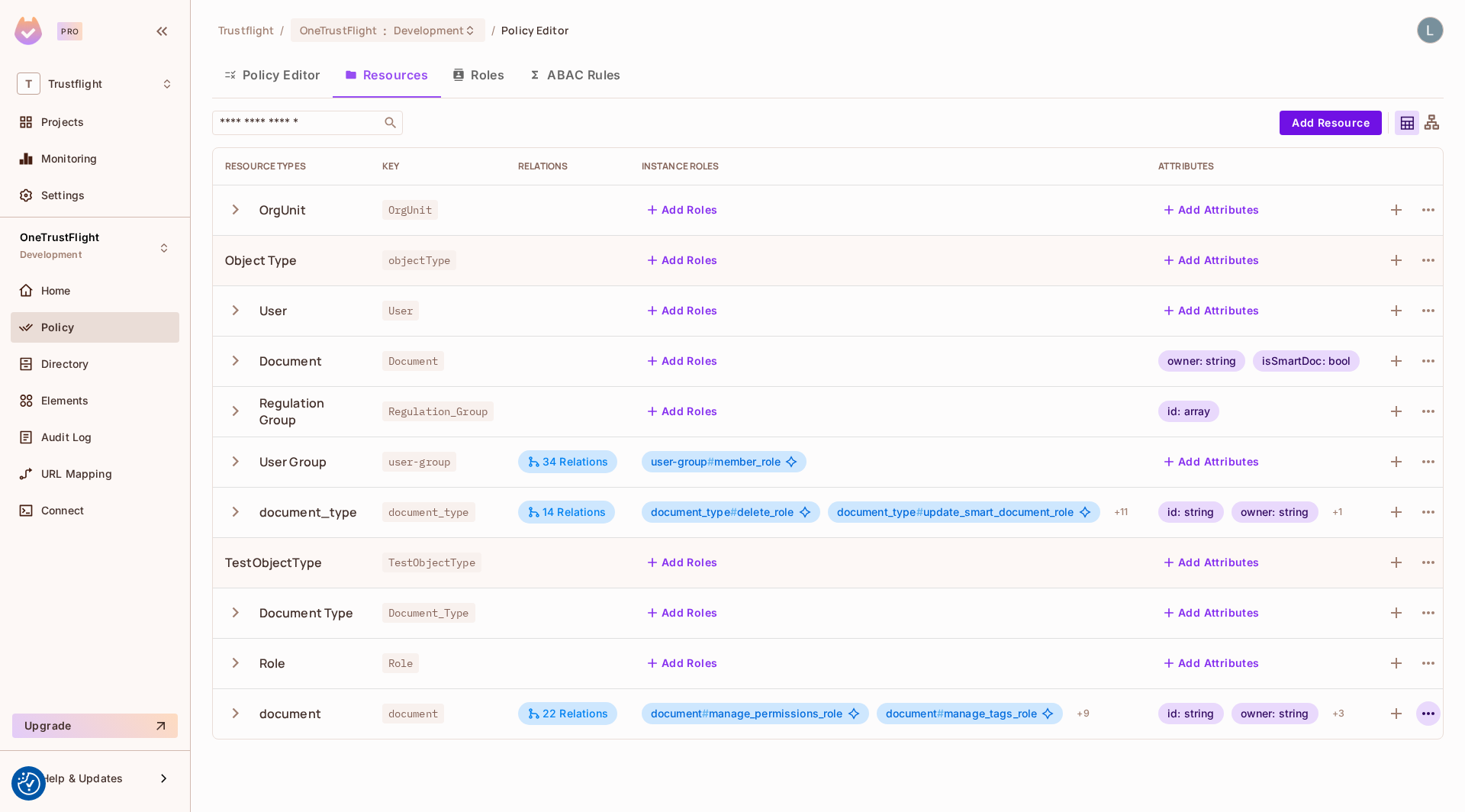
click at [1438, 708] on icon "button" at bounding box center [1429, 713] width 18 height 18
click at [1381, 746] on div "Edit Resource" at bounding box center [1370, 743] width 71 height 15
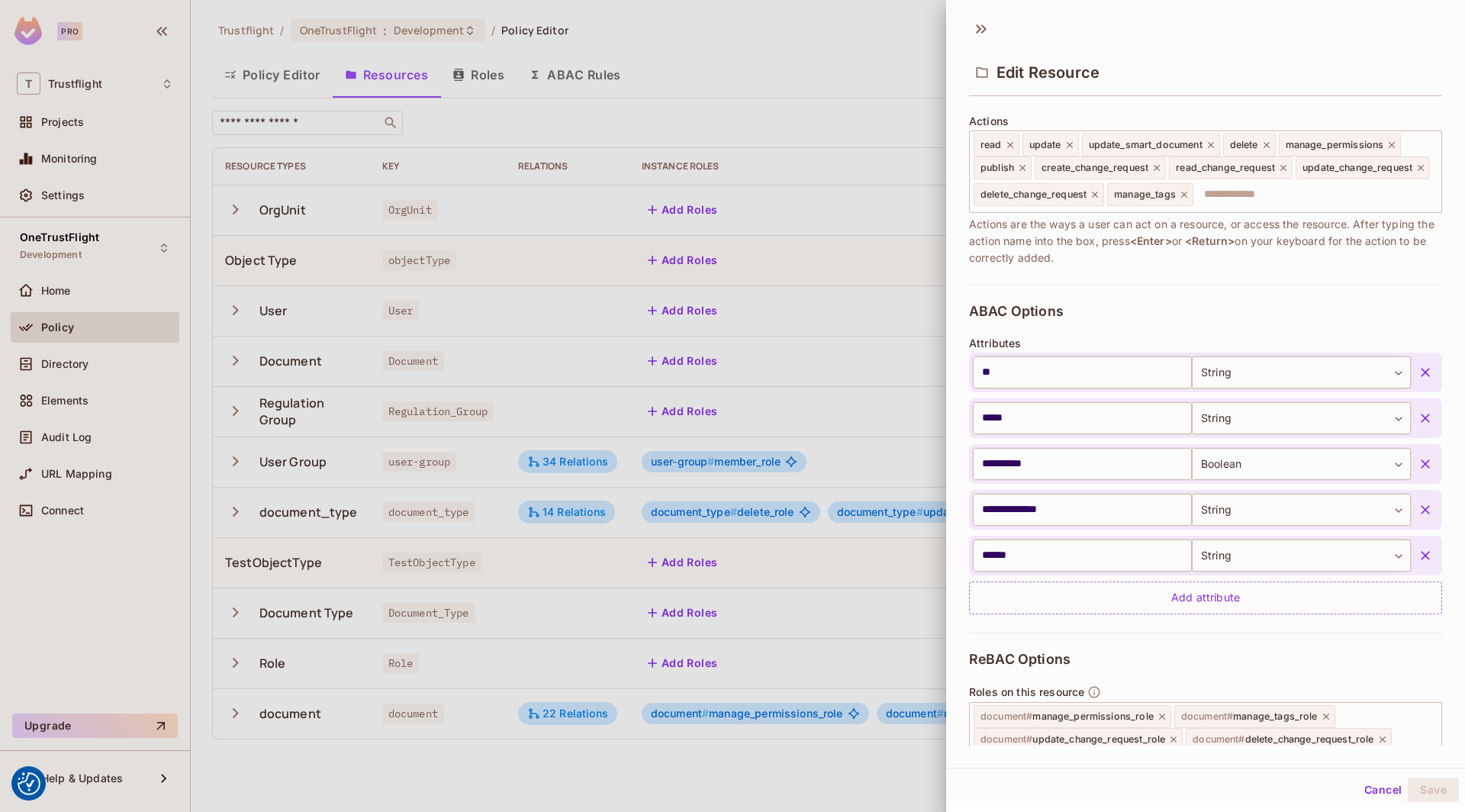
scroll to position [190, 0]
click at [862, 606] on div at bounding box center [732, 406] width 1465 height 812
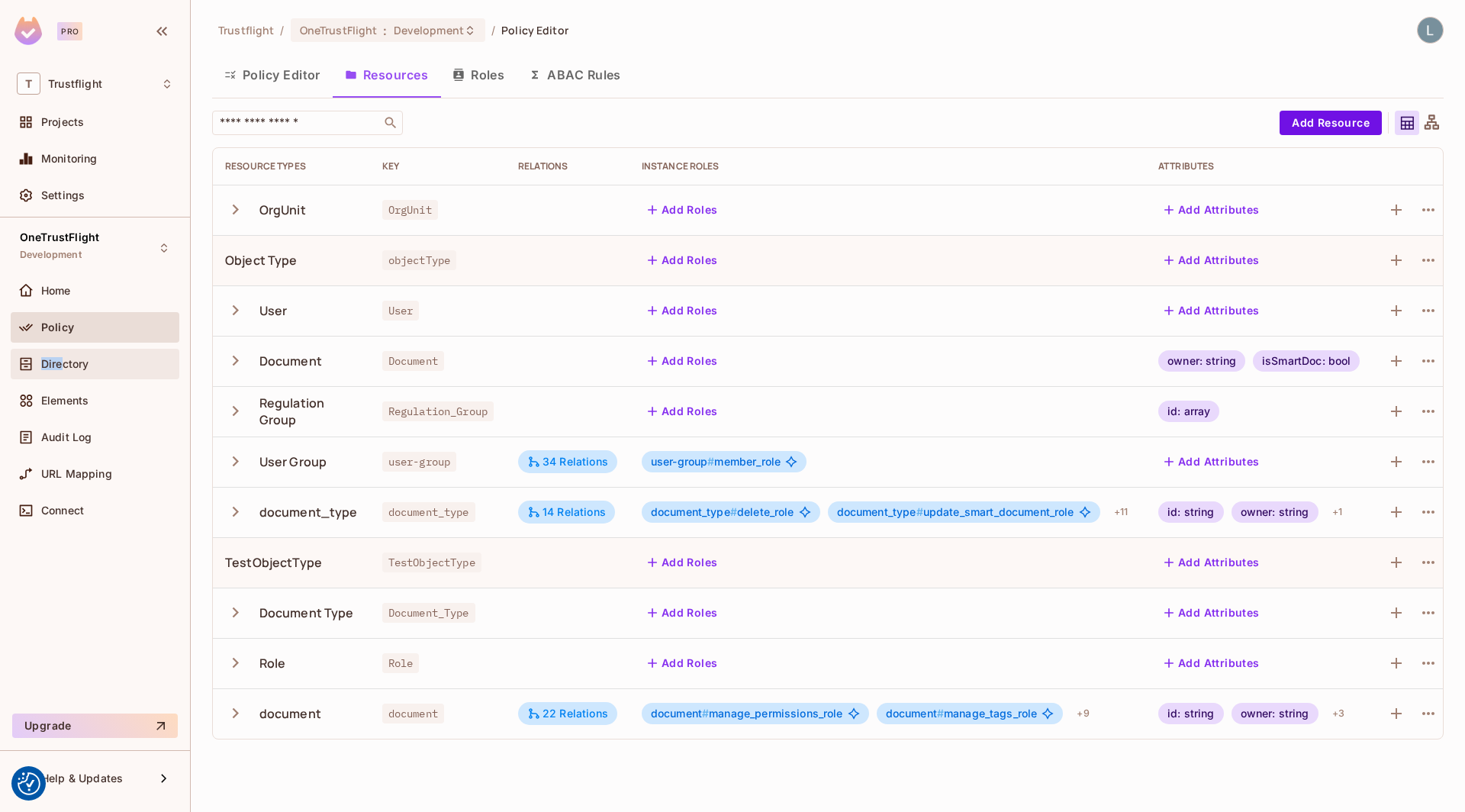
click at [59, 358] on span "Directory" at bounding box center [65, 364] width 48 height 12
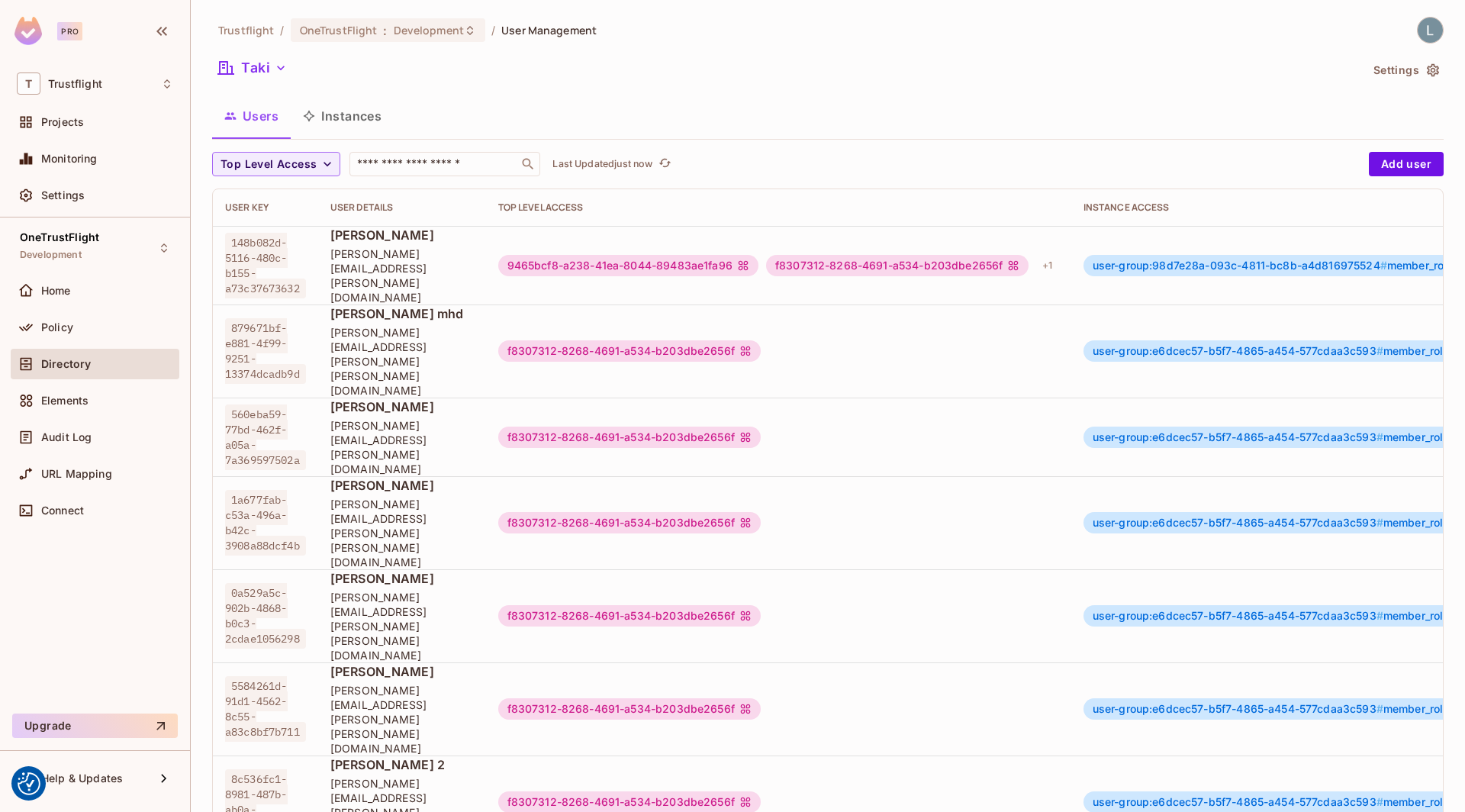
click at [350, 114] on button "Instances" at bounding box center [342, 116] width 103 height 38
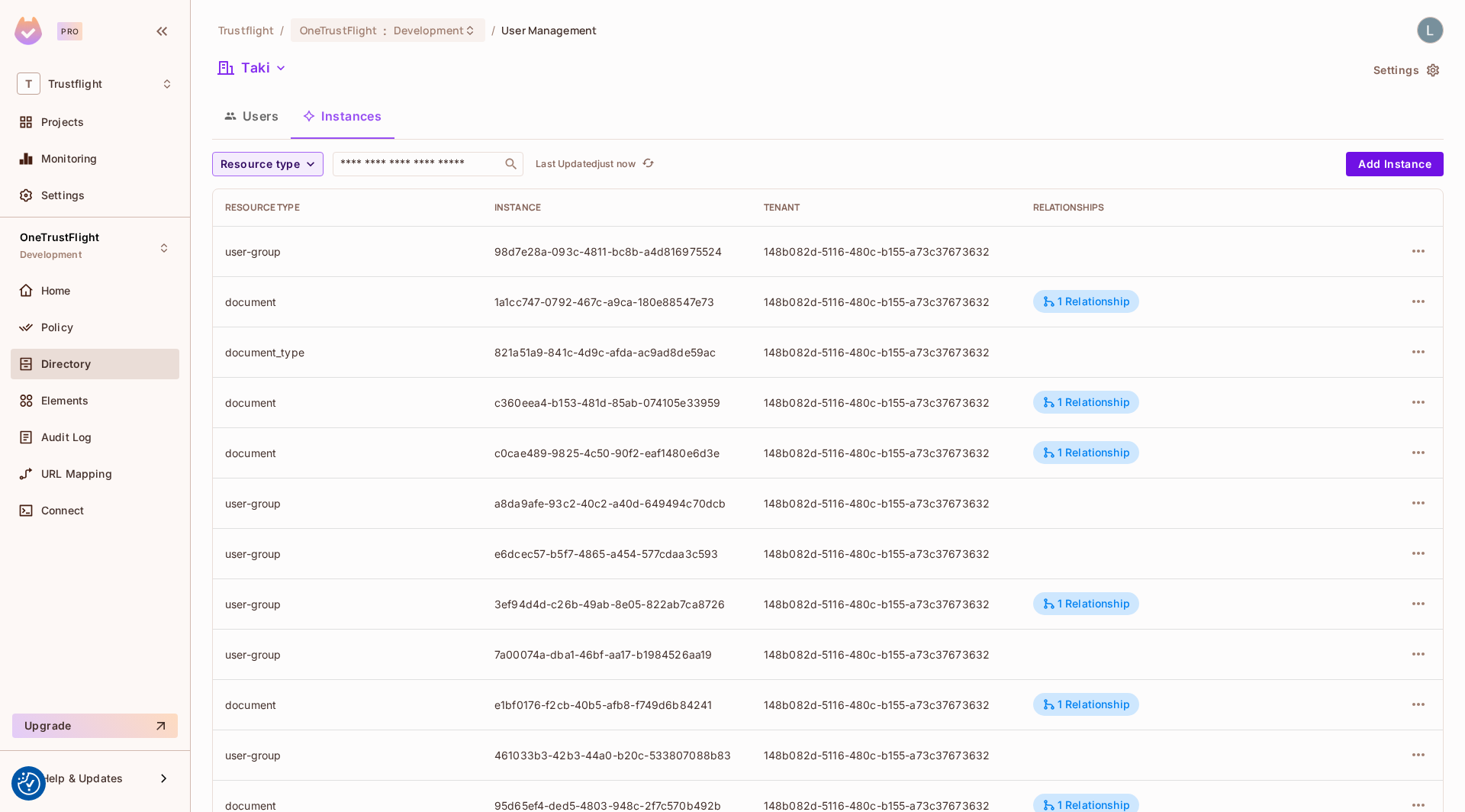
click at [1433, 304] on td at bounding box center [1386, 302] width 115 height 51
click at [1417, 306] on icon "button" at bounding box center [1419, 302] width 18 height 18
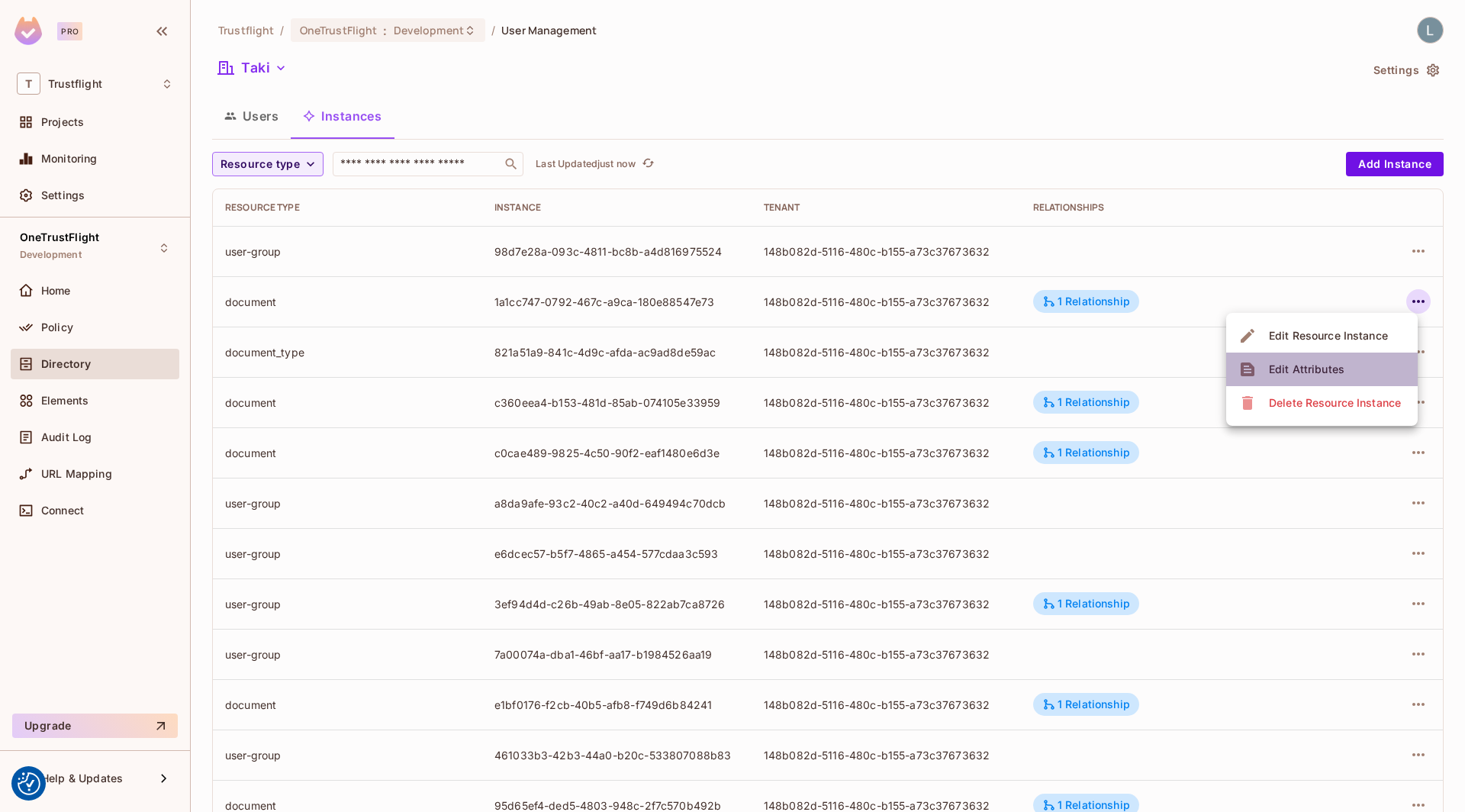
click at [1338, 366] on div "Edit Attributes" at bounding box center [1307, 369] width 75 height 15
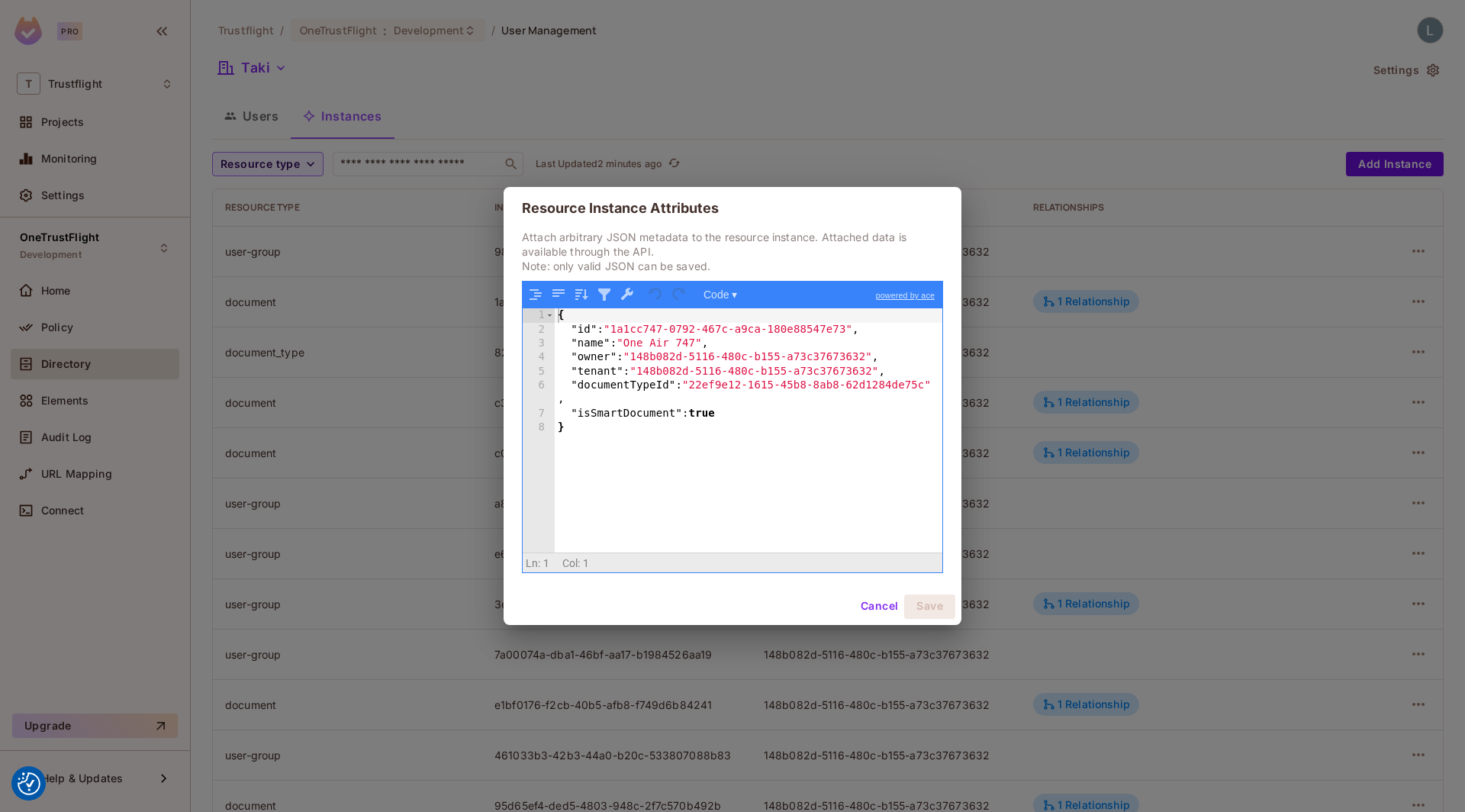
click at [379, 308] on div "Resource Instance Attributes Attach arbitrary JSON metadata to the resource ins…" at bounding box center [732, 406] width 1465 height 812
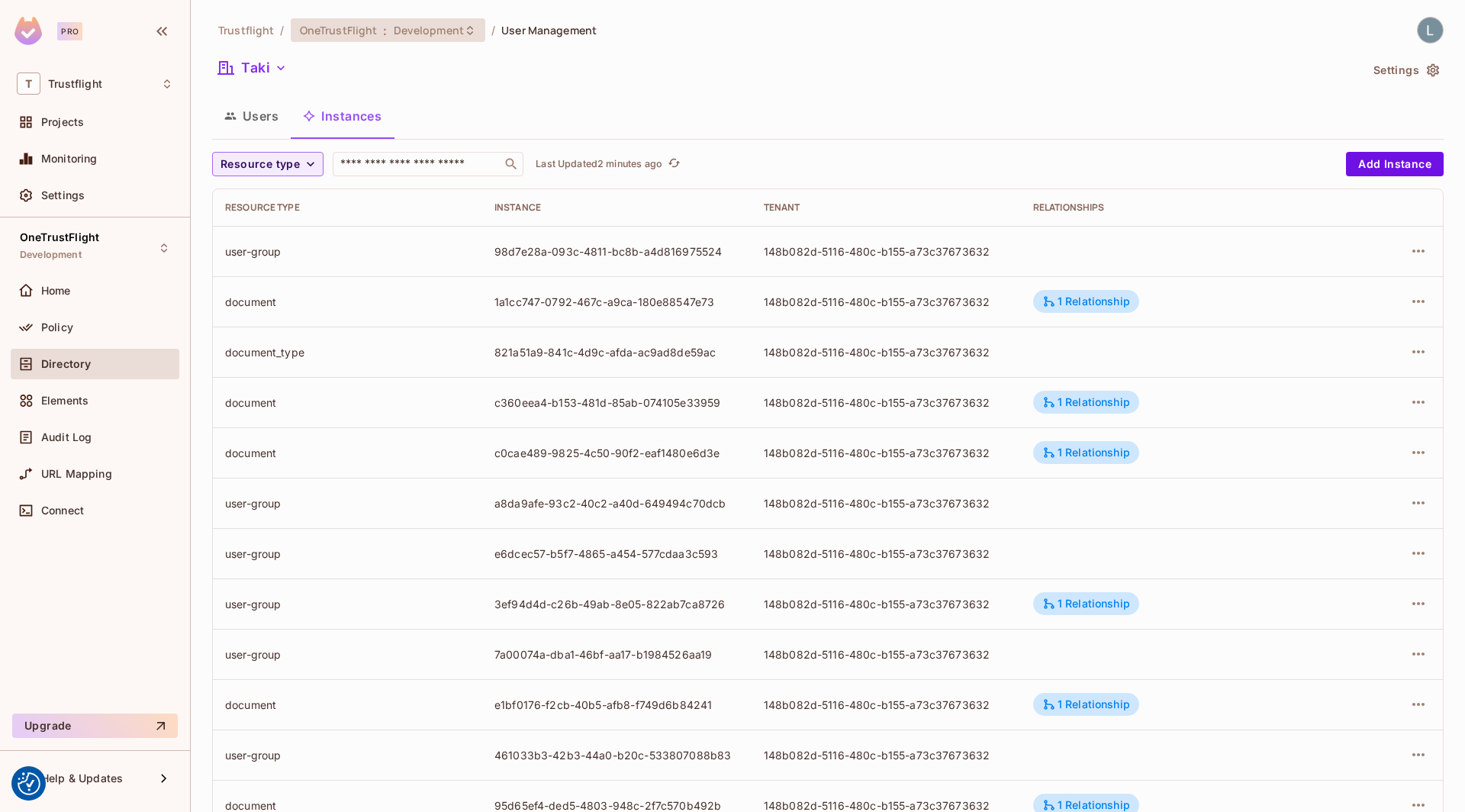
click at [419, 33] on span "Development" at bounding box center [428, 30] width 70 height 15
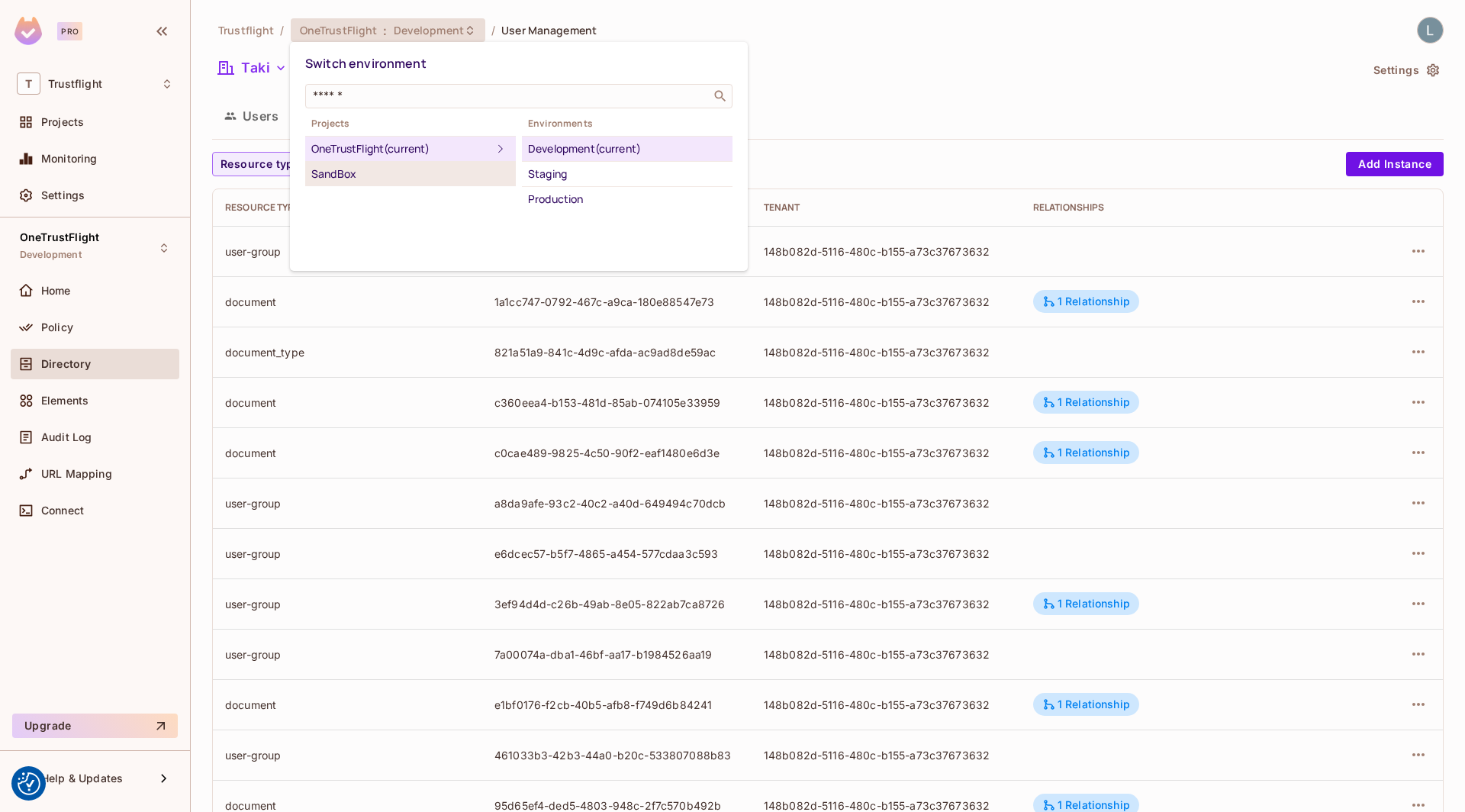
click at [379, 180] on div "SandBox" at bounding box center [411, 174] width 198 height 18
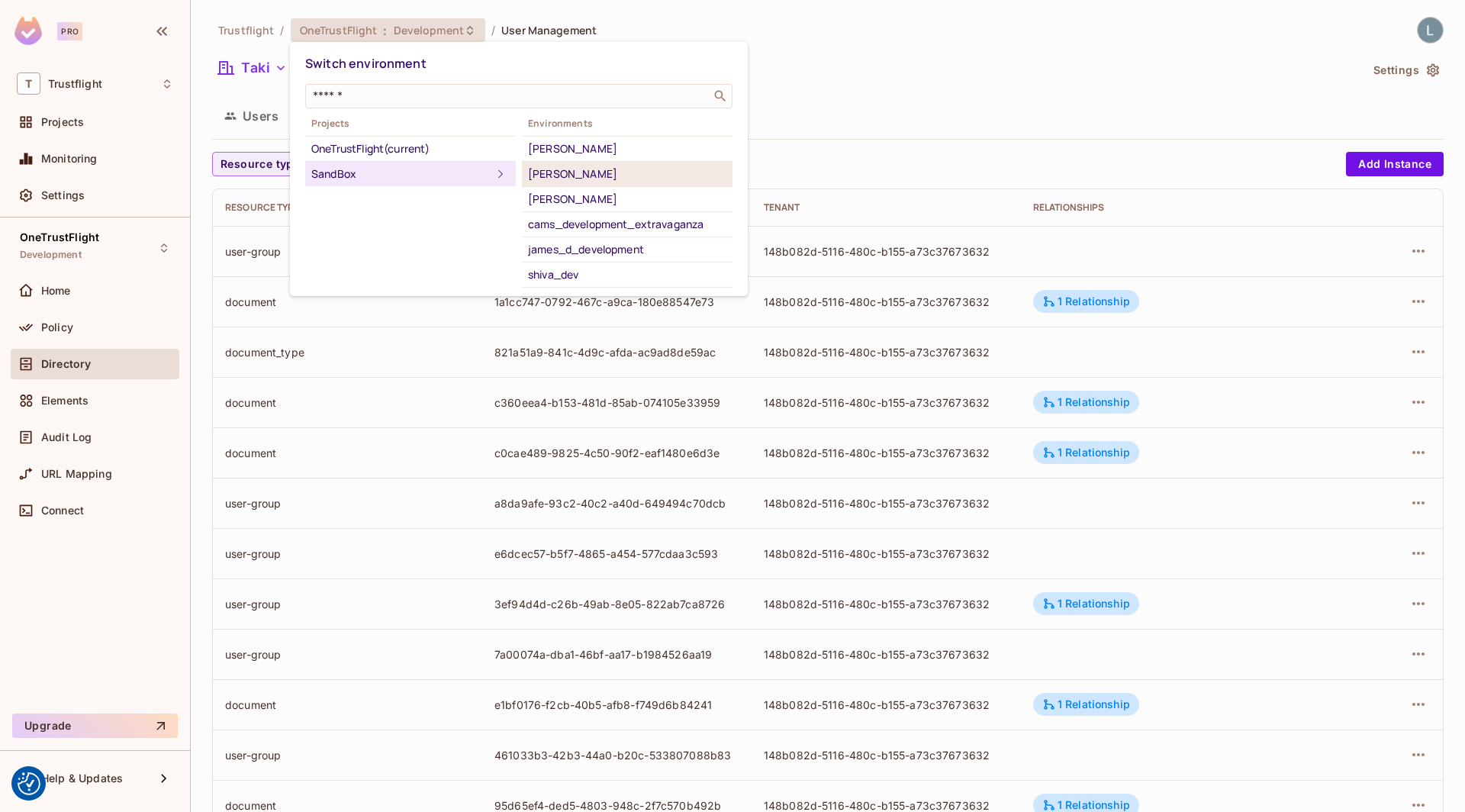
click at [557, 162] on li "alex_dev" at bounding box center [627, 174] width 210 height 25
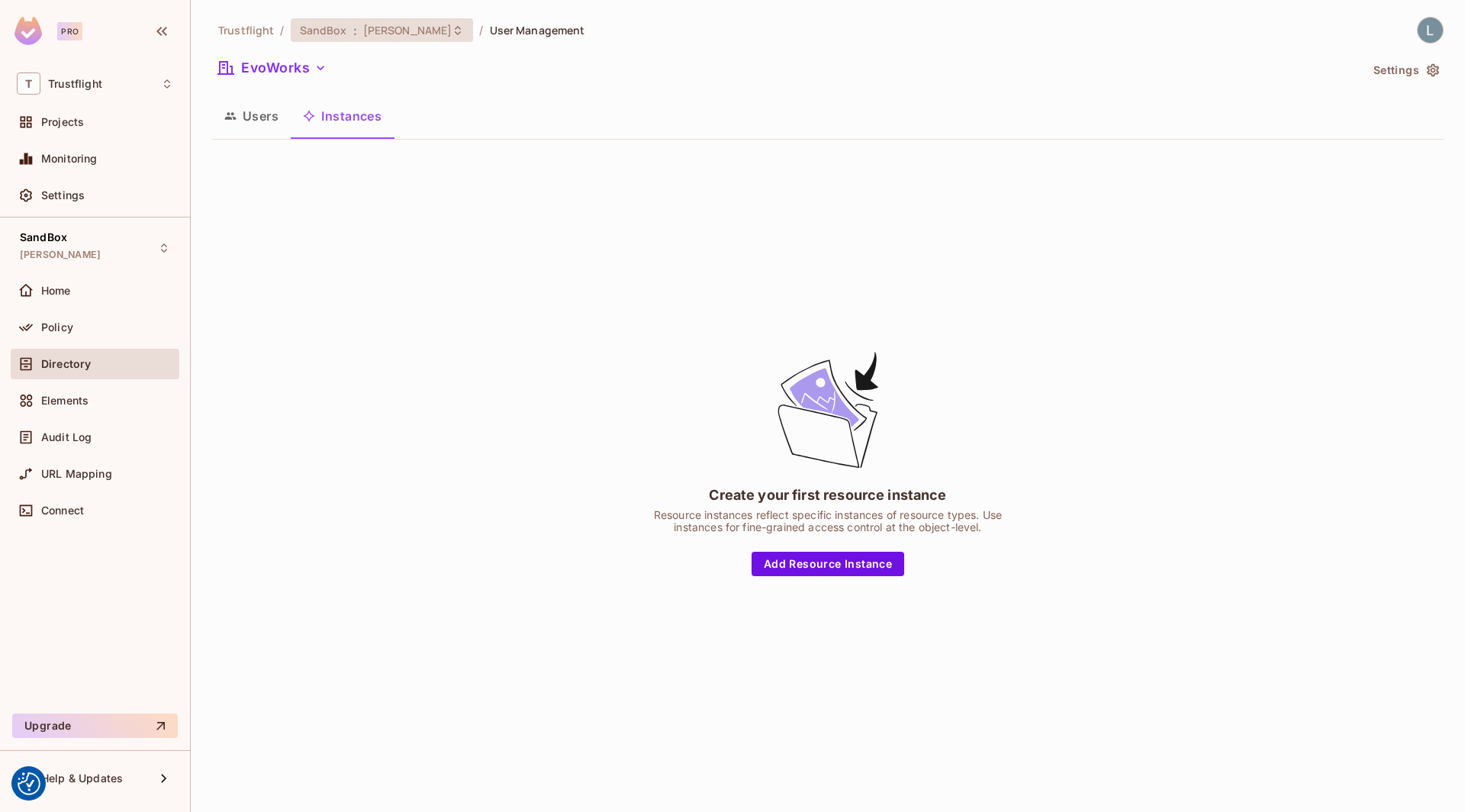
click at [377, 35] on span "alex_dev" at bounding box center [408, 30] width 89 height 15
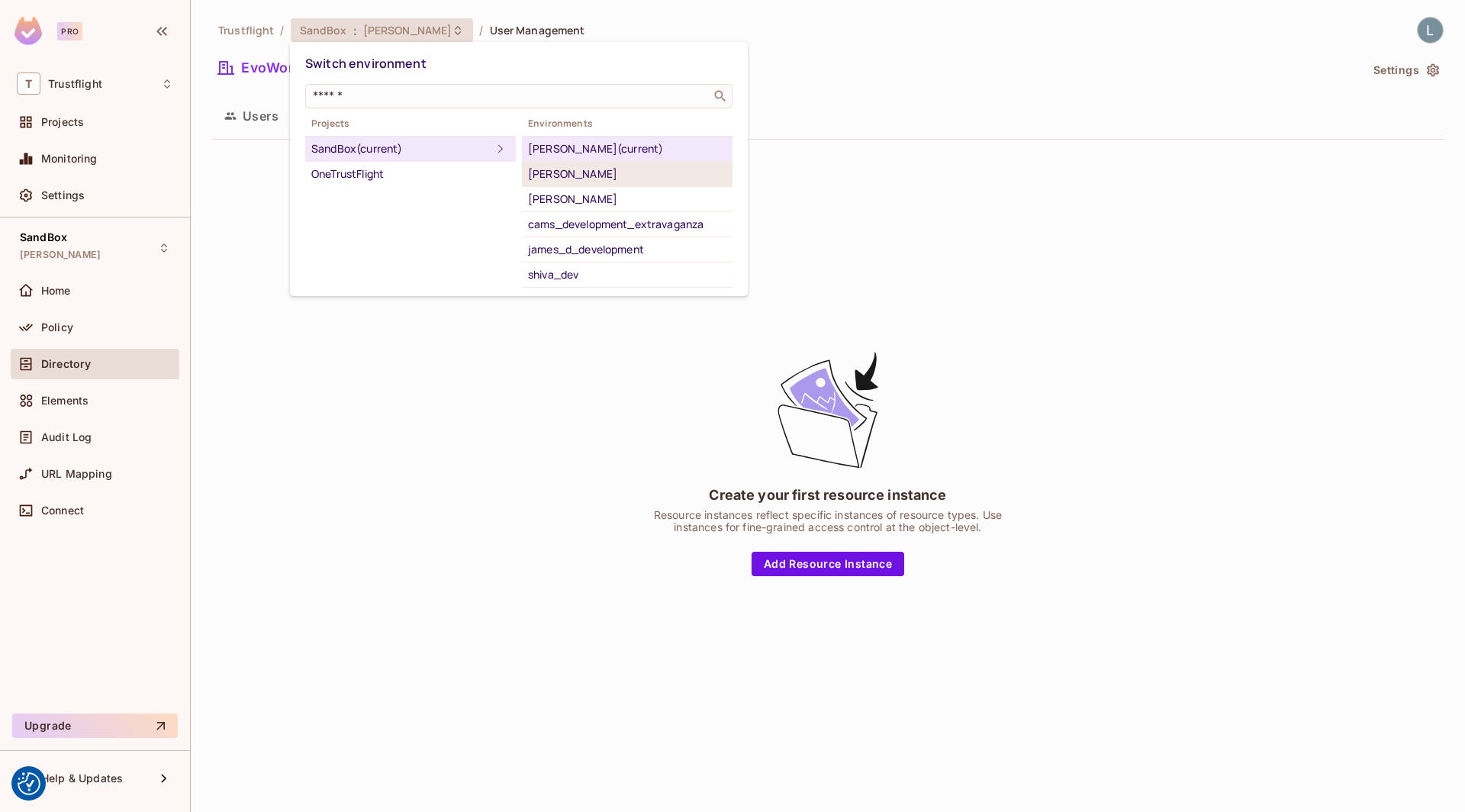
click at [548, 165] on div "[PERSON_NAME]" at bounding box center [627, 174] width 198 height 18
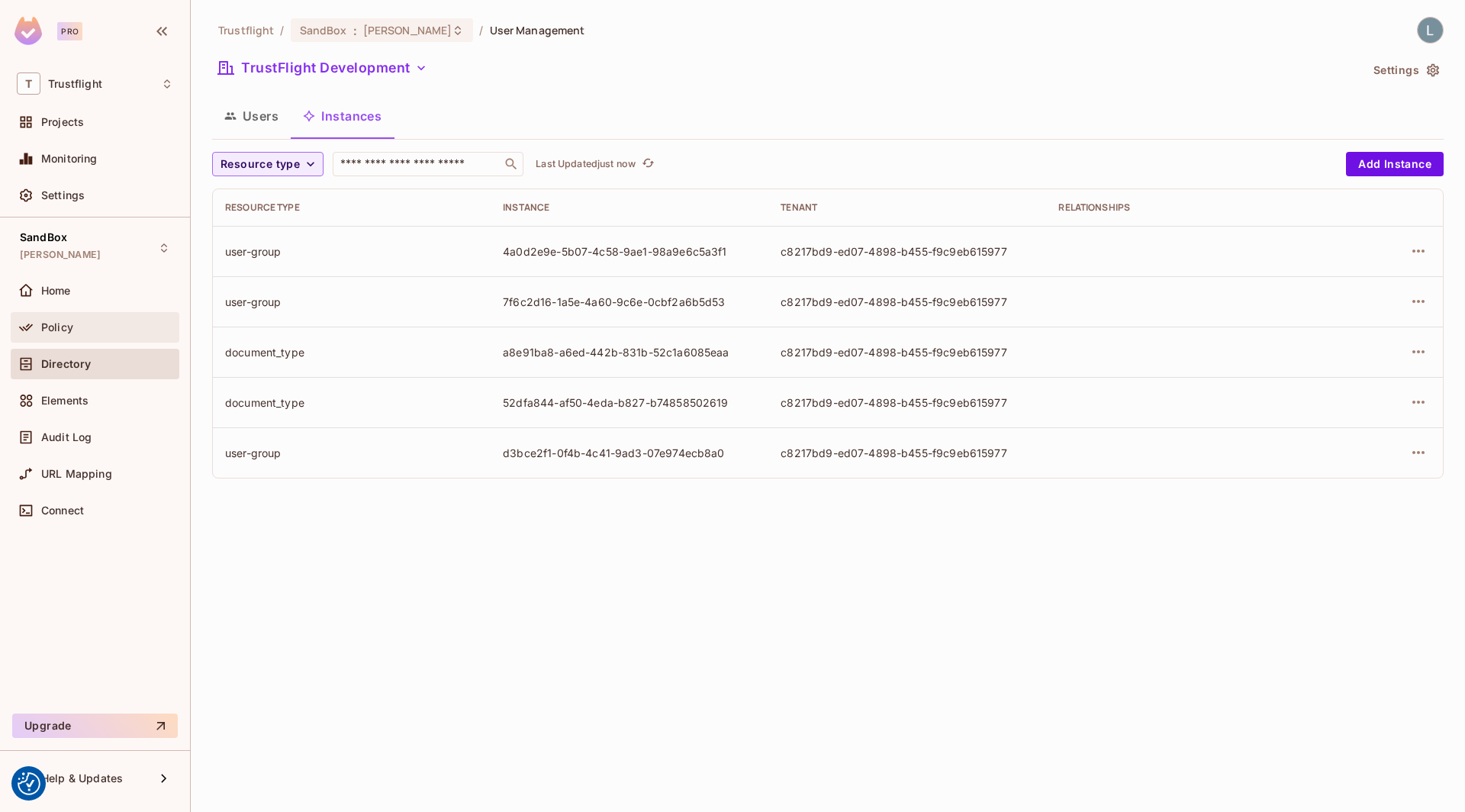
click at [65, 332] on div "Policy" at bounding box center [95, 327] width 157 height 18
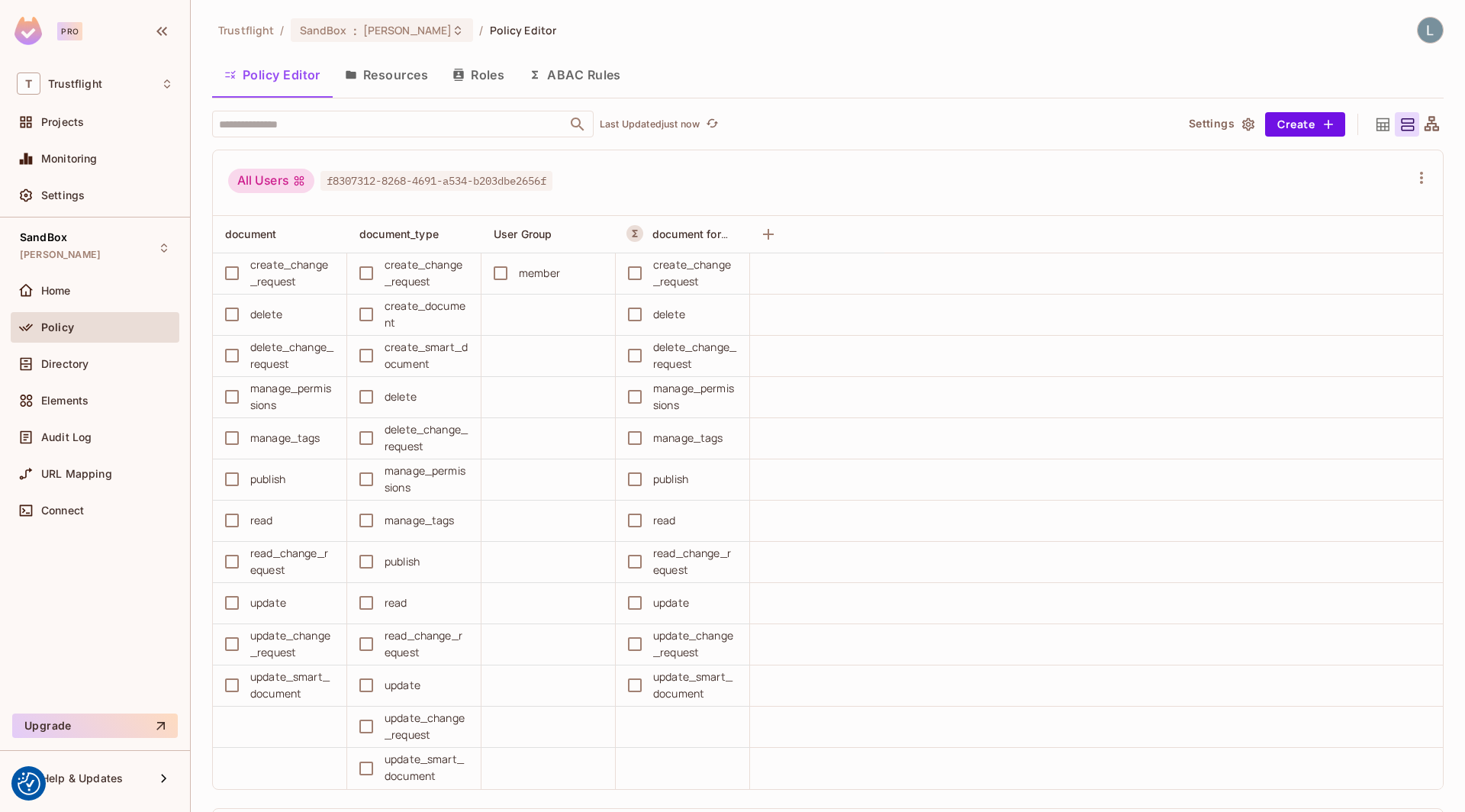
click at [394, 71] on button "Resources" at bounding box center [386, 75] width 107 height 38
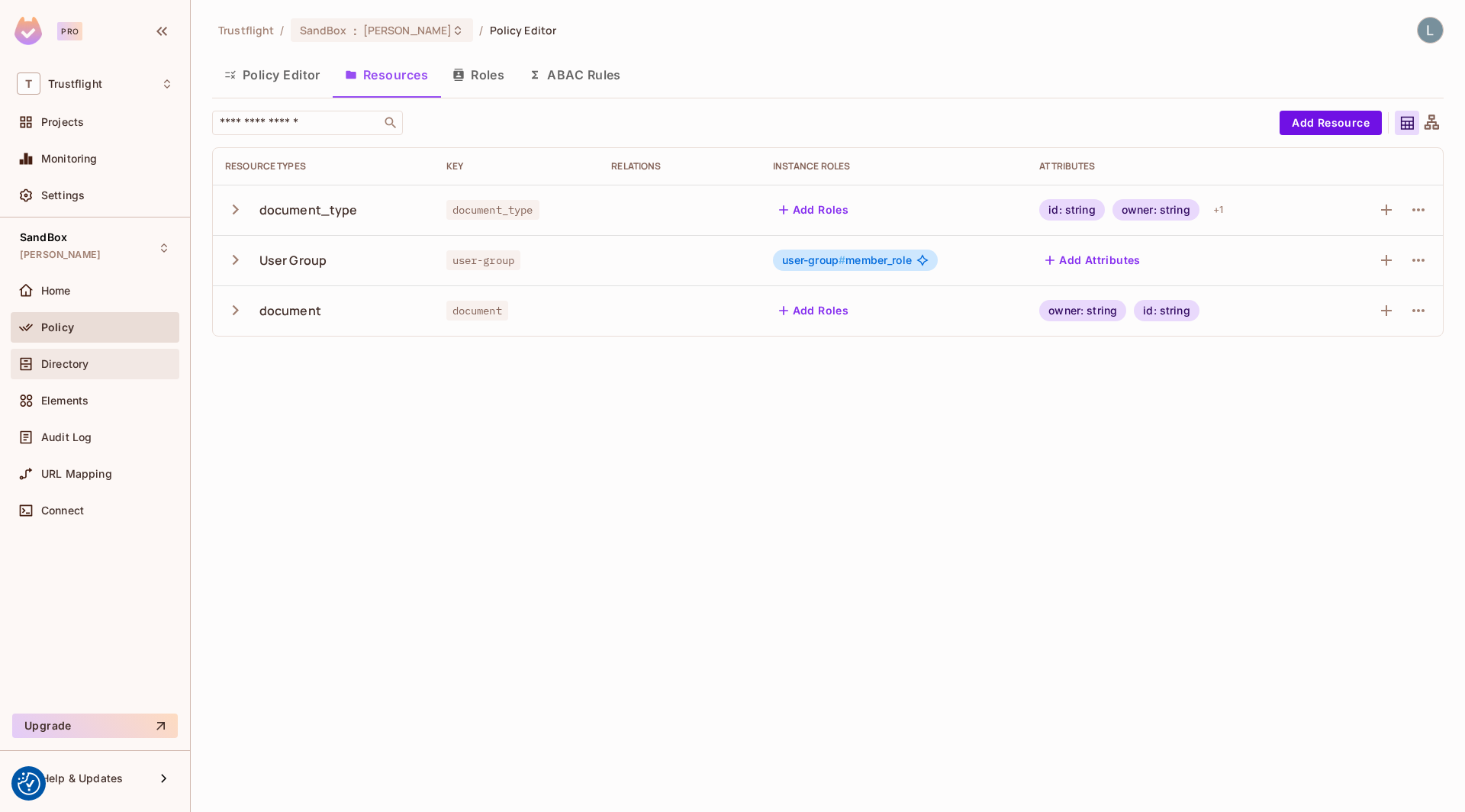
click at [61, 365] on span "Directory" at bounding box center [65, 364] width 48 height 12
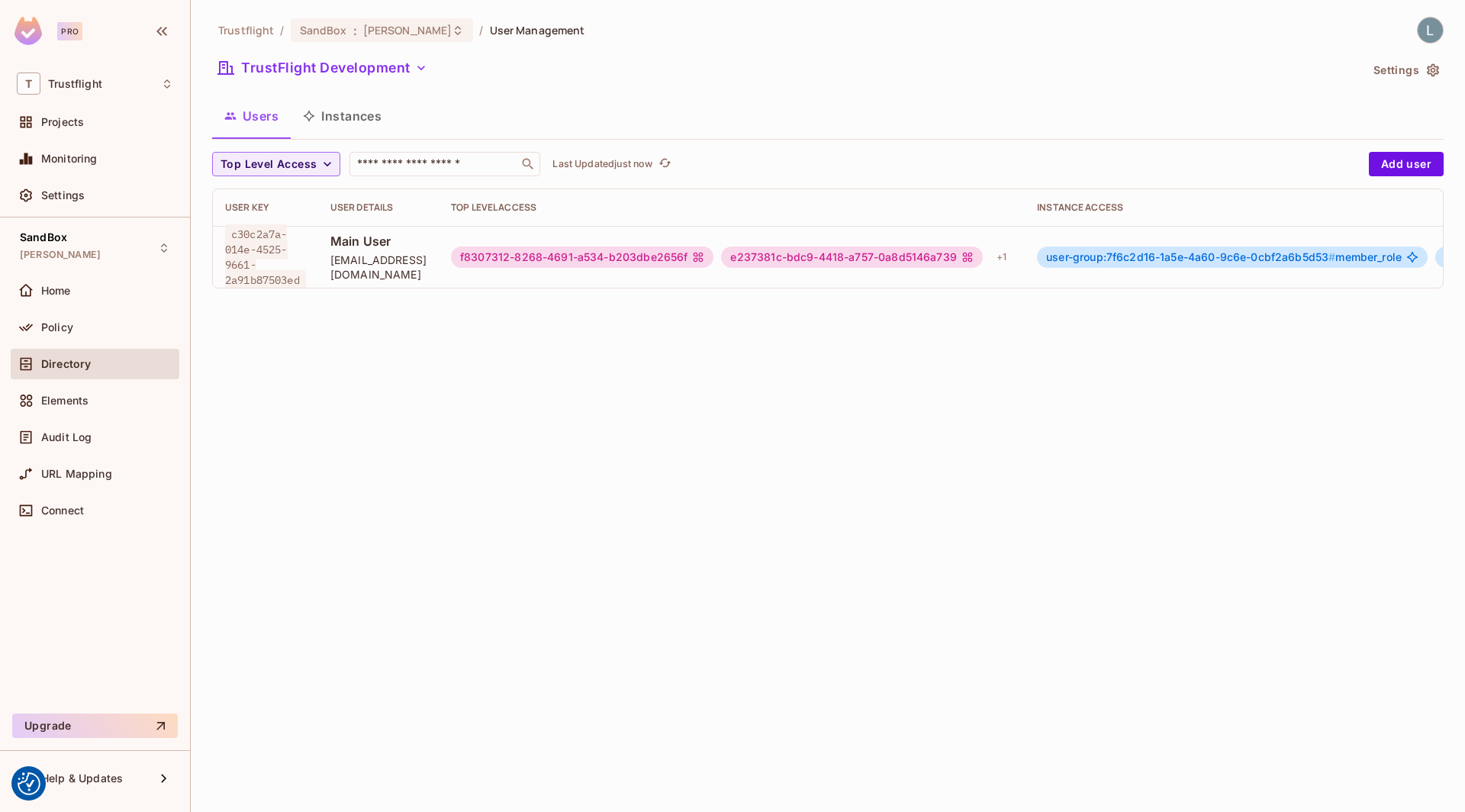
click at [354, 115] on button "Instances" at bounding box center [342, 116] width 103 height 38
